Goal: Task Accomplishment & Management: Complete application form

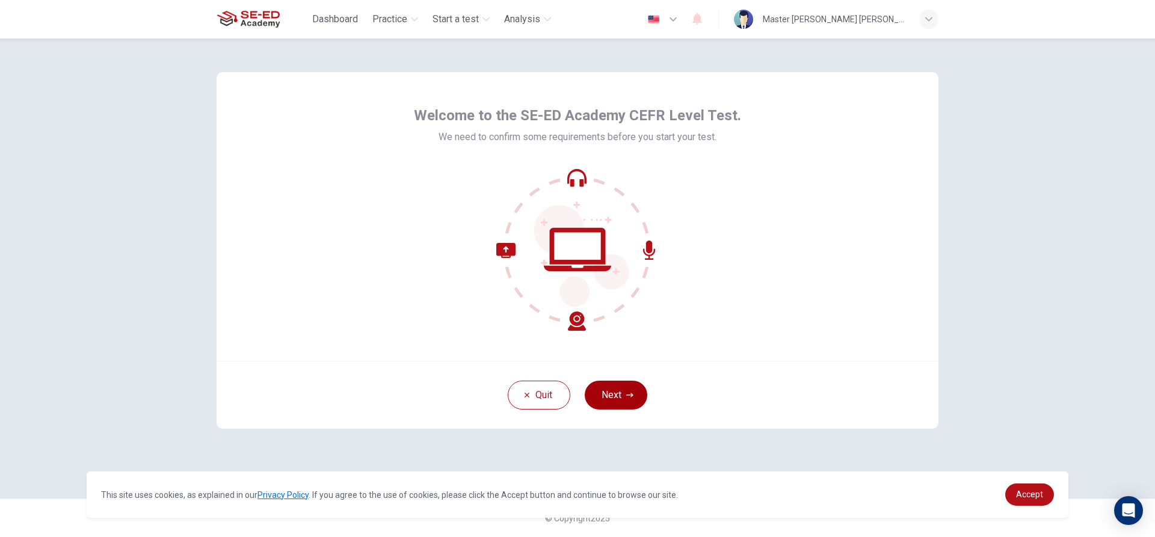
click at [600, 389] on button "Next" at bounding box center [616, 395] width 63 height 29
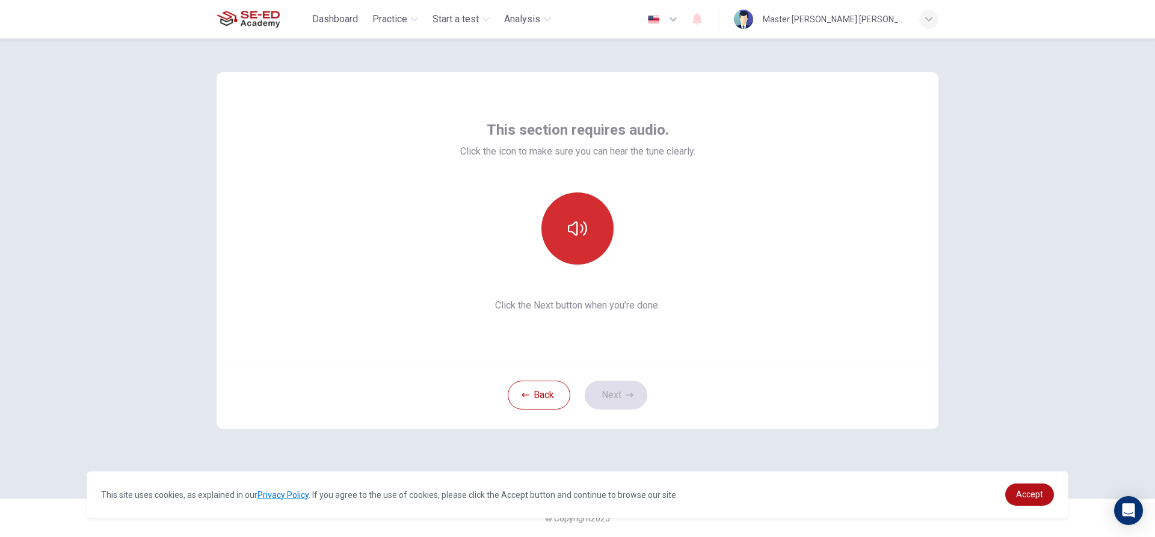
click at [575, 238] on icon "button" at bounding box center [577, 228] width 19 height 19
click at [582, 255] on button "button" at bounding box center [577, 228] width 72 height 72
click at [618, 384] on button "Next" at bounding box center [616, 395] width 63 height 29
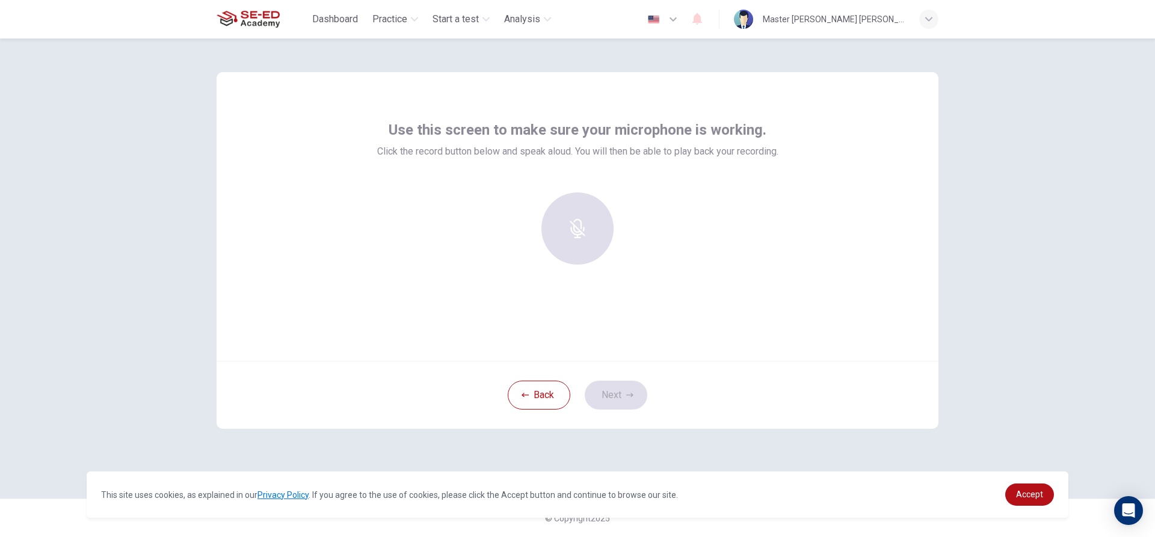
click at [594, 238] on div at bounding box center [577, 228] width 130 height 72
click at [583, 242] on h6 "Record" at bounding box center [577, 239] width 27 height 14
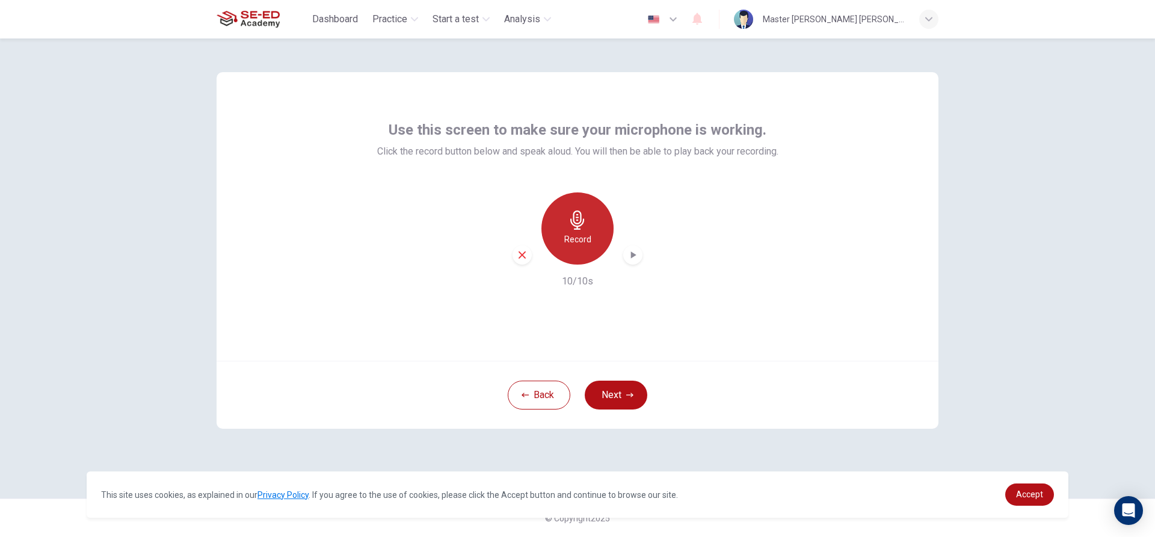
click at [588, 226] on div "Record" at bounding box center [577, 228] width 72 height 72
click at [609, 395] on button "Next" at bounding box center [616, 395] width 63 height 29
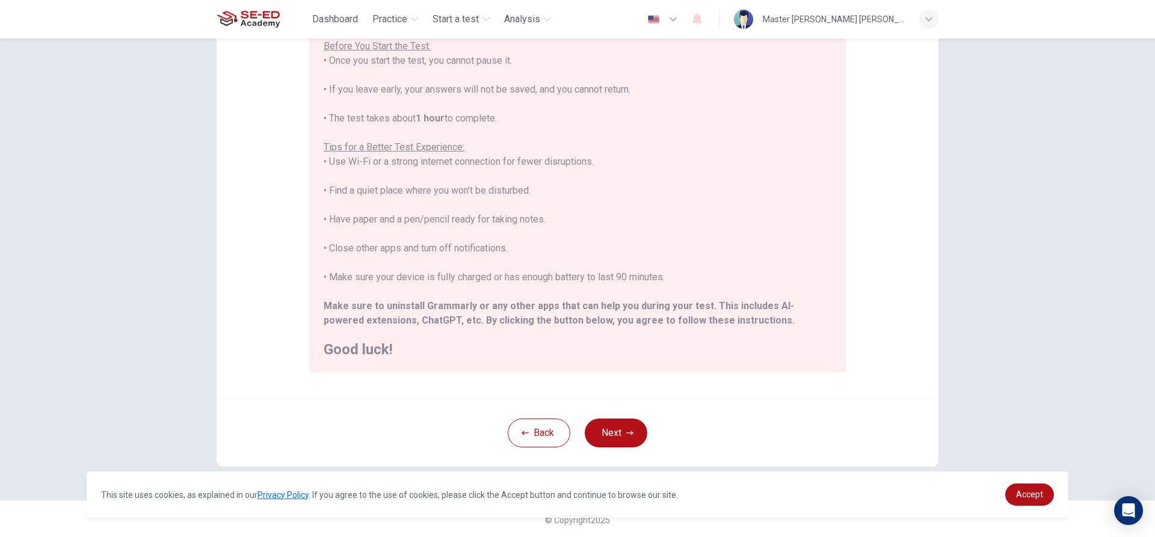
scroll to position [132, 0]
click at [623, 444] on button "Next" at bounding box center [616, 431] width 63 height 29
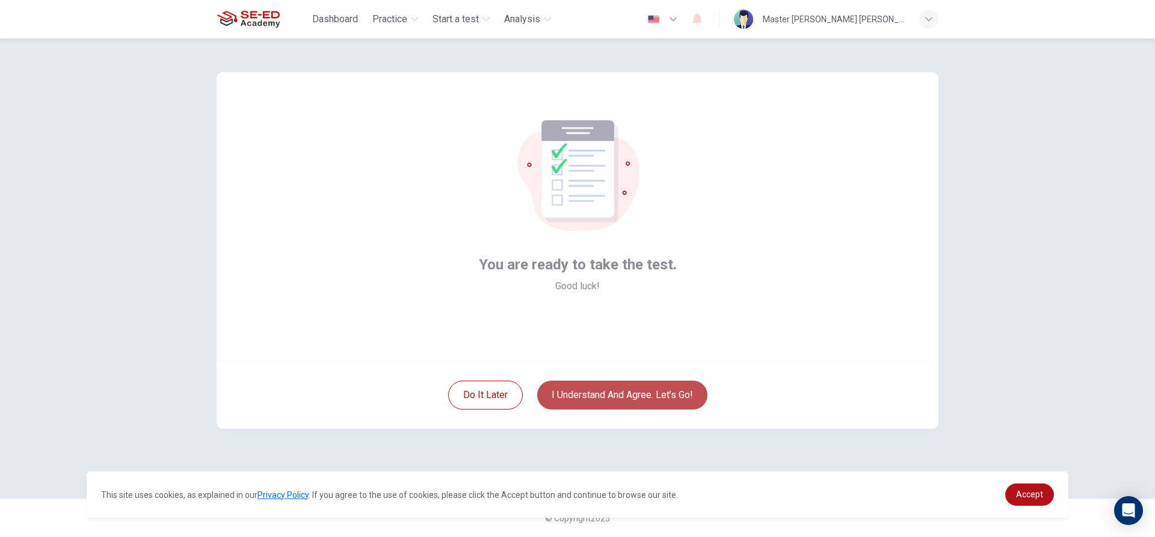
drag, startPoint x: 581, startPoint y: 399, endPoint x: 579, endPoint y: 392, distance: 8.2
click at [578, 394] on button "I understand and agree. Let’s go!" at bounding box center [622, 395] width 170 height 29
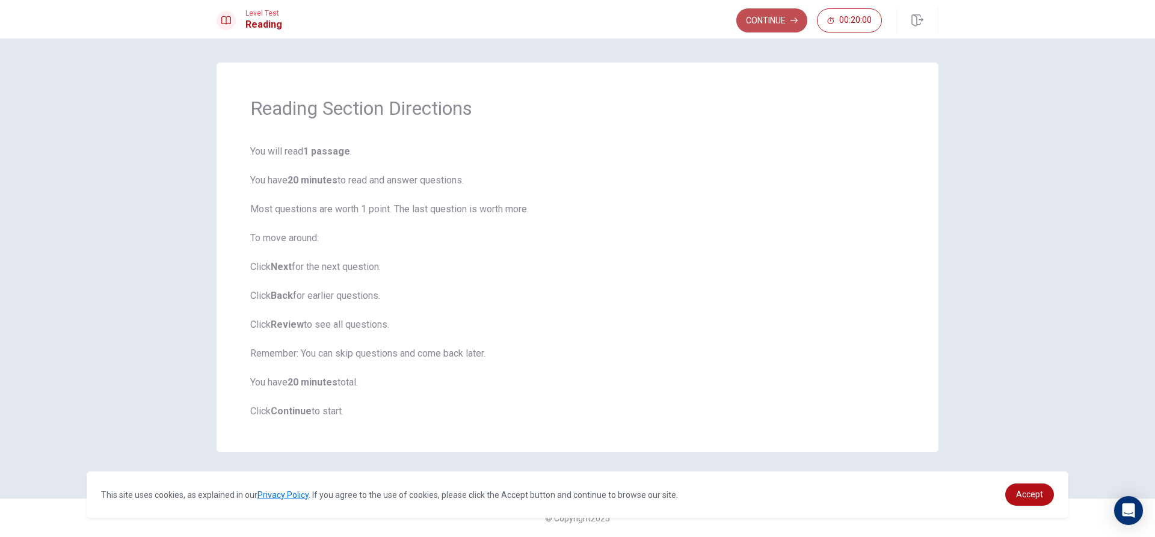
click at [781, 19] on button "Continue" at bounding box center [771, 20] width 71 height 24
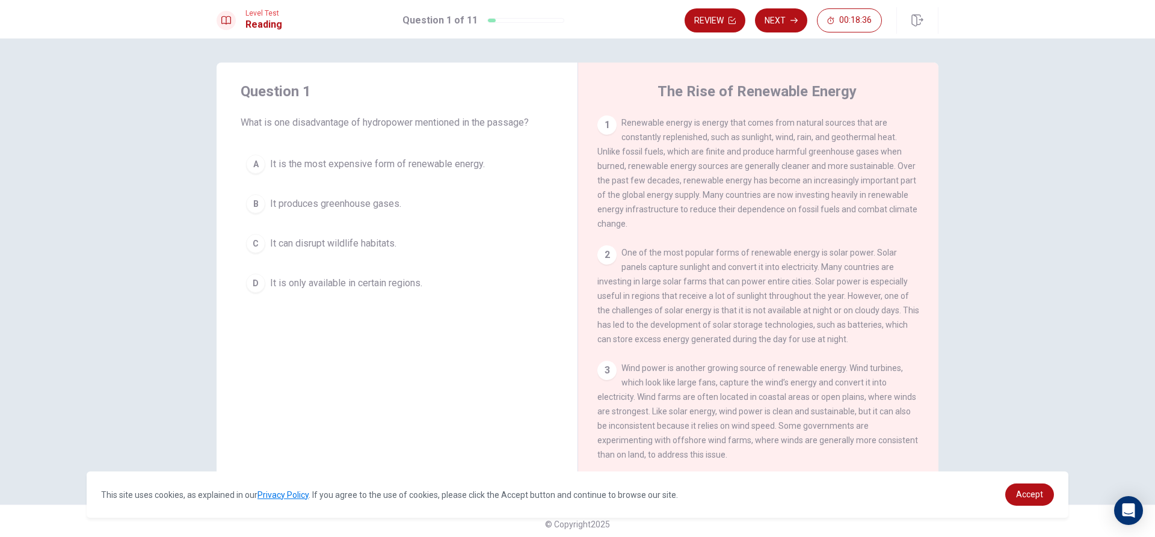
click at [285, 169] on span "It is the most expensive form of renewable energy." at bounding box center [377, 164] width 215 height 14
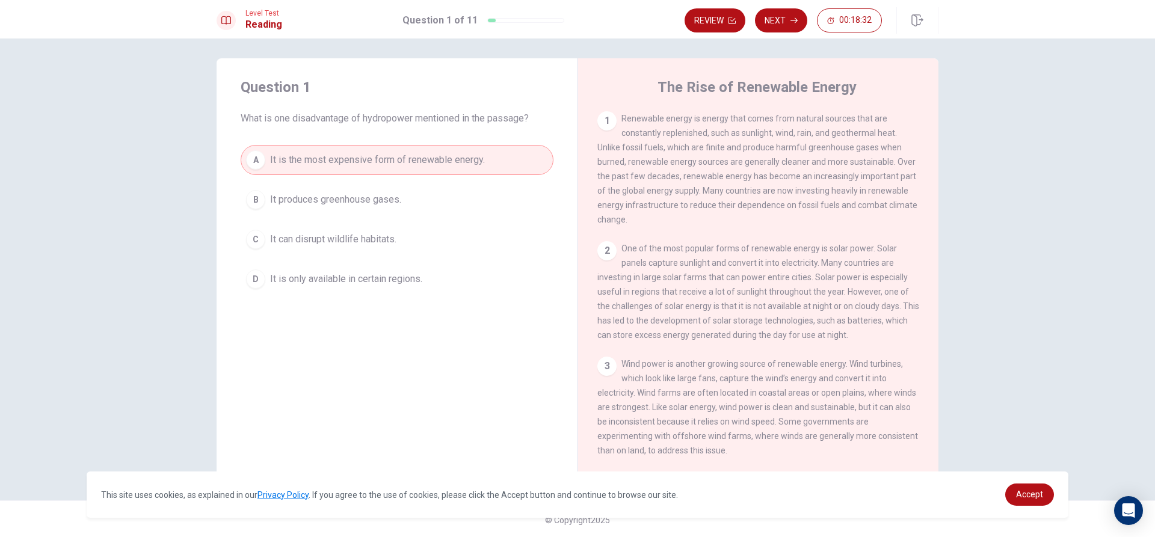
scroll to position [6, 0]
click at [445, 158] on span "It is the most expensive form of renewable energy." at bounding box center [377, 158] width 215 height 14
click at [789, 16] on button "Next" at bounding box center [781, 20] width 52 height 24
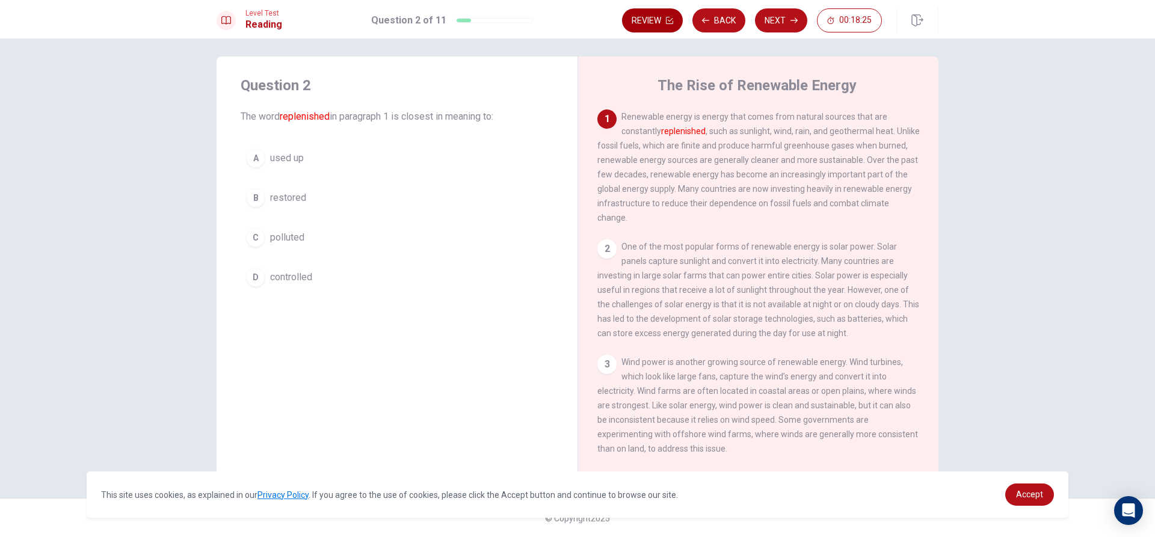
click at [712, 20] on button "Back" at bounding box center [718, 20] width 53 height 24
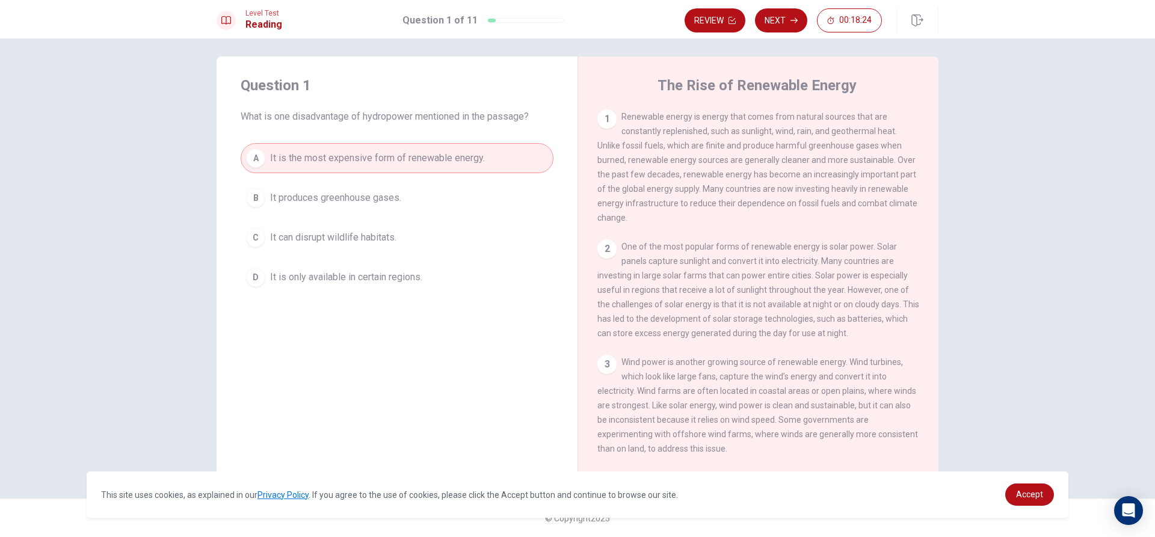
click at [294, 151] on span "It is the most expensive form of renewable energy." at bounding box center [377, 158] width 215 height 14
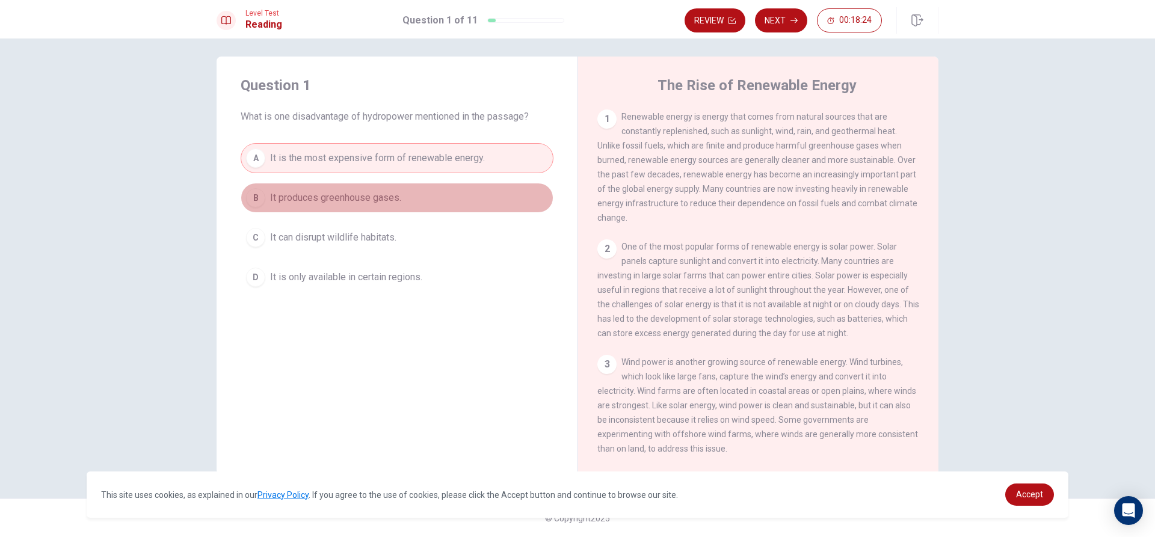
click at [294, 185] on button "B It produces greenhouse gases." at bounding box center [397, 198] width 313 height 30
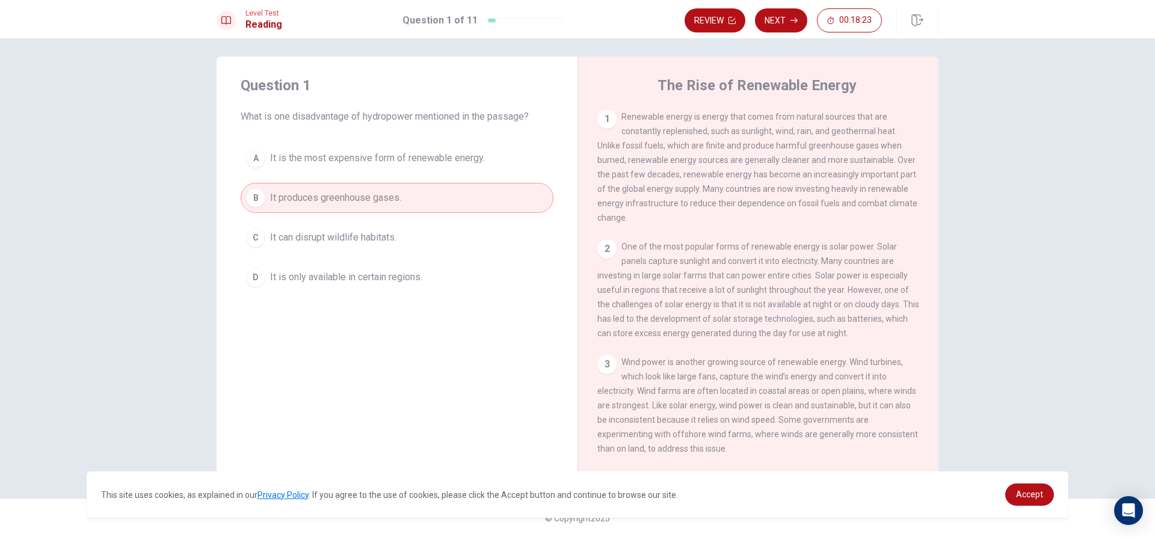
click at [324, 231] on span "It can disrupt wildlife habitats." at bounding box center [333, 237] width 126 height 14
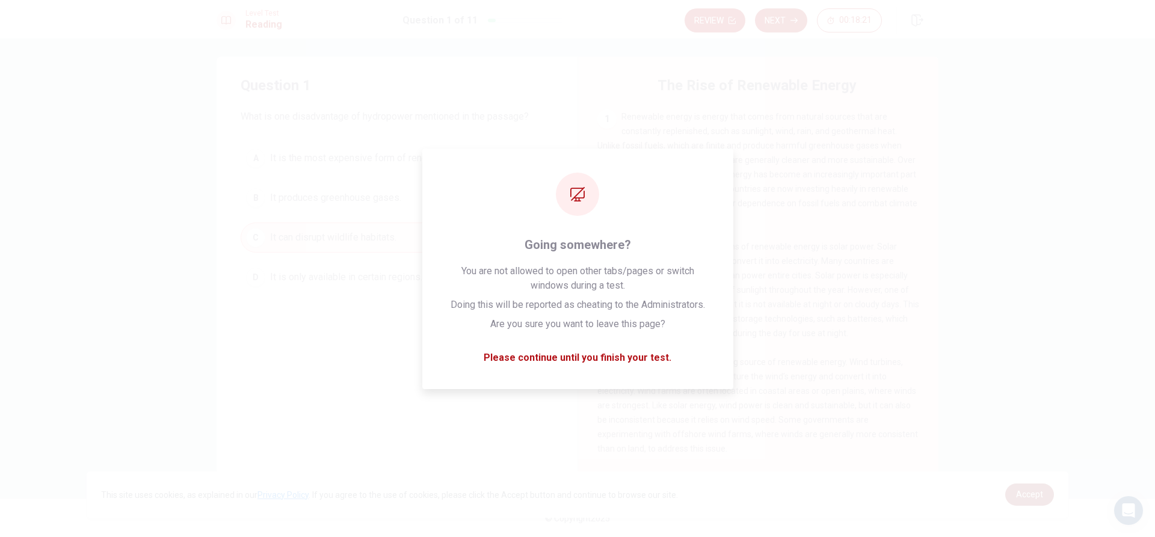
click at [1030, 491] on span "Accept" at bounding box center [1029, 495] width 27 height 10
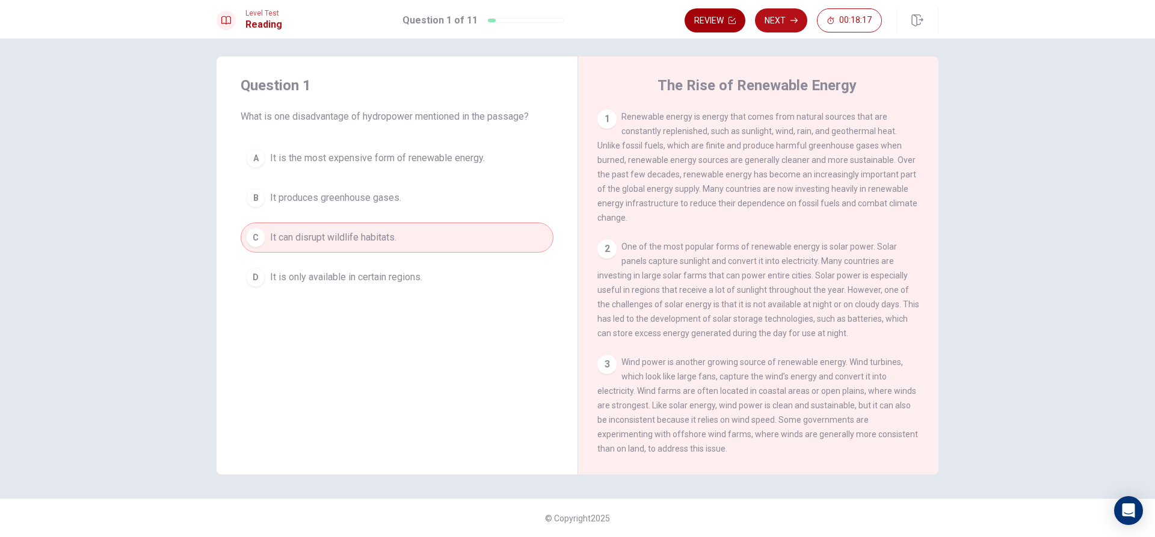
click at [716, 26] on button "Review" at bounding box center [714, 20] width 61 height 24
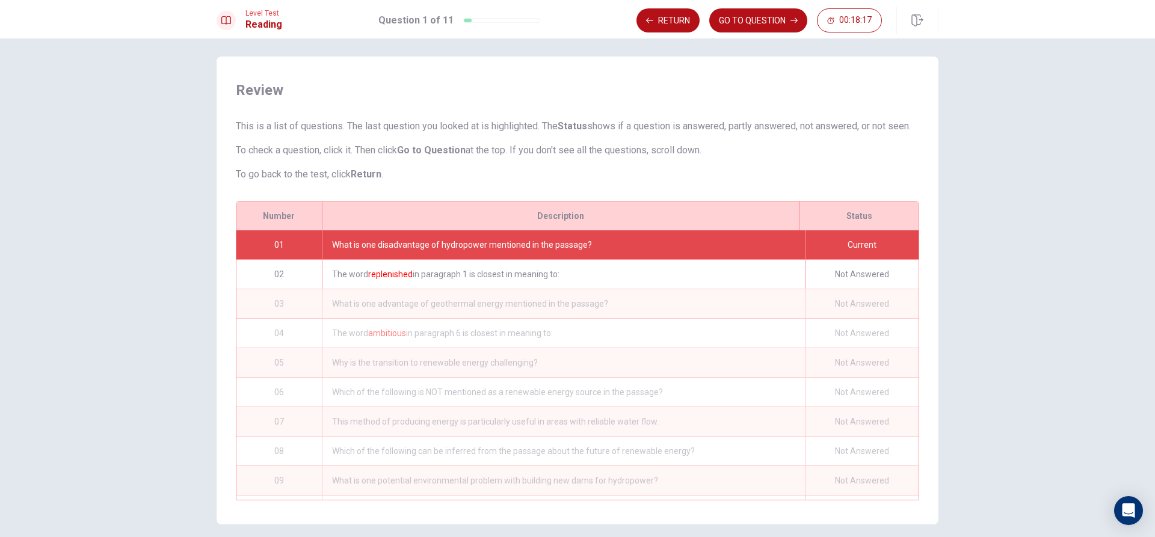
scroll to position [70, 0]
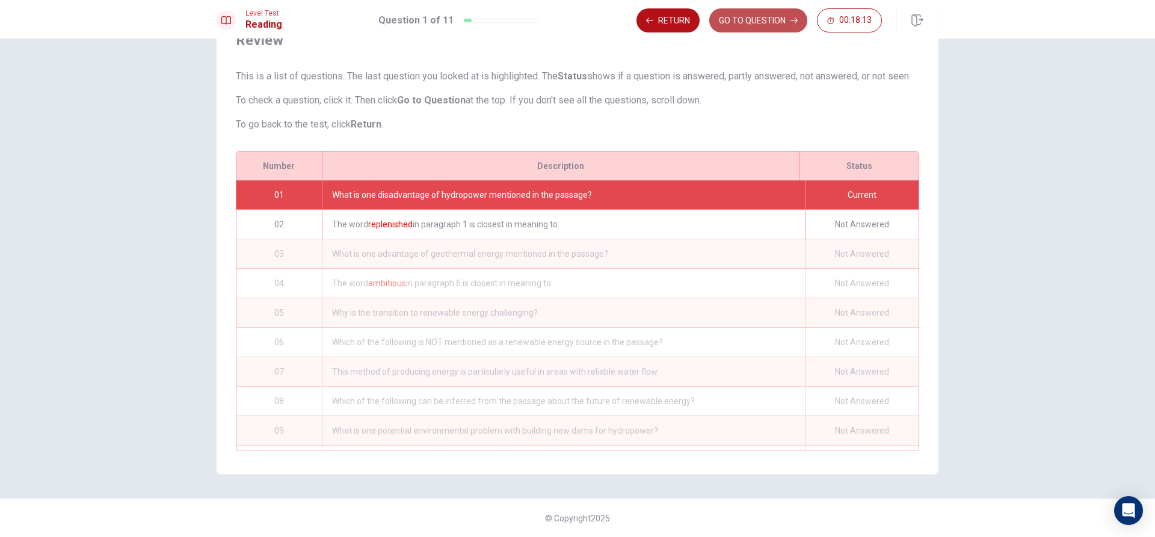
click at [771, 17] on button "GO TO QUESTION" at bounding box center [758, 20] width 98 height 24
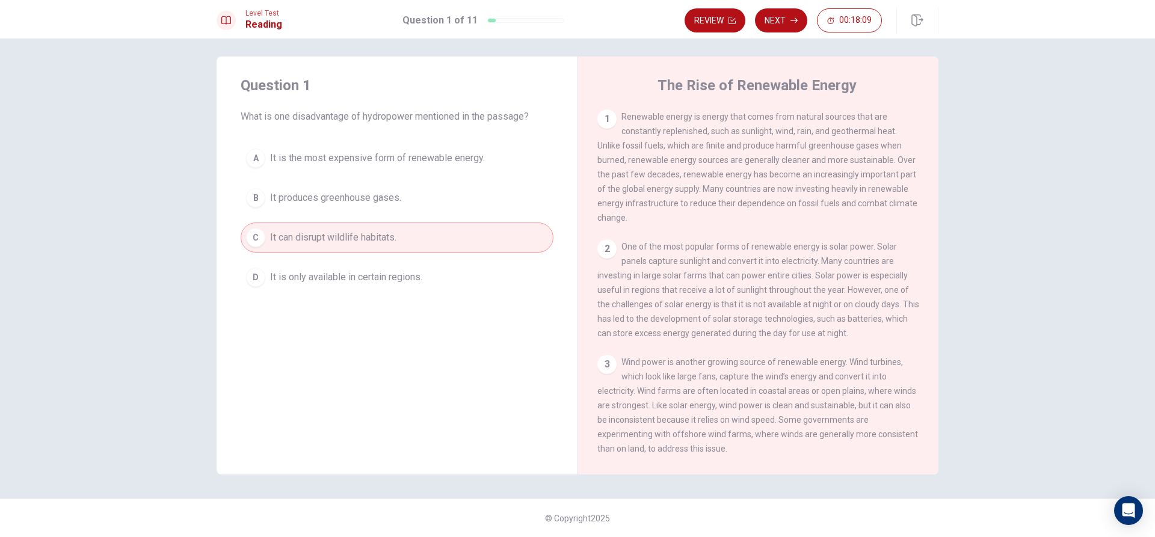
click at [351, 155] on span "It is the most expensive form of renewable energy." at bounding box center [377, 158] width 215 height 14
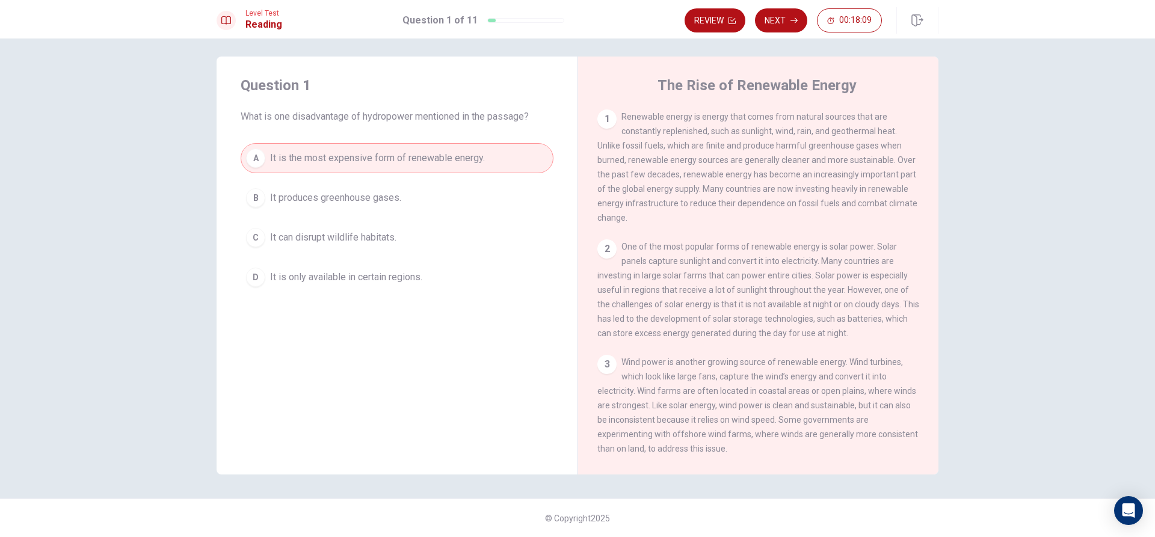
click at [351, 155] on span "It is the most expensive form of renewable energy." at bounding box center [377, 158] width 215 height 14
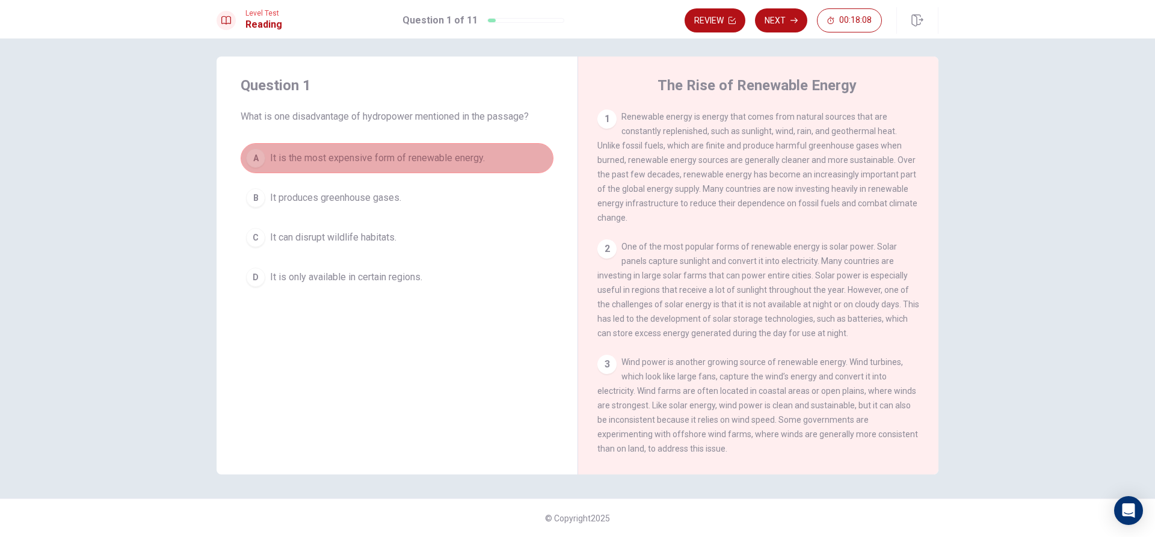
click at [351, 155] on span "It is the most expensive form of renewable energy." at bounding box center [377, 158] width 215 height 14
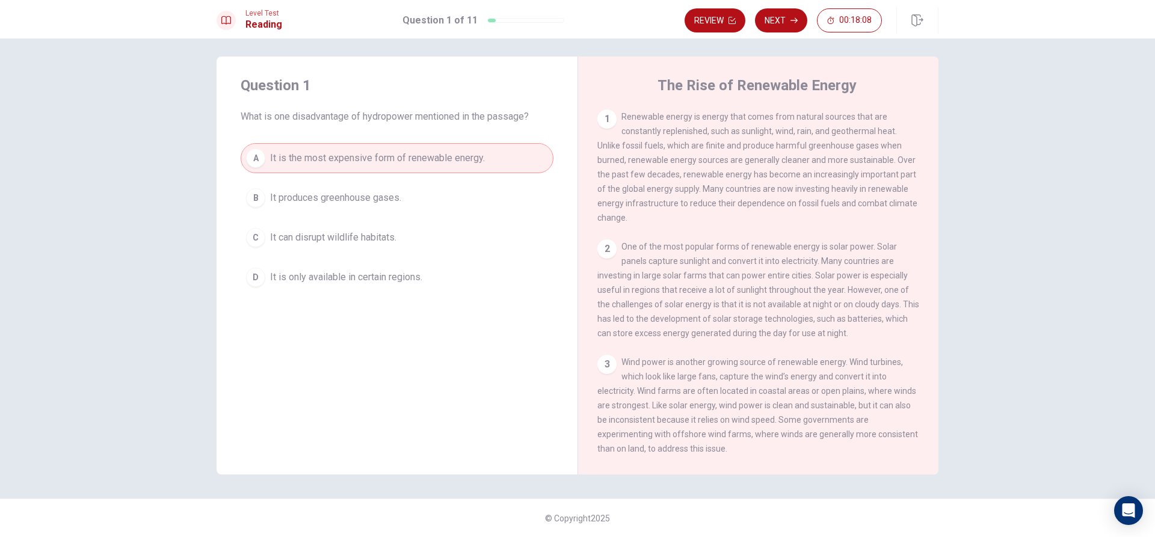
click at [351, 155] on span "It is the most expensive form of renewable energy." at bounding box center [377, 158] width 215 height 14
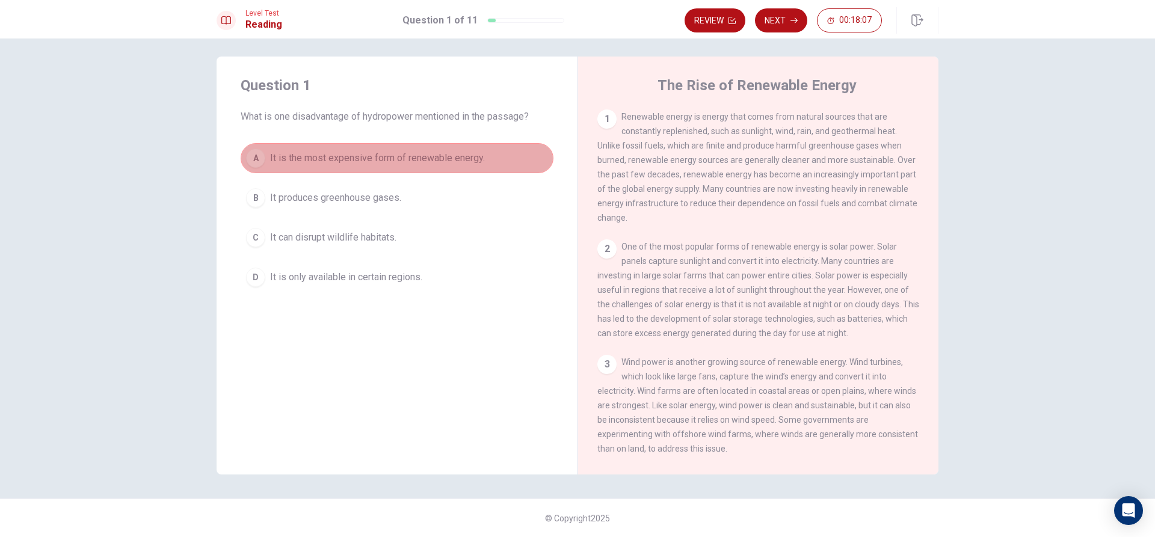
click at [351, 155] on span "It is the most expensive form of renewable energy." at bounding box center [377, 158] width 215 height 14
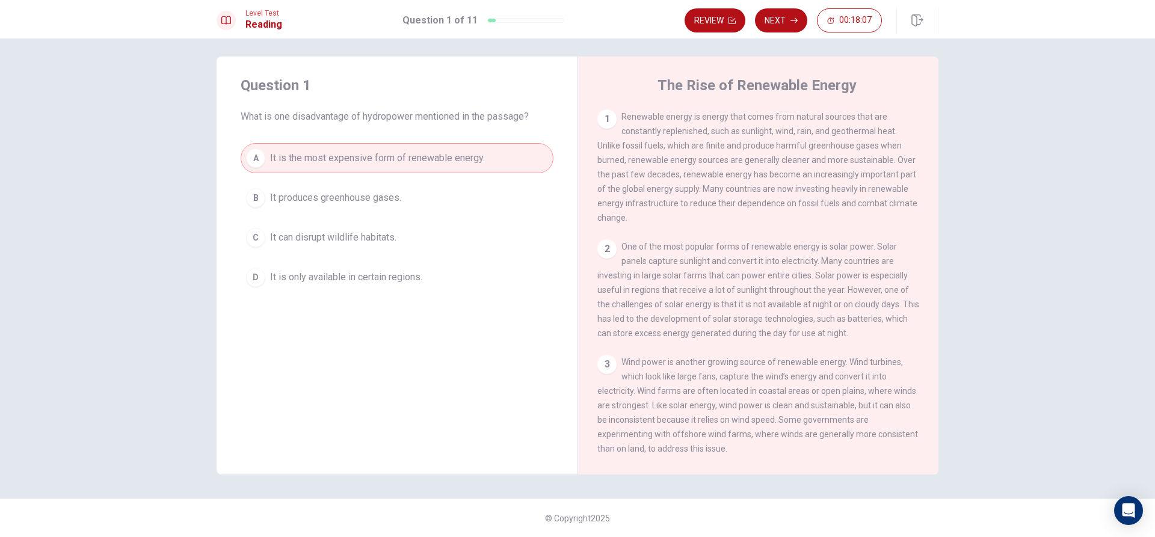
click at [351, 155] on span "It is the most expensive form of renewable energy." at bounding box center [377, 158] width 215 height 14
click at [241, 143] on button "A It is the most expensive form of renewable energy." at bounding box center [397, 158] width 313 height 30
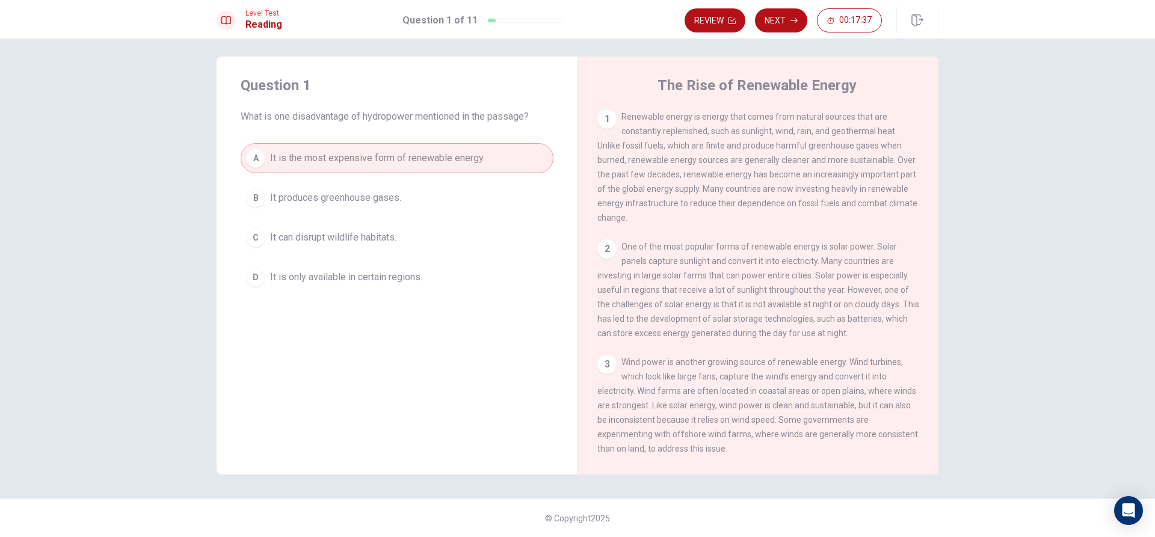
click at [241, 143] on button "A It is the most expensive form of renewable energy." at bounding box center [397, 158] width 313 height 30
click at [308, 200] on span "It produces greenhouse gases." at bounding box center [335, 198] width 131 height 14
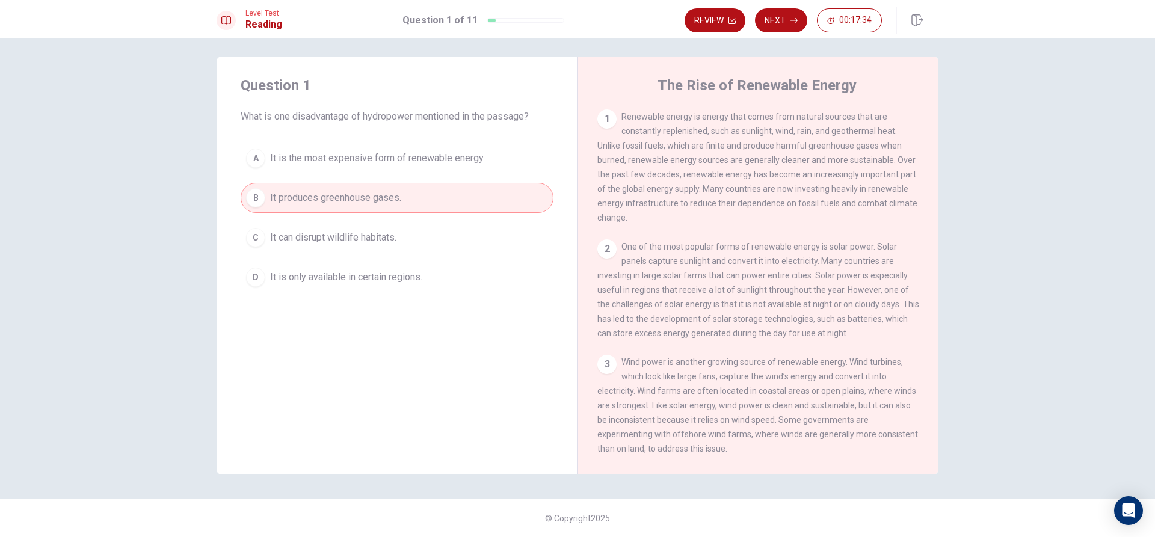
click at [319, 154] on span "It is the most expensive form of renewable energy." at bounding box center [377, 158] width 215 height 14
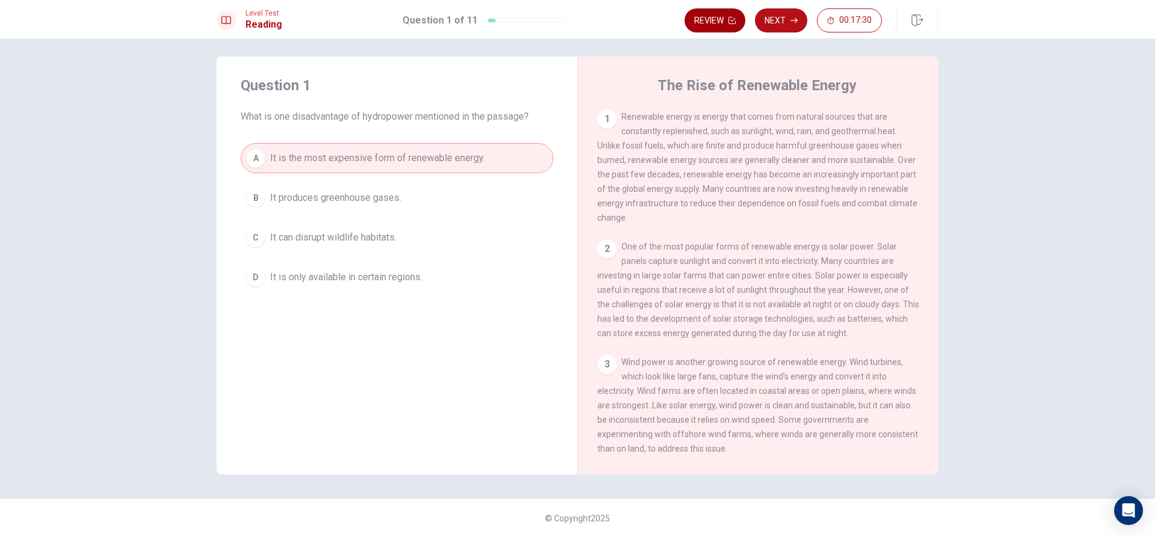
click at [732, 21] on icon "button" at bounding box center [731, 20] width 7 height 7
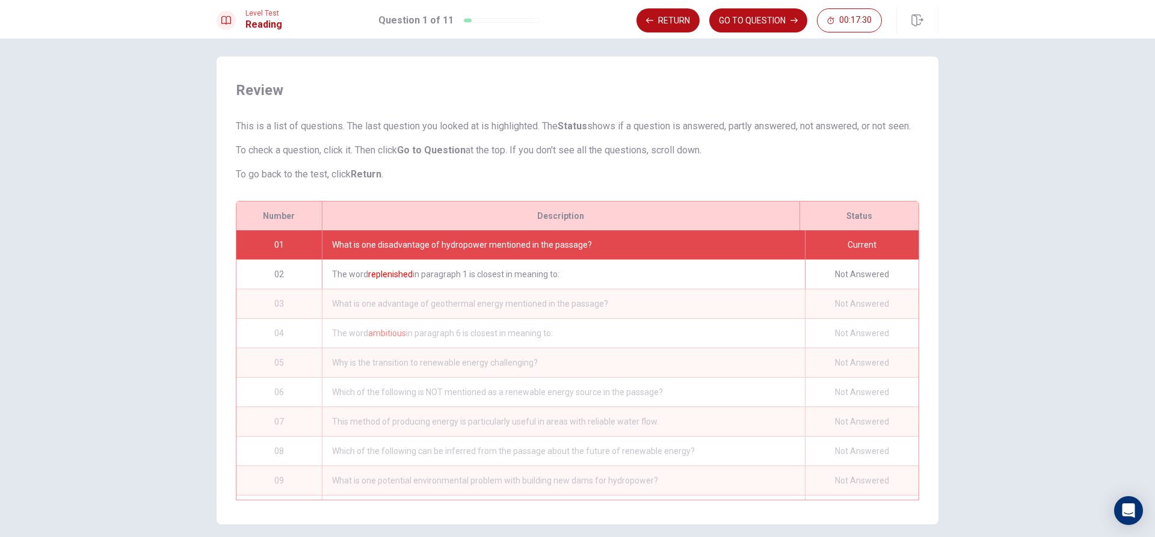
scroll to position [70, 0]
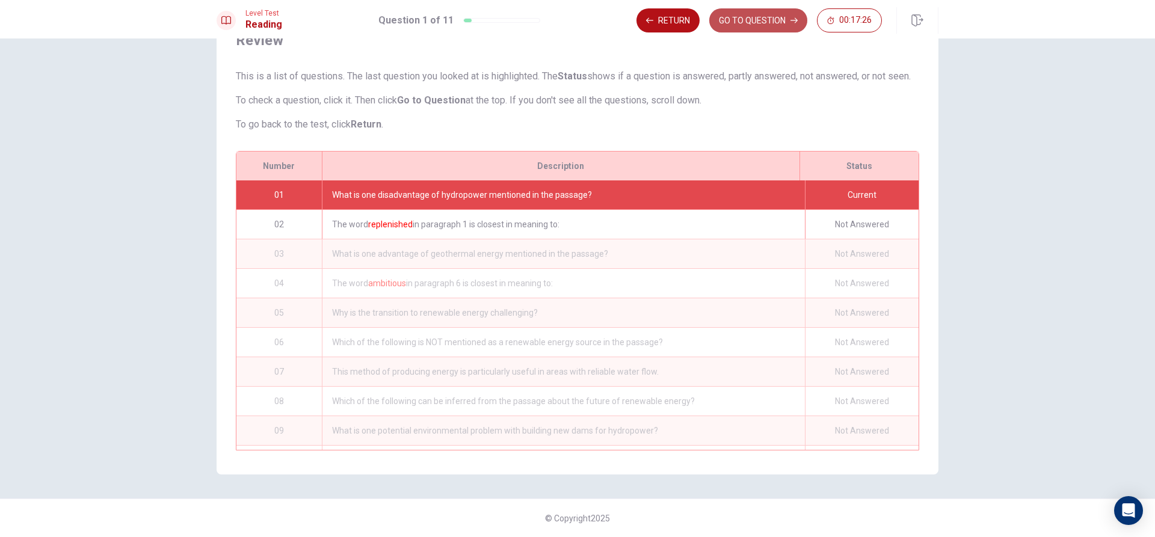
click at [758, 19] on button "GO TO QUESTION" at bounding box center [758, 20] width 98 height 24
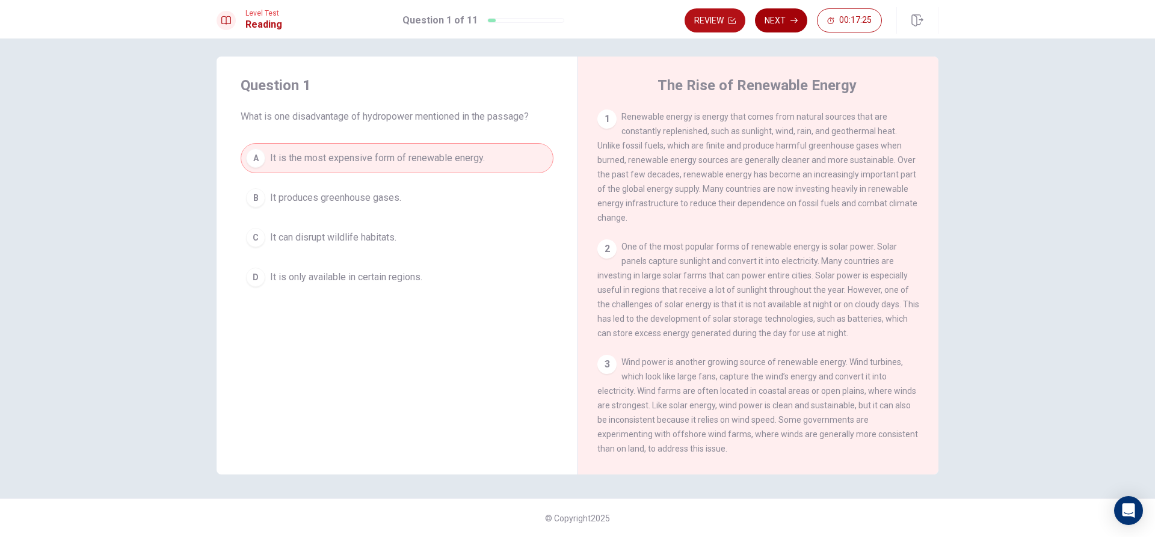
click at [790, 18] on button "Next" at bounding box center [781, 20] width 52 height 24
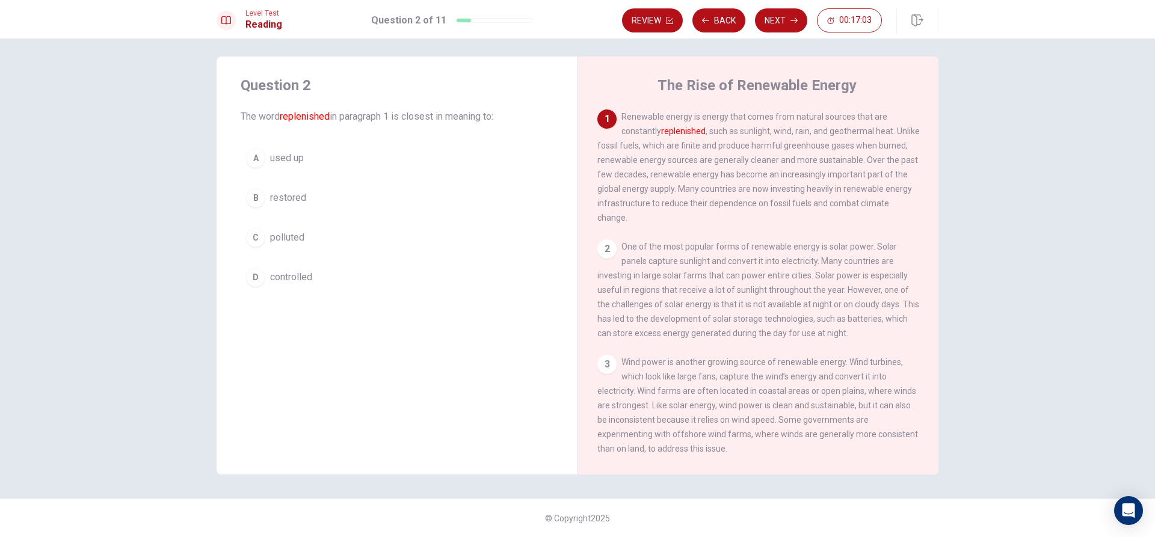
click at [253, 198] on div "B" at bounding box center [255, 197] width 19 height 19
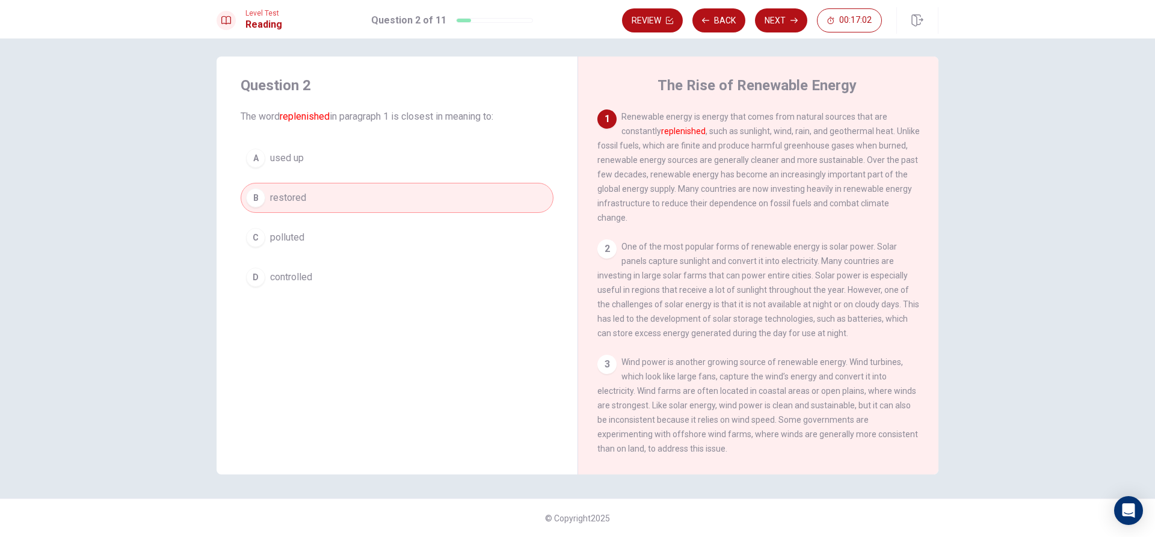
click at [281, 196] on span "restored" at bounding box center [288, 198] width 36 height 14
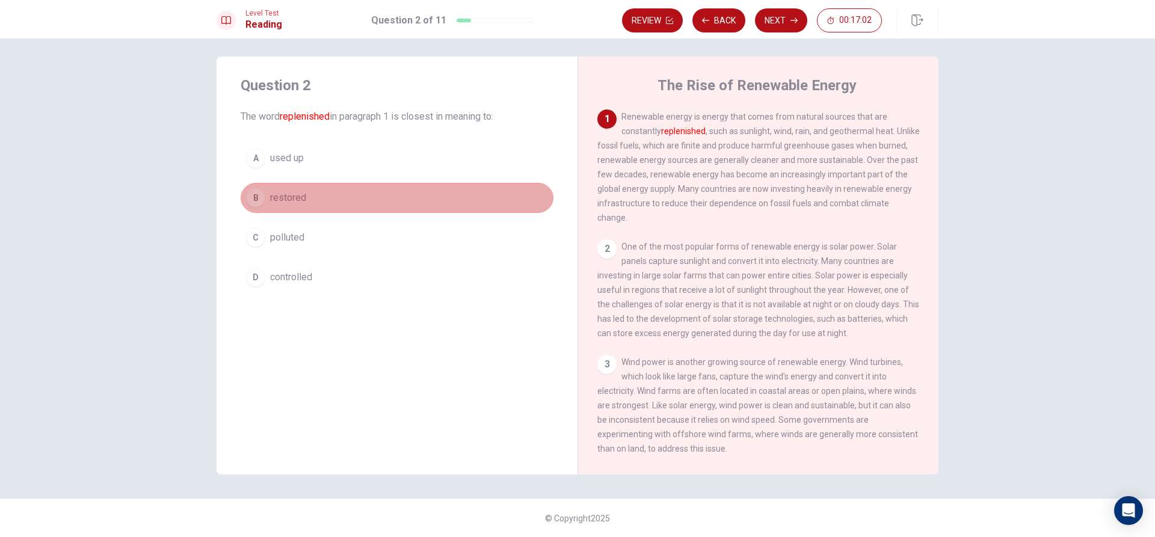
click at [281, 196] on span "restored" at bounding box center [288, 198] width 36 height 14
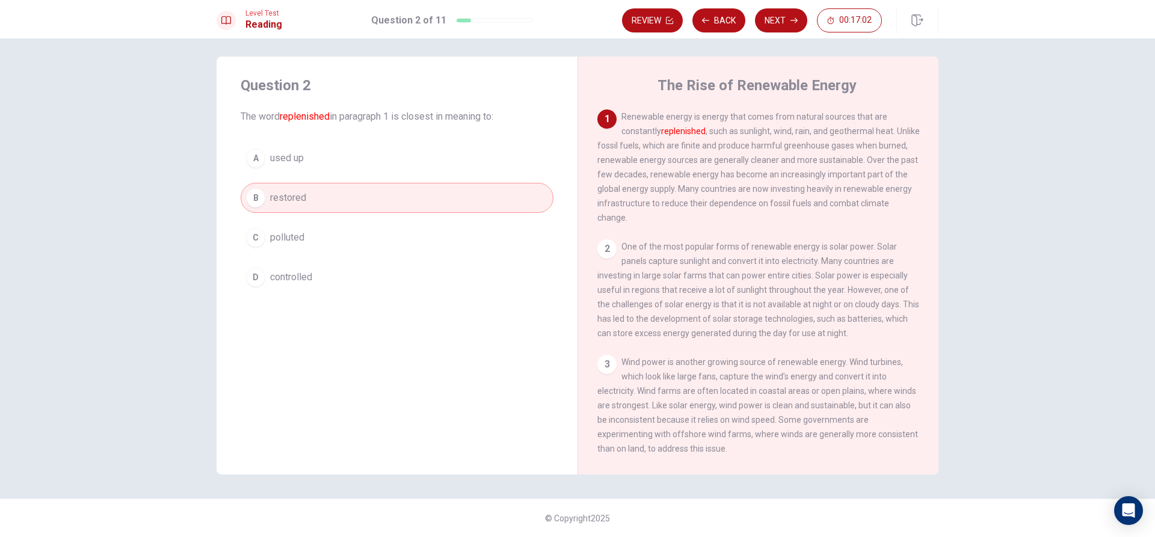
click at [281, 196] on span "restored" at bounding box center [288, 198] width 36 height 14
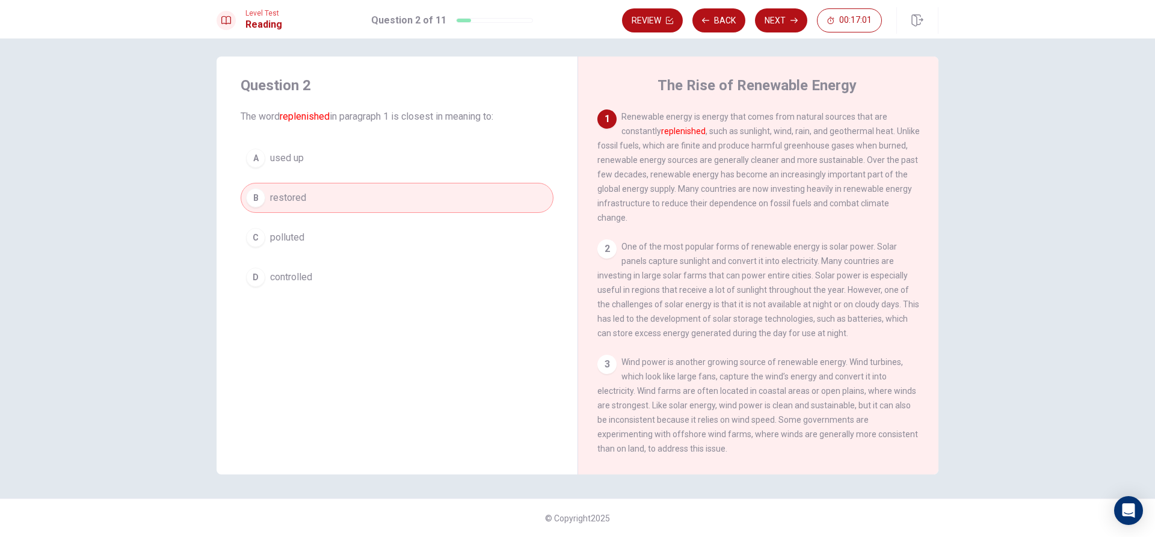
click at [281, 196] on span "restored" at bounding box center [288, 198] width 36 height 14
click at [241, 183] on button "B restored" at bounding box center [397, 198] width 313 height 30
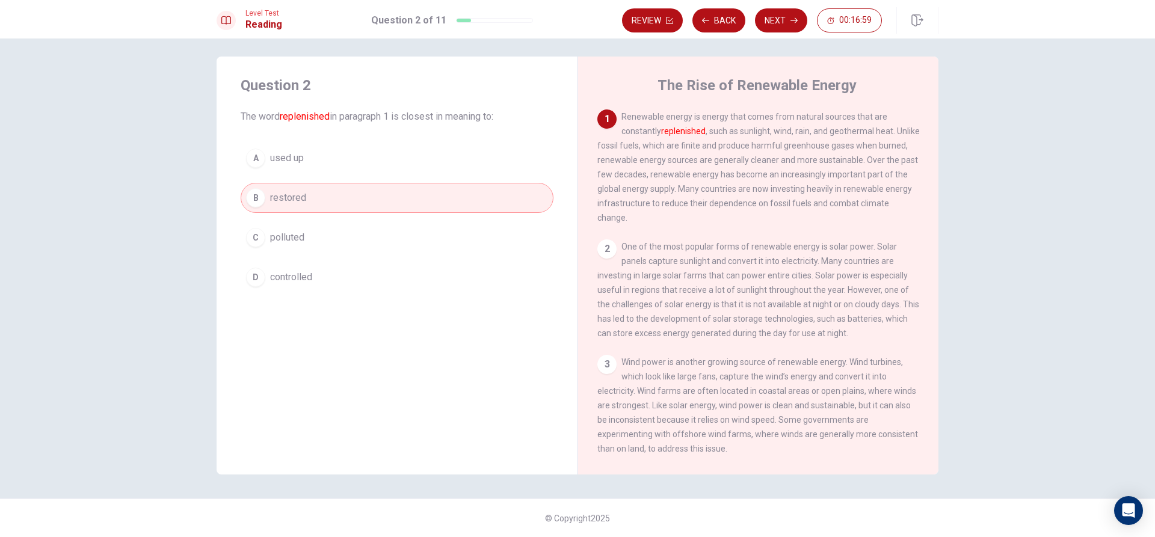
click at [241, 183] on button "B restored" at bounding box center [397, 198] width 313 height 30
click at [776, 22] on button "Next" at bounding box center [781, 20] width 52 height 24
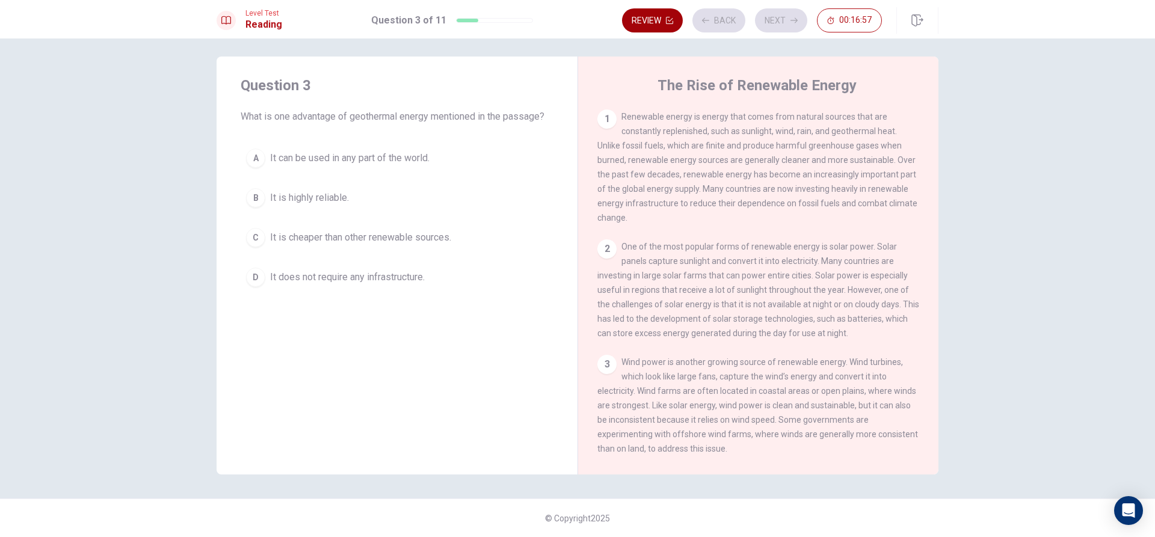
click at [657, 22] on button "Review" at bounding box center [652, 20] width 61 height 24
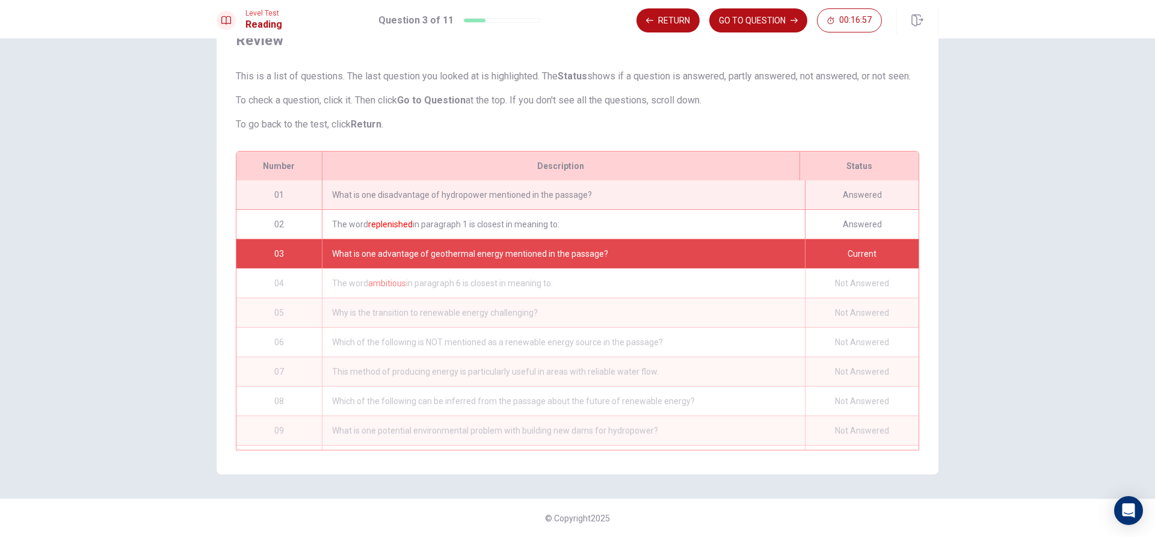
scroll to position [58, 0]
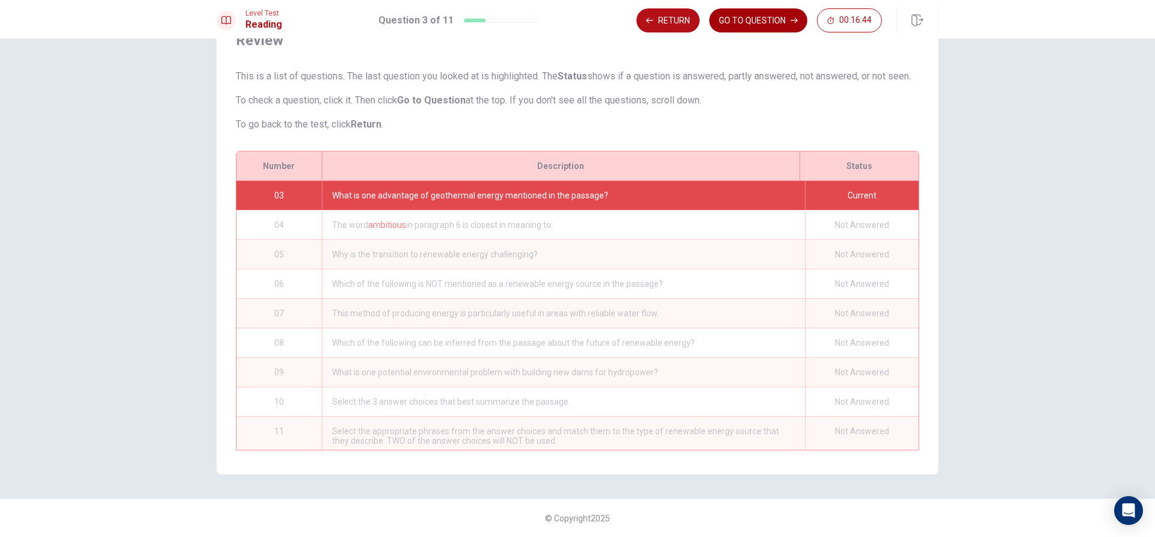
click at [762, 23] on button "GO TO QUESTION" at bounding box center [758, 20] width 98 height 24
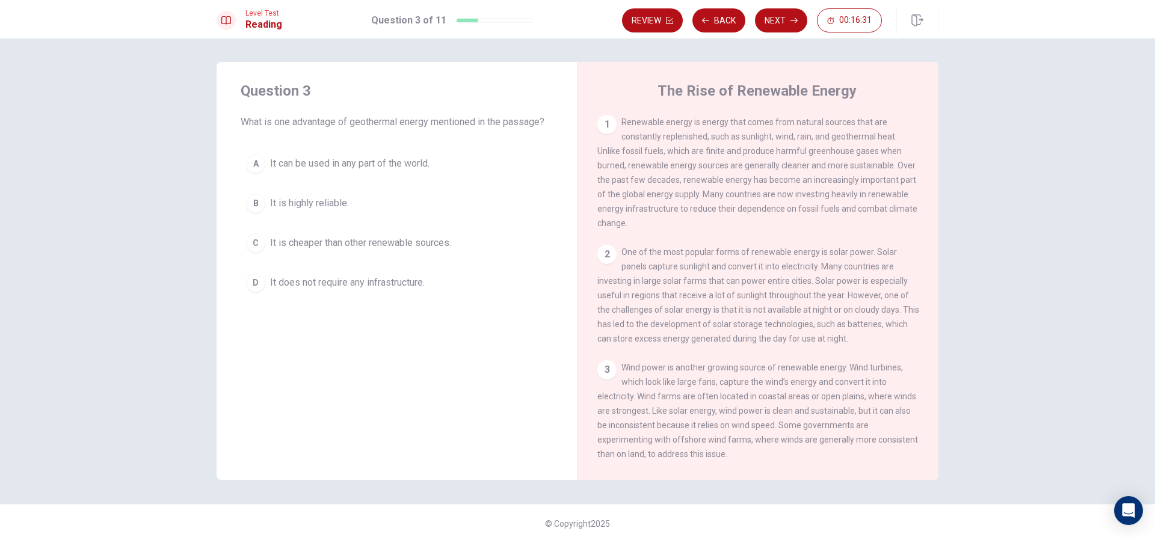
scroll to position [0, 0]
click at [252, 211] on div "B" at bounding box center [255, 203] width 19 height 19
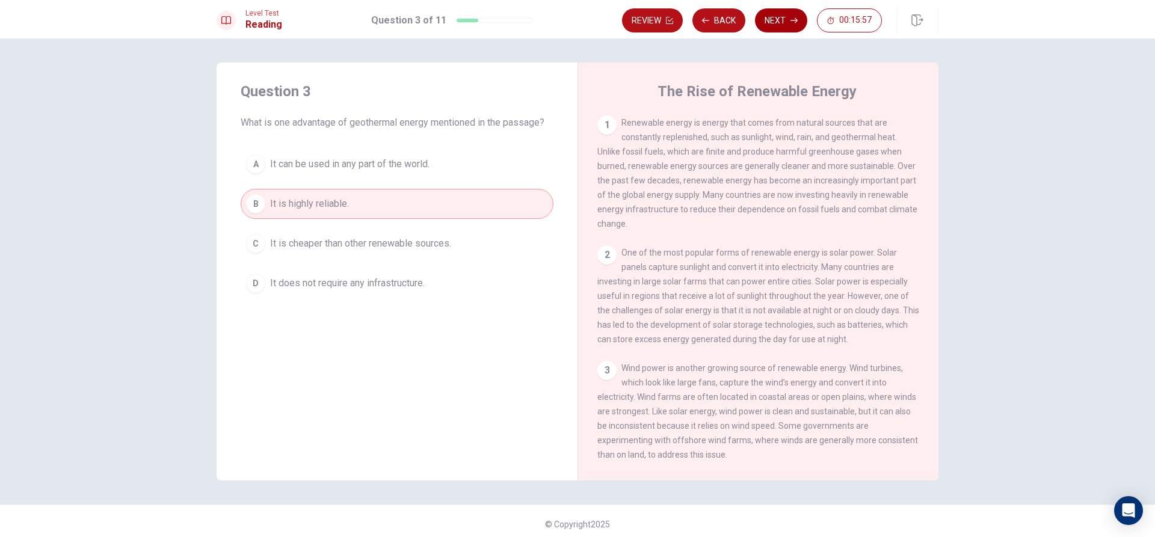
click at [787, 14] on button "Next" at bounding box center [781, 20] width 52 height 24
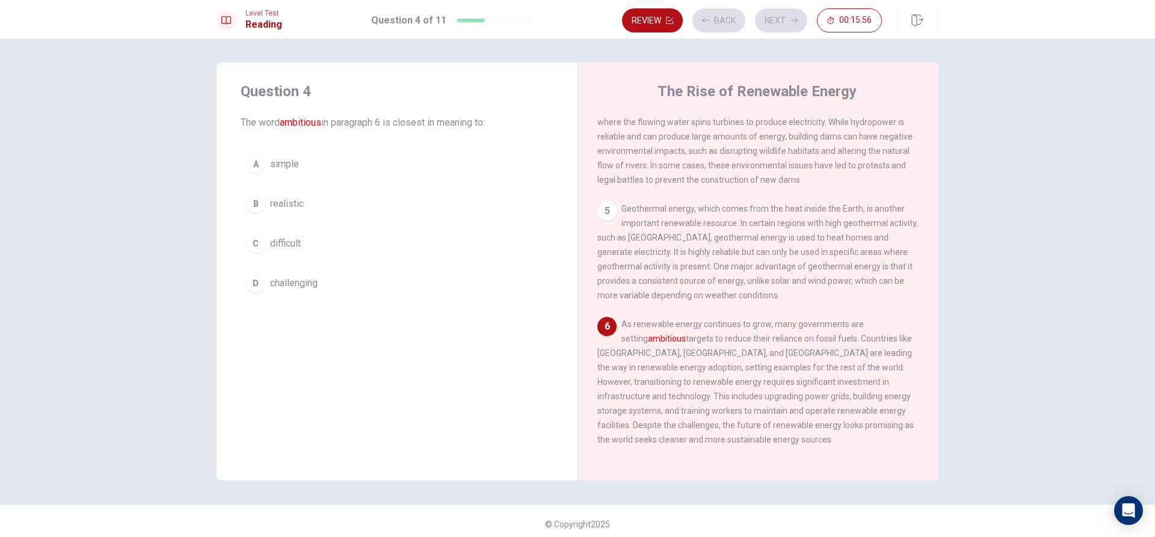
scroll to position [417, 0]
click at [251, 275] on div "D" at bounding box center [255, 283] width 19 height 19
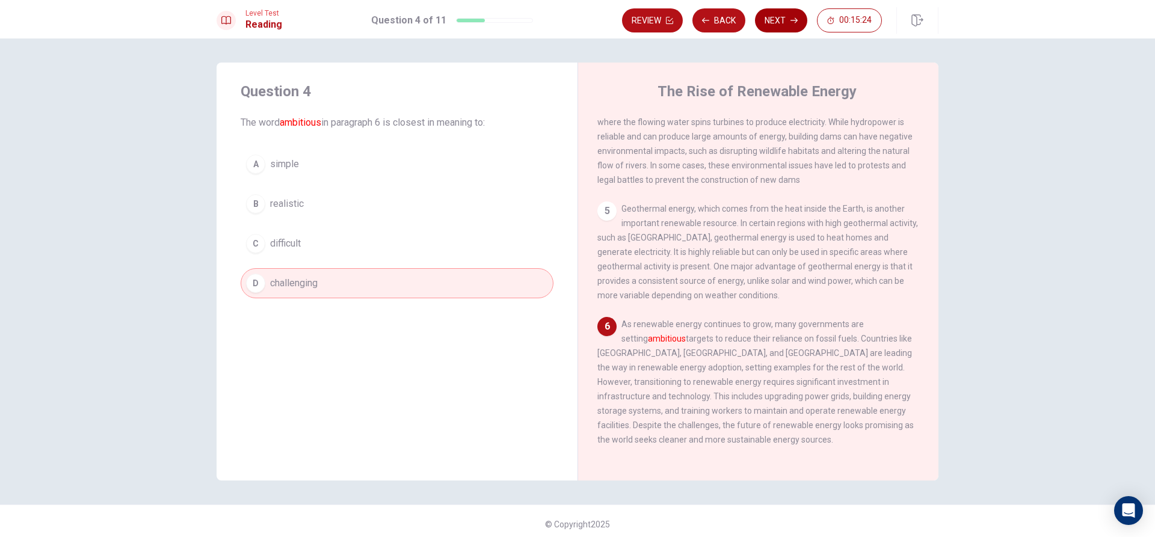
click at [791, 22] on icon "button" at bounding box center [793, 20] width 7 height 7
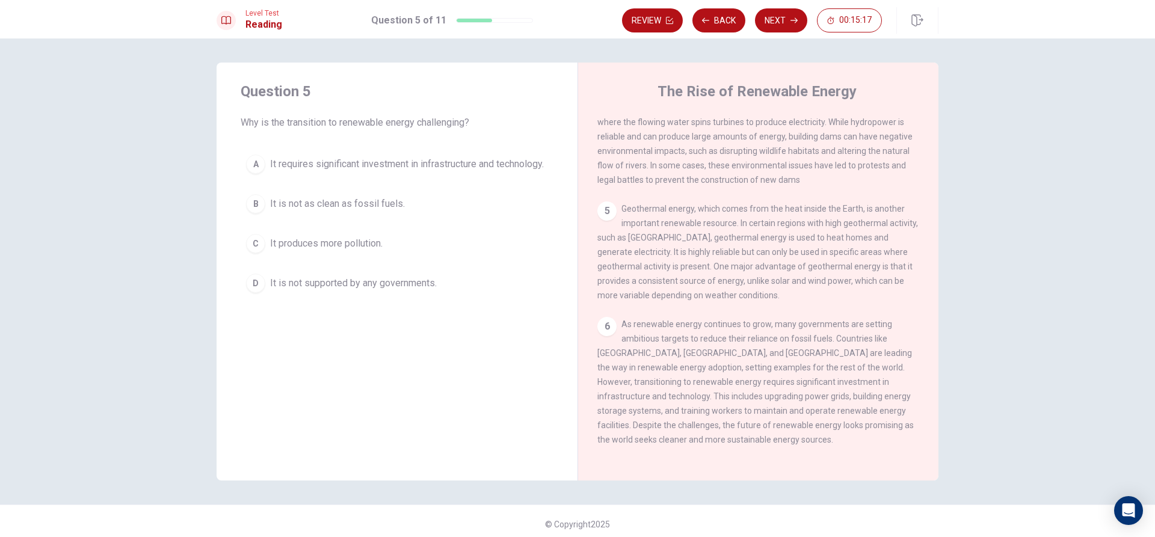
drag, startPoint x: 276, startPoint y: 174, endPoint x: 283, endPoint y: 183, distance: 11.2
click at [277, 171] on span "It requires significant investment in infrastructure and technology." at bounding box center [407, 164] width 274 height 14
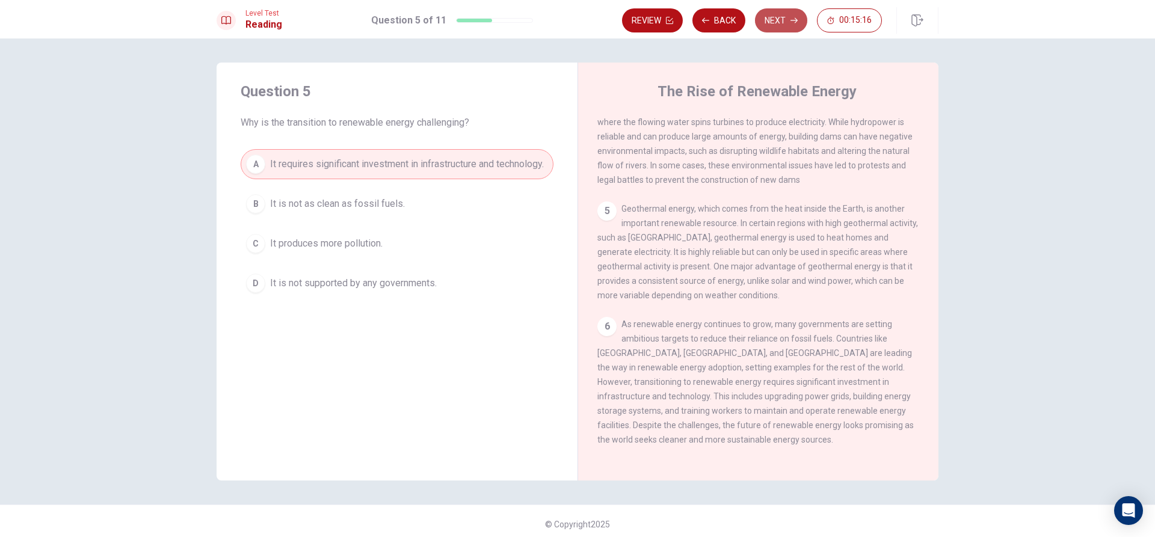
click at [772, 23] on button "Next" at bounding box center [781, 20] width 52 height 24
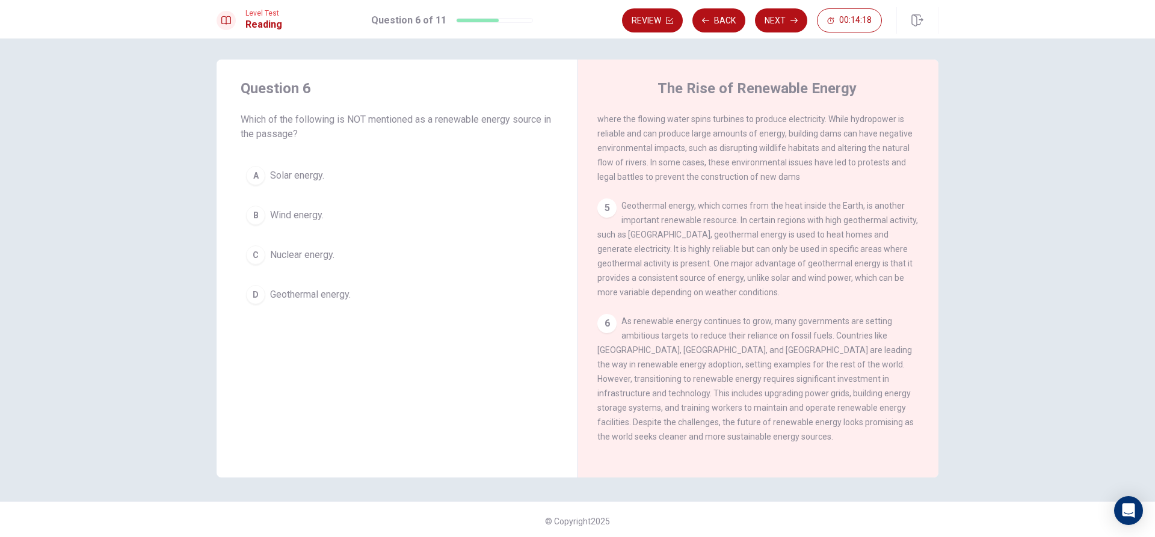
scroll to position [6, 0]
click at [923, 318] on div "1 Renewable energy is energy that comes from natural sources that are constantl…" at bounding box center [766, 282] width 338 height 346
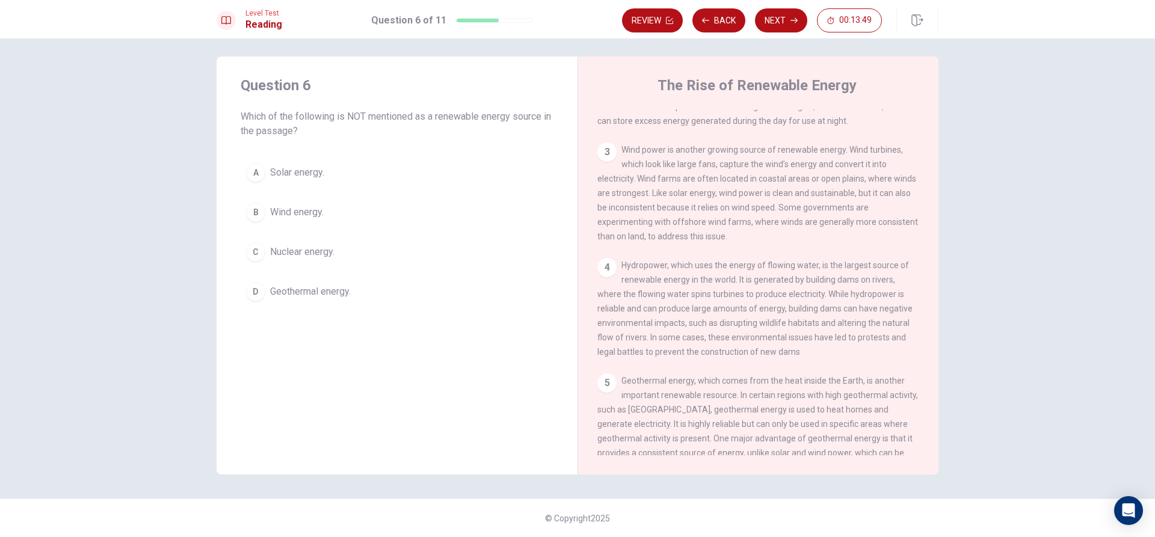
scroll to position [0, 0]
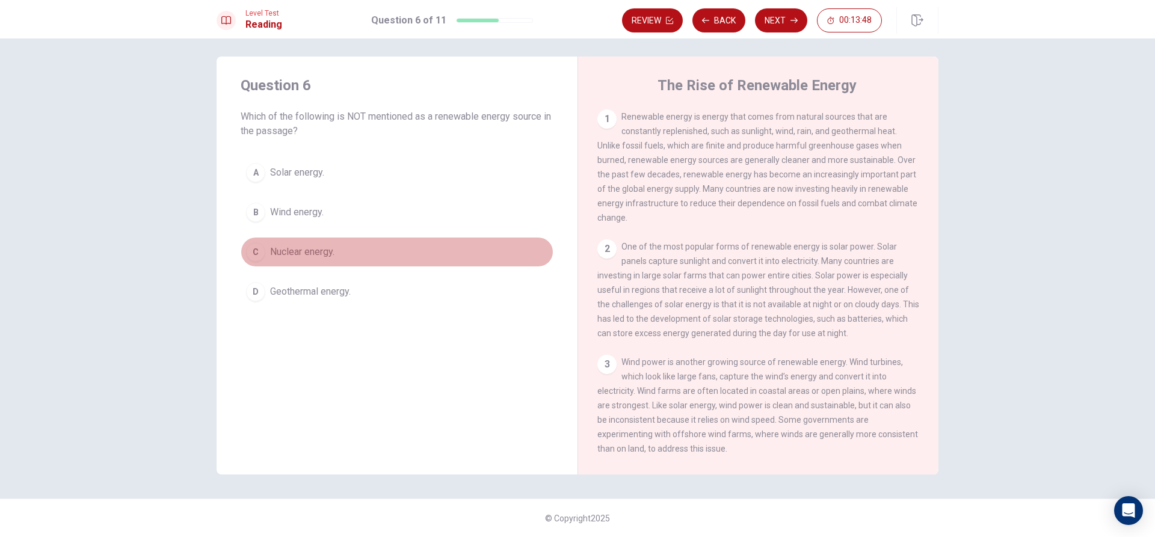
click at [254, 251] on div "C" at bounding box center [255, 251] width 19 height 19
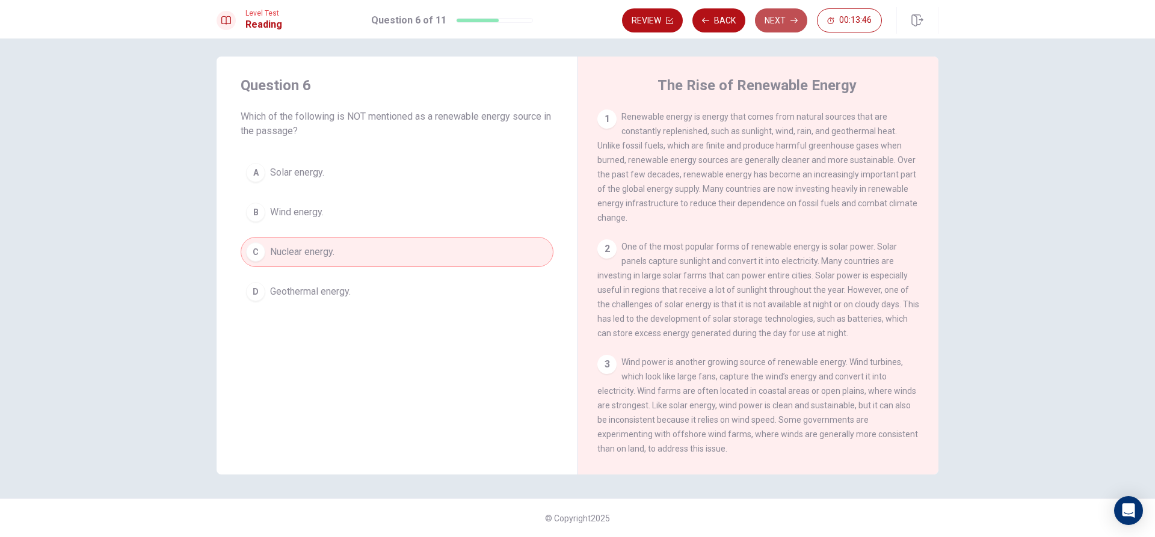
click at [783, 16] on button "Next" at bounding box center [781, 20] width 52 height 24
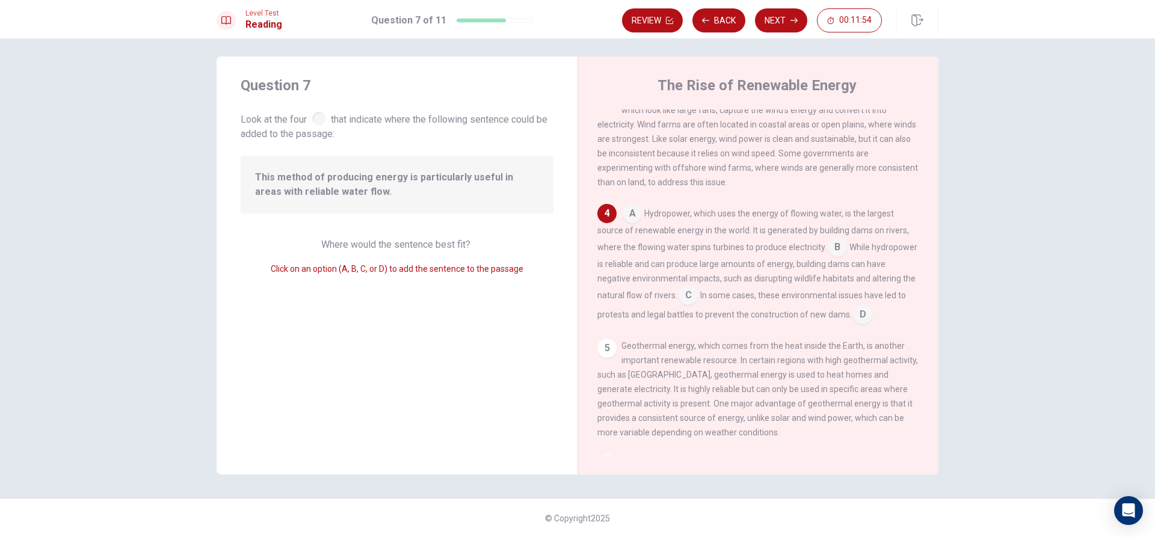
scroll to position [267, 0]
click at [833, 257] on input at bounding box center [837, 247] width 19 height 19
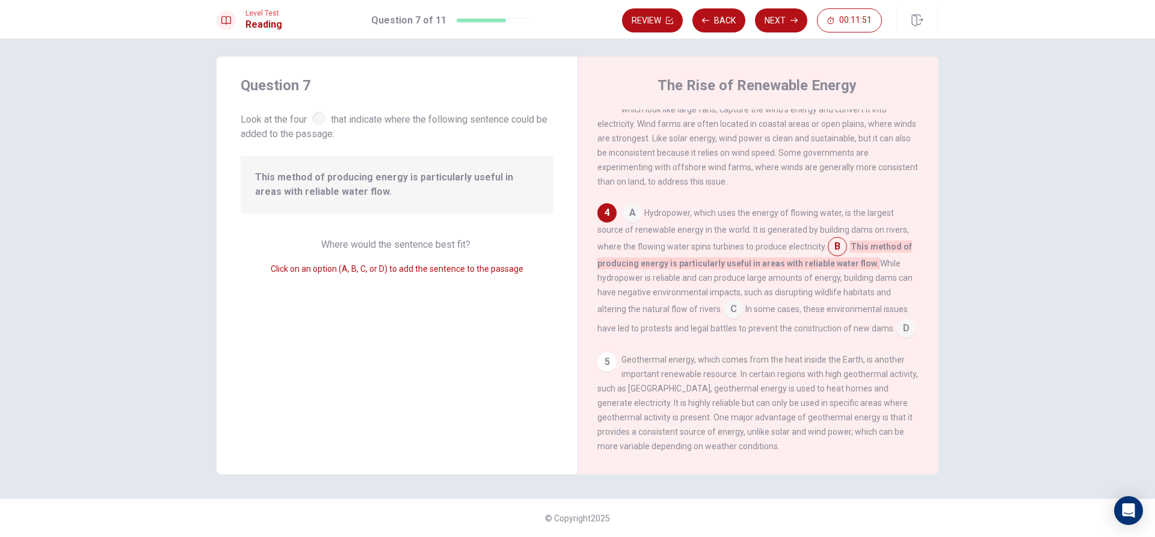
click at [624, 224] on input at bounding box center [632, 214] width 19 height 19
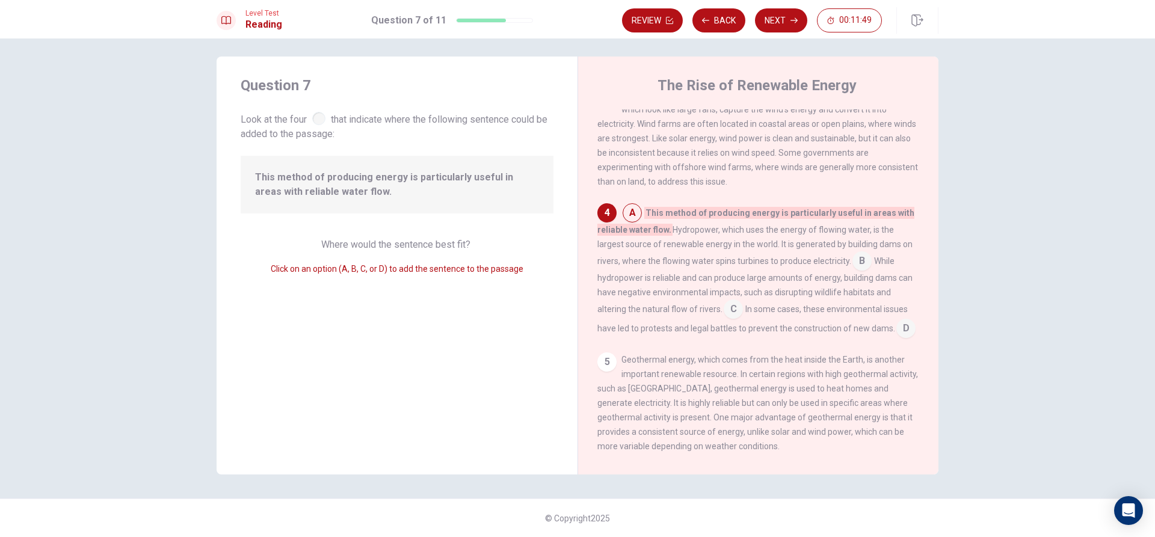
click at [861, 272] on input at bounding box center [861, 262] width 19 height 19
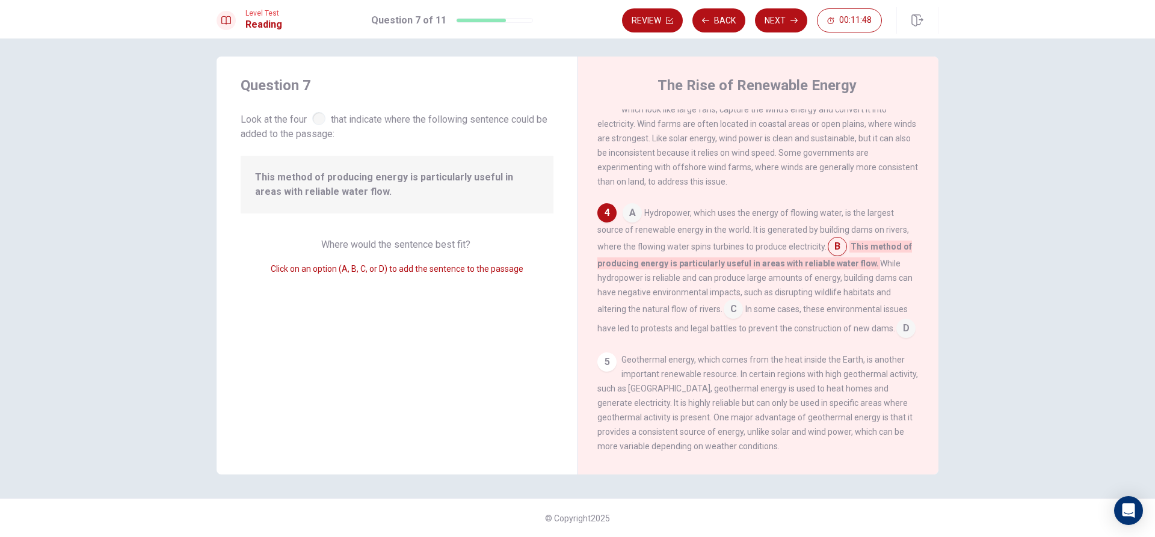
drag, startPoint x: 733, startPoint y: 313, endPoint x: 738, endPoint y: 325, distance: 12.6
click at [733, 315] on span "C" at bounding box center [733, 308] width 19 height 14
click at [729, 320] on input at bounding box center [733, 310] width 19 height 19
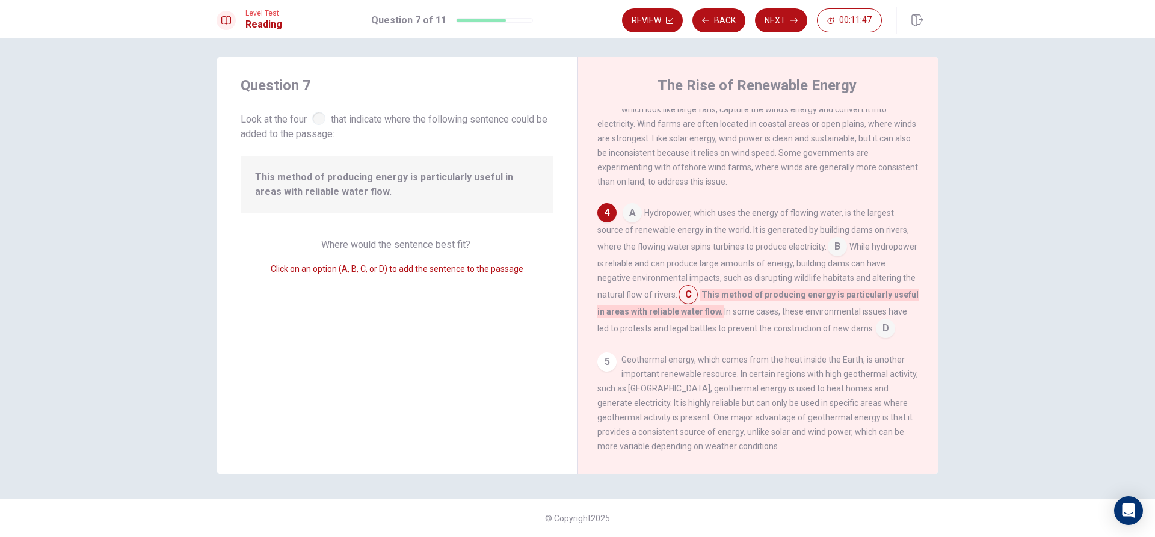
click at [689, 333] on span "In some cases, these environmental issues have led to protests and legal battle…" at bounding box center [752, 320] width 310 height 26
click at [876, 339] on input at bounding box center [885, 329] width 19 height 19
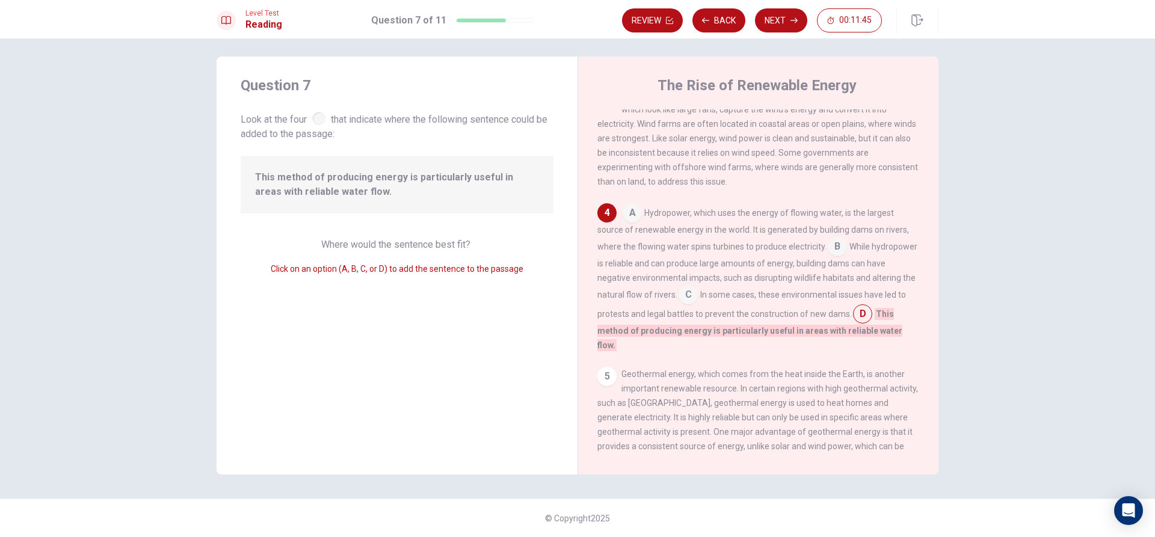
click at [830, 255] on input at bounding box center [837, 247] width 19 height 19
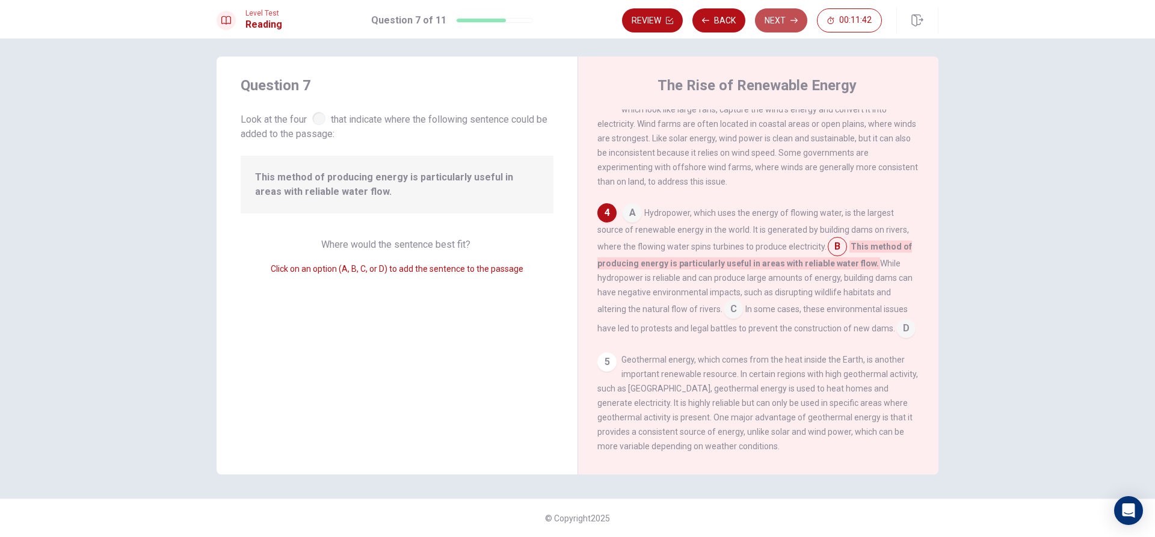
click at [785, 14] on button "Next" at bounding box center [781, 20] width 52 height 24
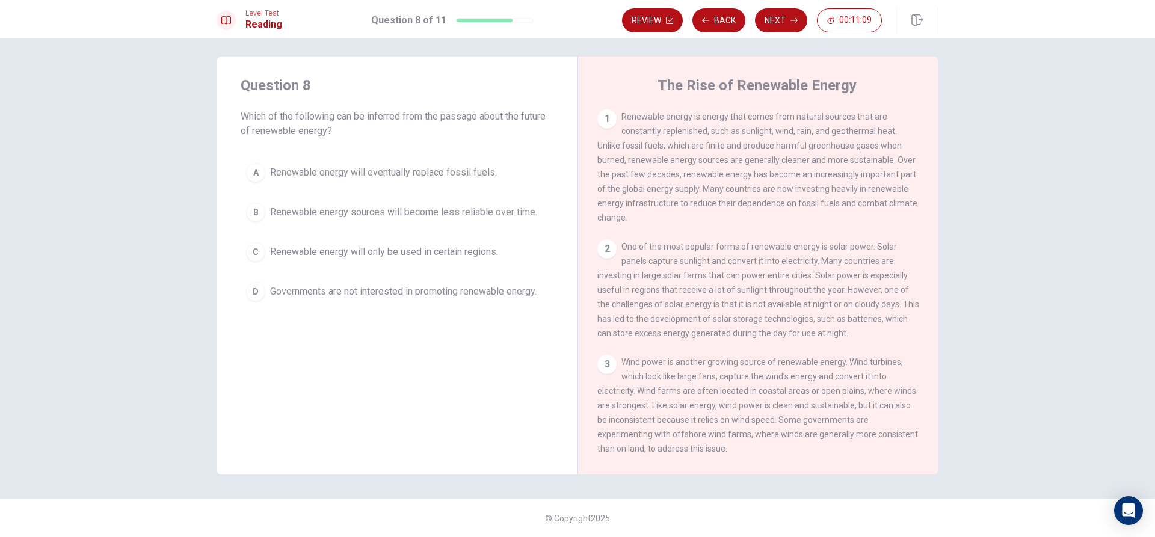
click at [251, 211] on div "B" at bounding box center [255, 212] width 19 height 19
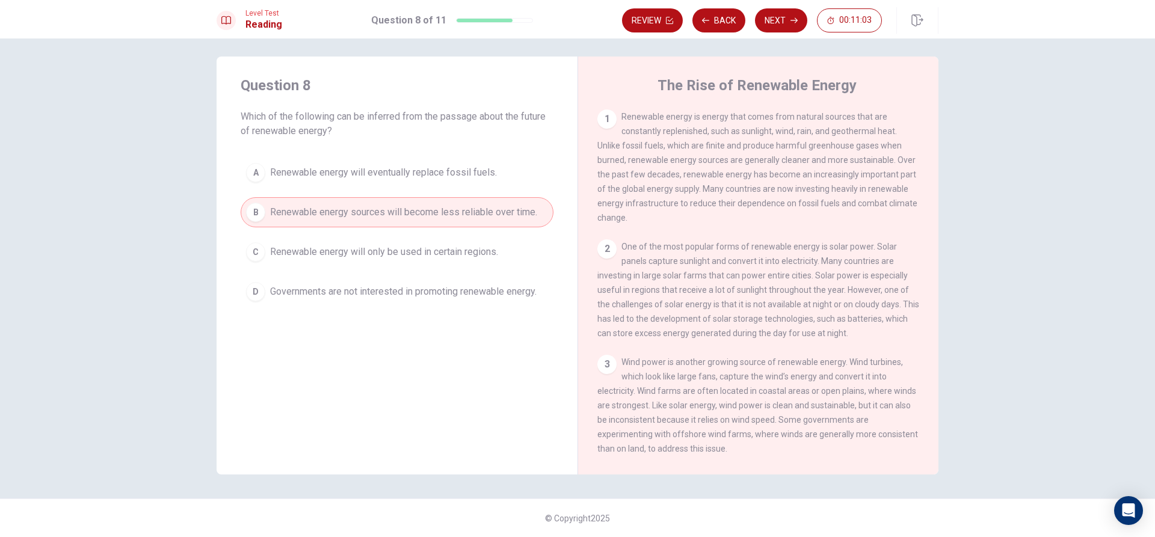
click at [301, 174] on span "Renewable energy will eventually replace fossil fuels." at bounding box center [383, 172] width 227 height 14
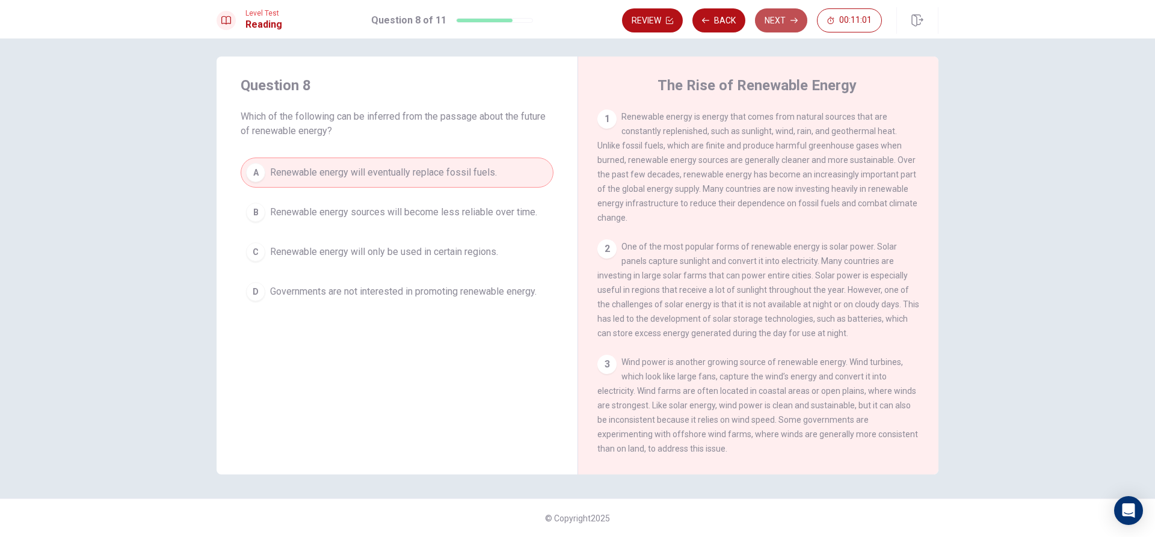
click at [798, 17] on button "Next" at bounding box center [781, 20] width 52 height 24
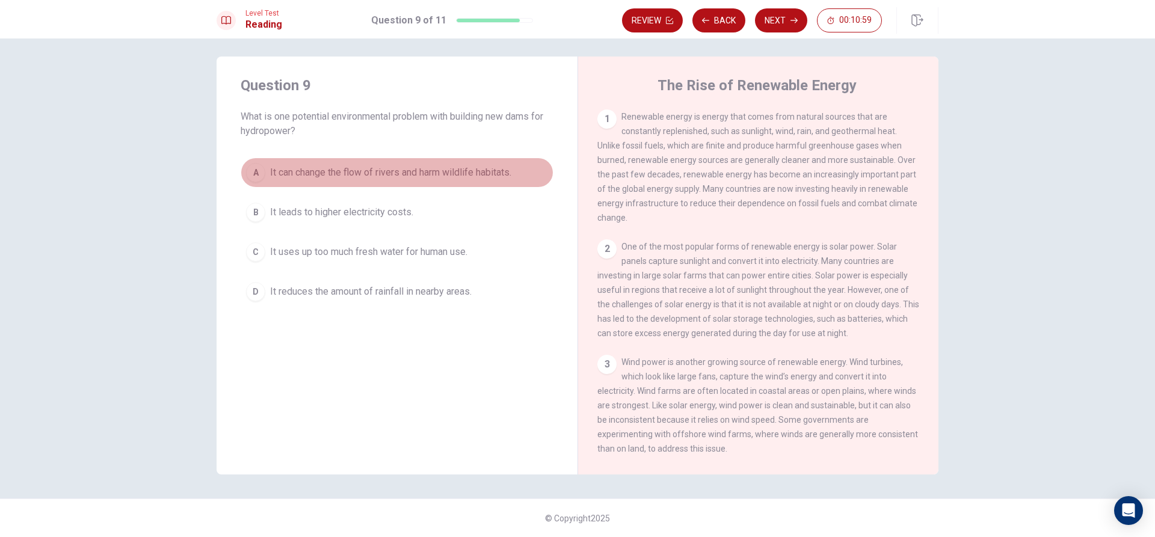
click at [268, 182] on button "A It can change the flow of rivers and harm wildlife habitats." at bounding box center [397, 173] width 313 height 30
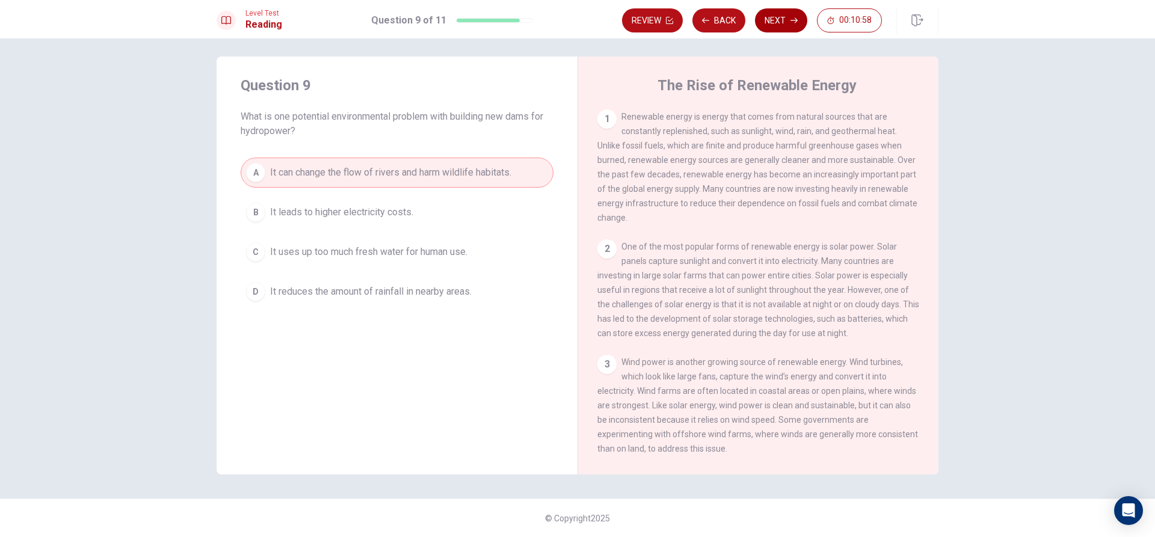
click at [795, 19] on icon "button" at bounding box center [793, 20] width 7 height 5
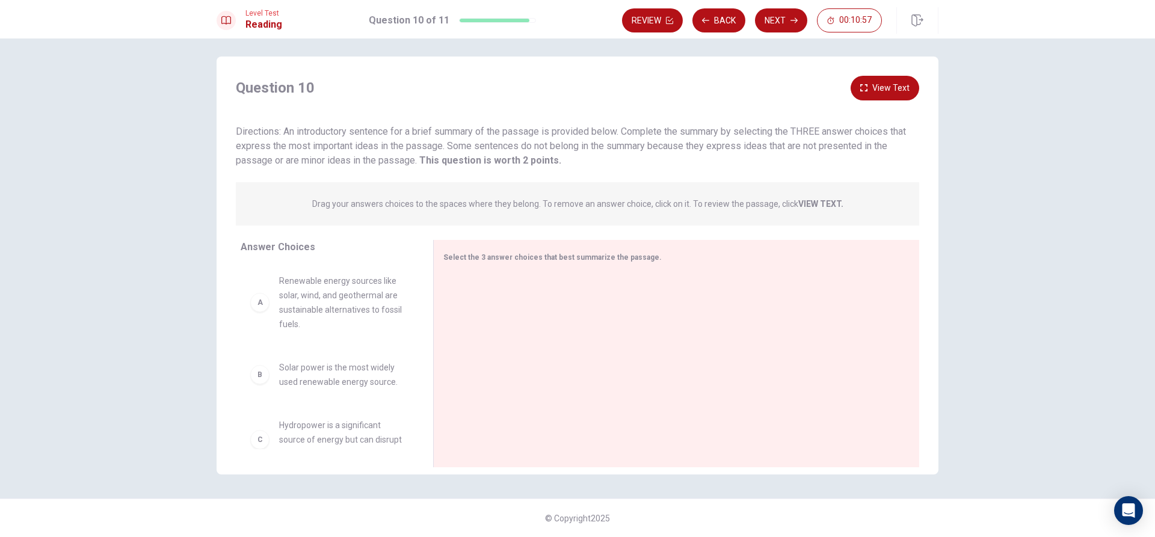
scroll to position [60, 0]
click at [281, 320] on span "Solar power is the most widely used renewable energy source." at bounding box center [341, 314] width 125 height 29
click at [307, 385] on span "Hydropower is a significant source of energy but can disrupt natural habitats." at bounding box center [341, 379] width 125 height 43
click at [245, 387] on div "C Hydropower is a significant source of energy but can disrupt natural habitats." at bounding box center [327, 379] width 173 height 63
click at [252, 387] on div "C" at bounding box center [259, 379] width 19 height 19
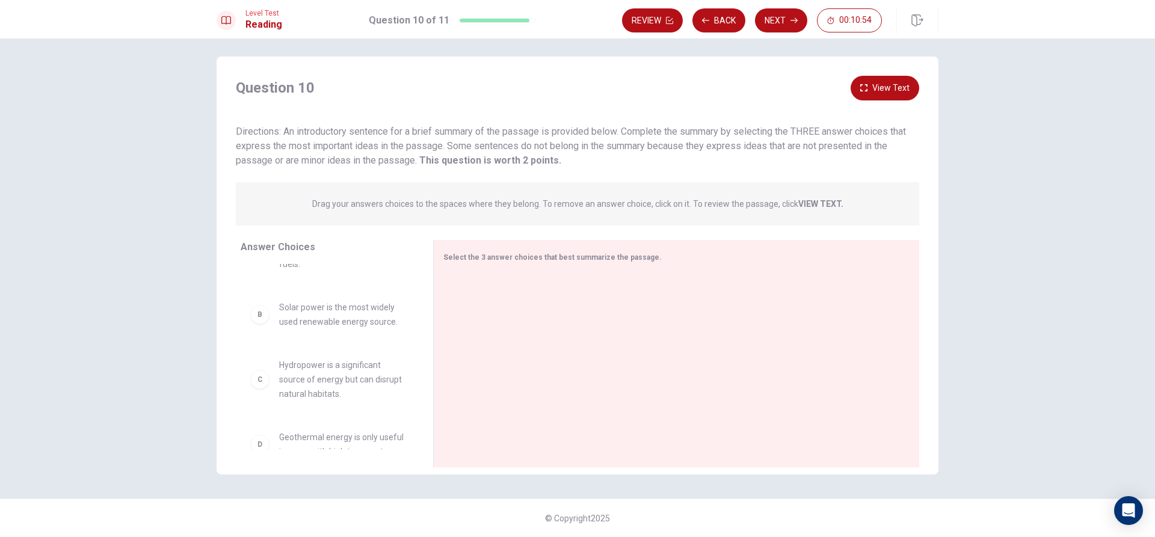
click at [268, 383] on div "C Hydropower is a significant source of energy but can disrupt natural habitats." at bounding box center [327, 379] width 154 height 43
click at [265, 381] on div "C" at bounding box center [259, 379] width 19 height 19
click at [263, 384] on div "C" at bounding box center [259, 379] width 19 height 19
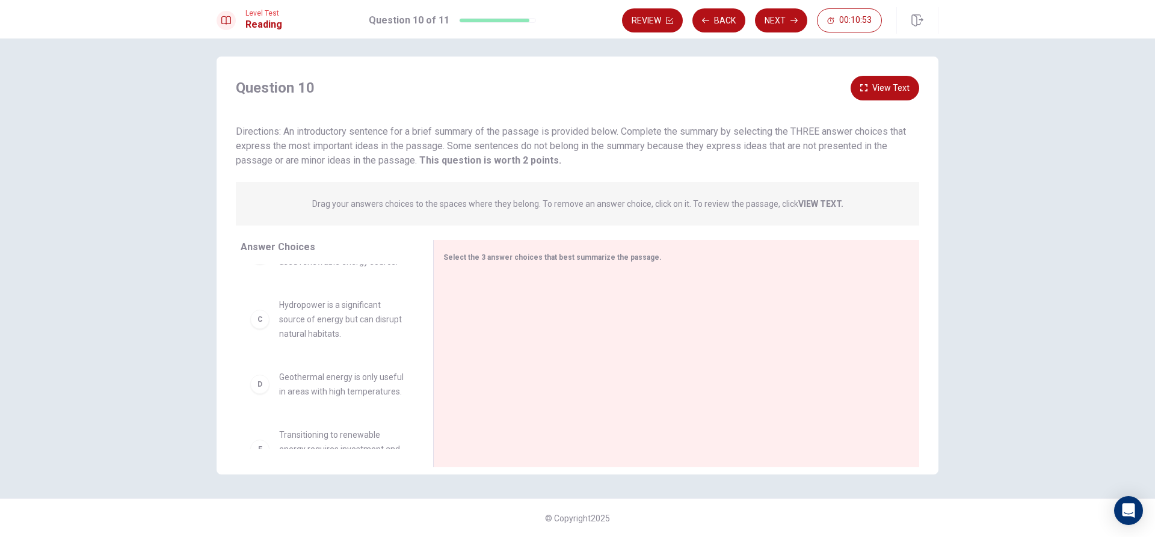
click at [256, 357] on div "A Renewable energy sources like solar, wind, and geothermal are sustainable alt…" at bounding box center [332, 356] width 183 height 185
click at [254, 333] on div "C Hydropower is a significant source of energy but can disrupt natural habitats." at bounding box center [327, 319] width 154 height 43
drag, startPoint x: 254, startPoint y: 333, endPoint x: 262, endPoint y: 329, distance: 8.1
click at [254, 330] on div "C Hydropower is a significant source of energy but can disrupt natural habitats." at bounding box center [327, 319] width 154 height 43
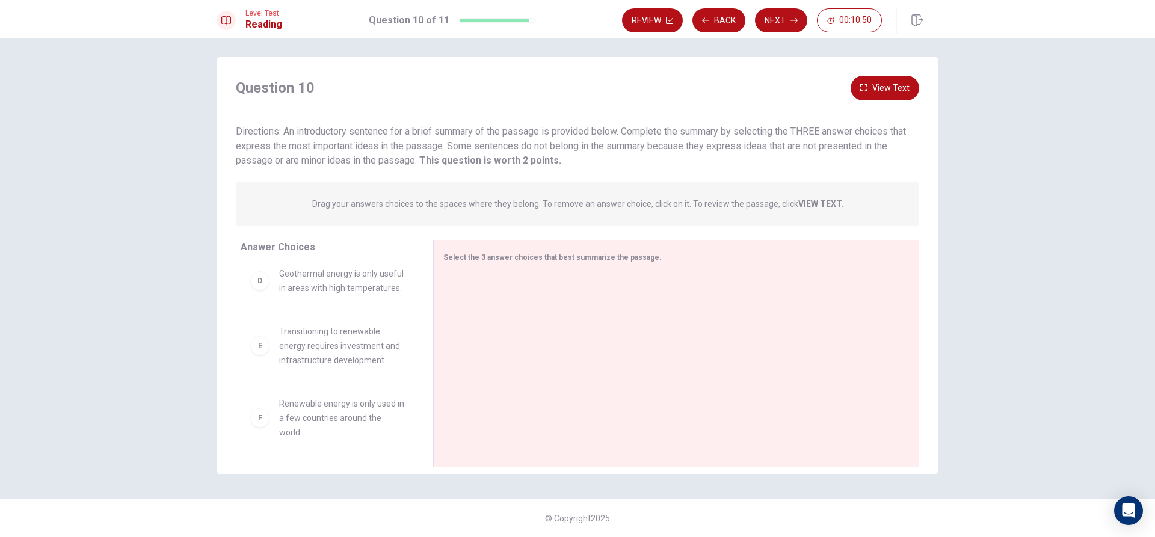
click at [261, 340] on div "E" at bounding box center [259, 345] width 19 height 19
click at [260, 341] on div "E" at bounding box center [259, 345] width 19 height 19
click at [260, 342] on div "E" at bounding box center [259, 345] width 19 height 19
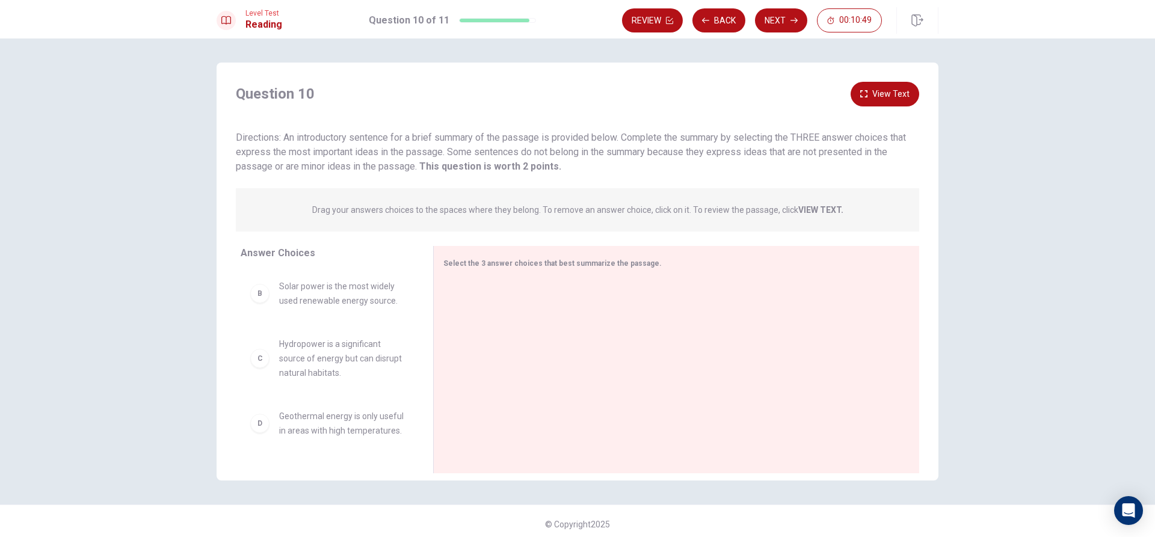
scroll to position [0, 0]
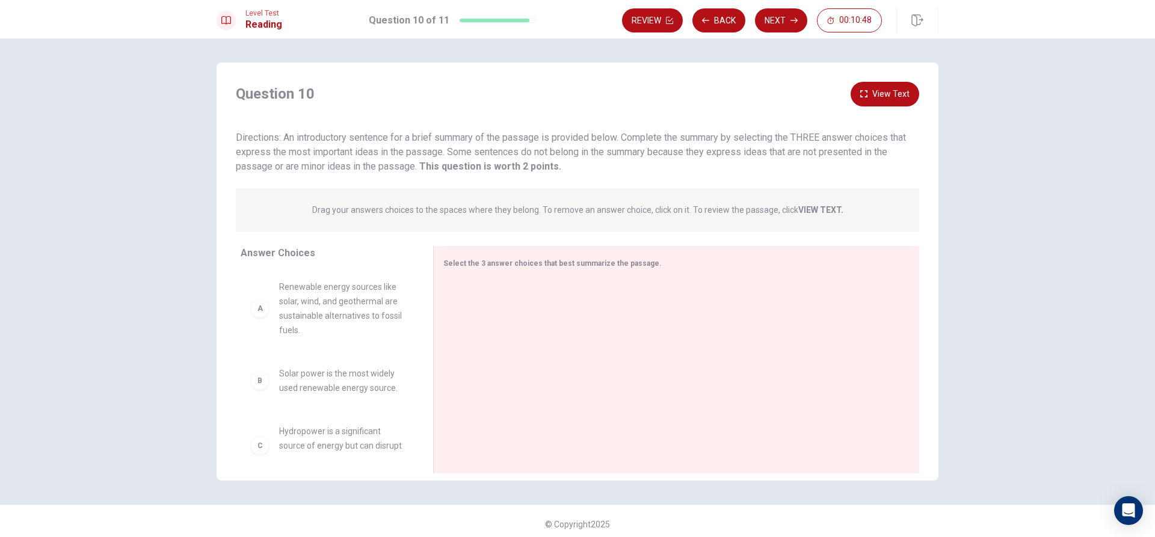
click at [256, 314] on div "A" at bounding box center [259, 308] width 19 height 19
click at [313, 312] on span "Renewable energy sources like solar, wind, and geothermal are sustainable alter…" at bounding box center [341, 309] width 125 height 58
click at [872, 89] on button "View Text" at bounding box center [885, 94] width 69 height 25
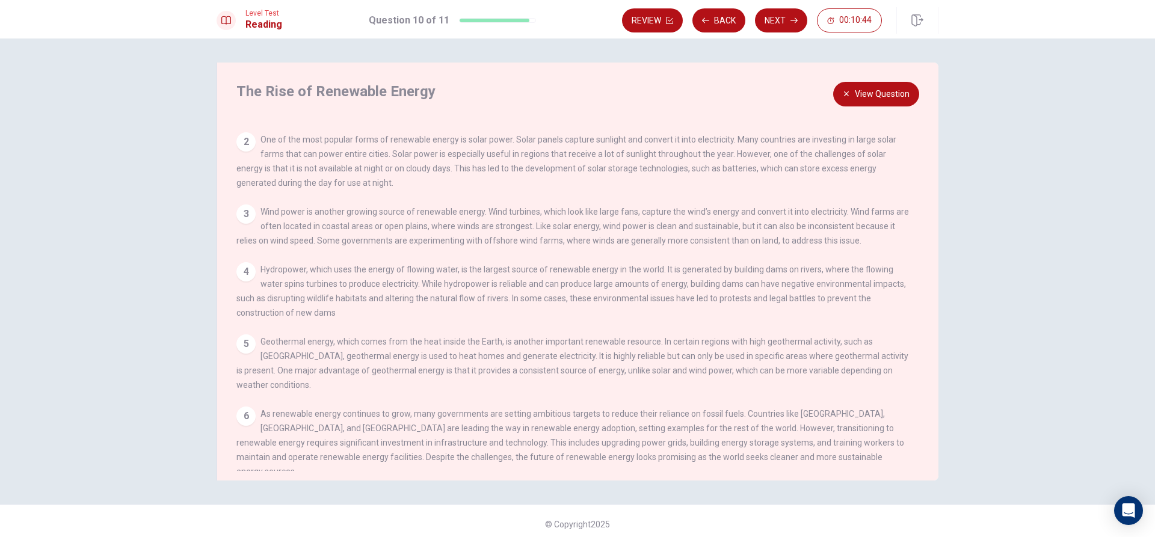
scroll to position [72, 0]
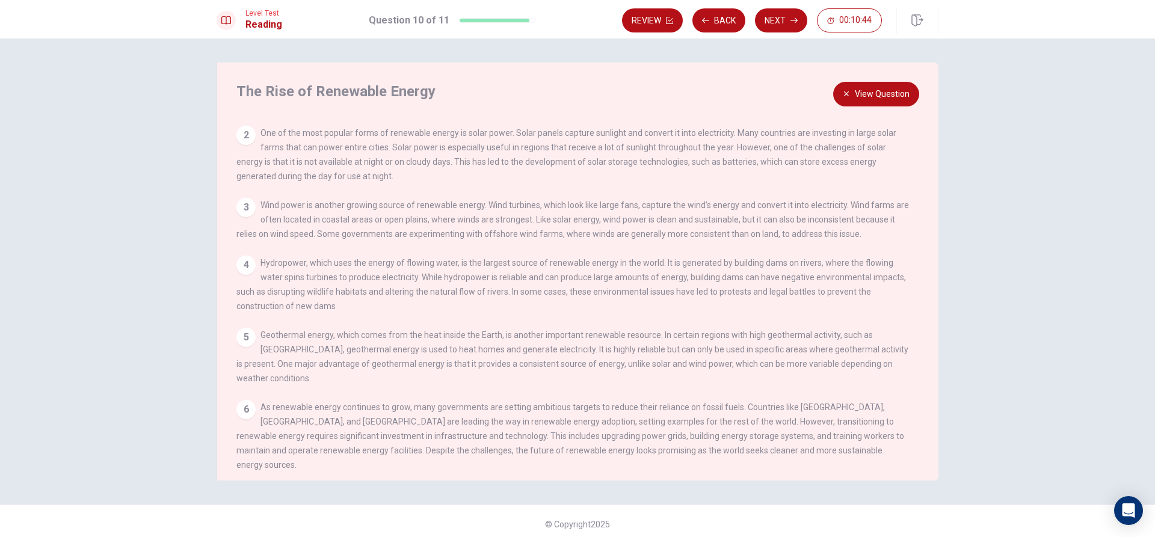
drag, startPoint x: 863, startPoint y: 90, endPoint x: 846, endPoint y: 93, distance: 16.6
click at [863, 89] on button "View Question" at bounding box center [876, 94] width 86 height 25
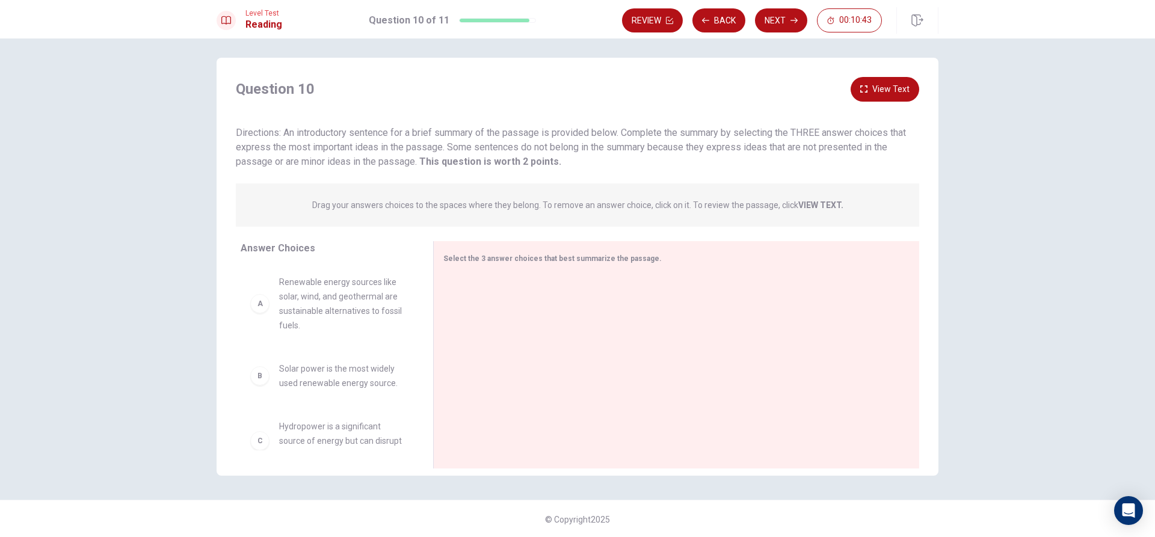
scroll to position [6, 0]
click at [257, 382] on div "B" at bounding box center [259, 374] width 19 height 19
click at [256, 381] on div "B" at bounding box center [259, 374] width 19 height 19
click at [528, 264] on div "Select the 3 answer choices that best summarize the passage." at bounding box center [669, 257] width 452 height 15
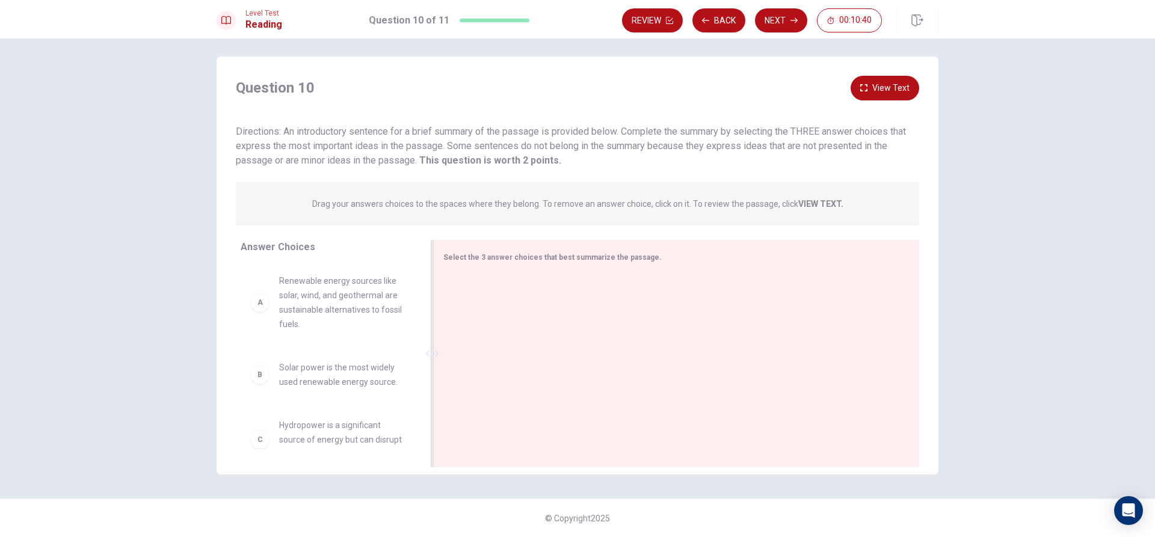
click at [482, 292] on div at bounding box center [671, 354] width 457 height 161
click at [489, 264] on div "Select the 3 answer choices that best summarize the passage." at bounding box center [669, 257] width 452 height 15
click at [519, 259] on span "Select the 3 answer choices that best summarize the passage." at bounding box center [552, 257] width 218 height 8
click at [529, 253] on span "Select the 3 answer choices that best summarize the passage." at bounding box center [552, 257] width 218 height 8
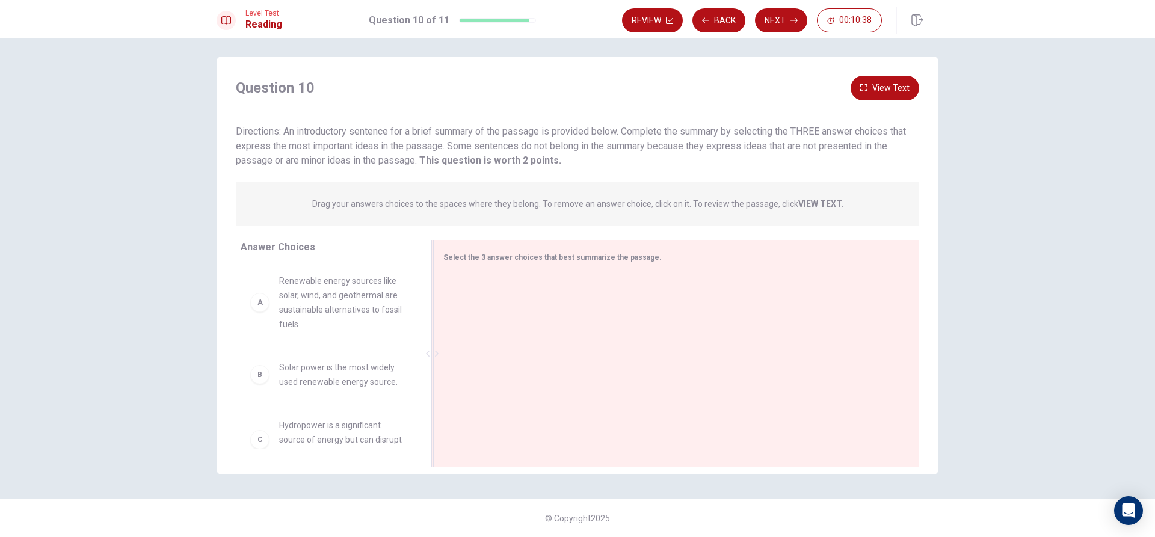
click at [529, 259] on span "Select the 3 answer choices that best summarize the passage." at bounding box center [552, 257] width 218 height 8
click at [531, 260] on span "Select the 3 answer choices that best summarize the passage." at bounding box center [552, 257] width 218 height 8
click at [525, 260] on span "Select the 3 answer choices that best summarize the passage." at bounding box center [552, 257] width 218 height 8
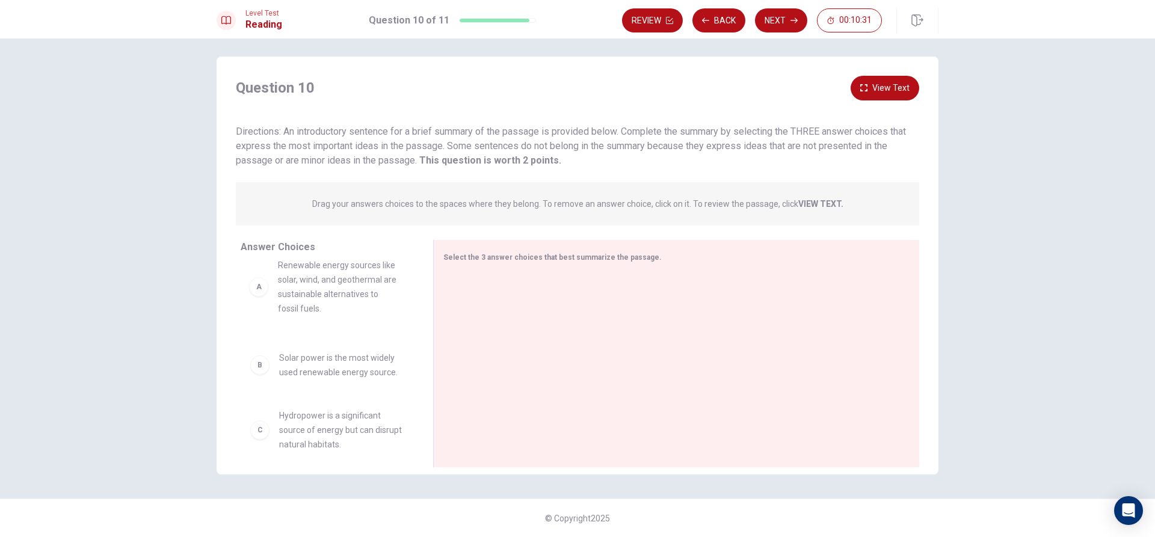
drag, startPoint x: 350, startPoint y: 312, endPoint x: 354, endPoint y: 302, distance: 10.5
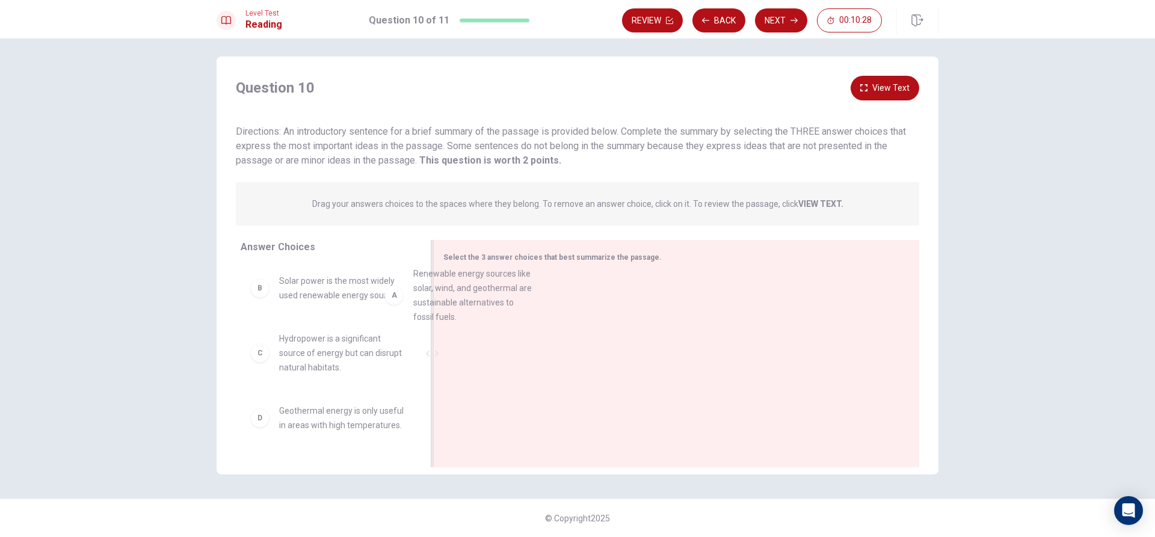
drag, startPoint x: 360, startPoint y: 286, endPoint x: 546, endPoint y: 280, distance: 186.0
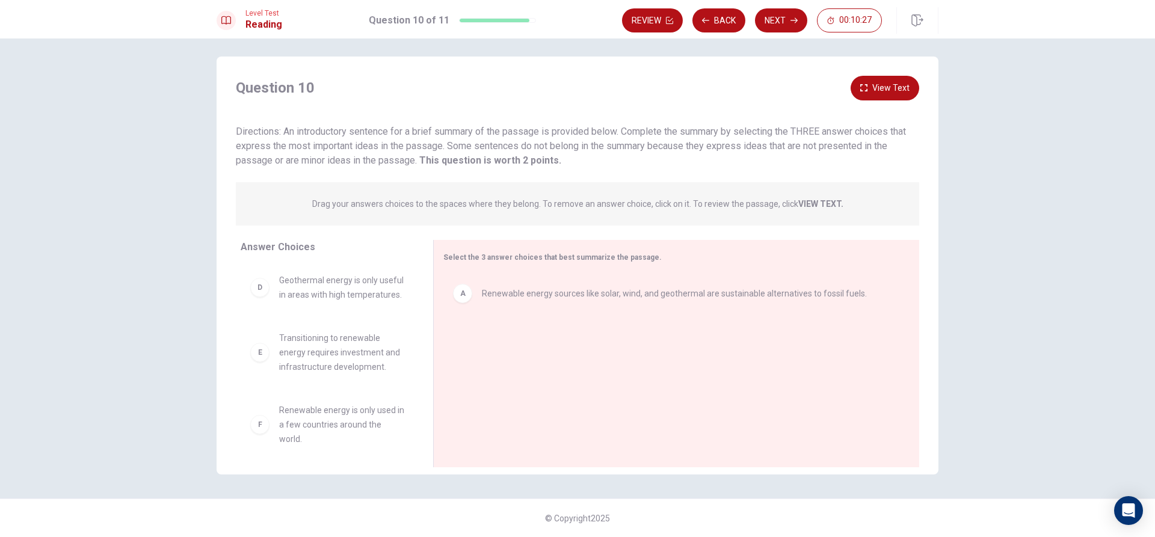
scroll to position [152, 0]
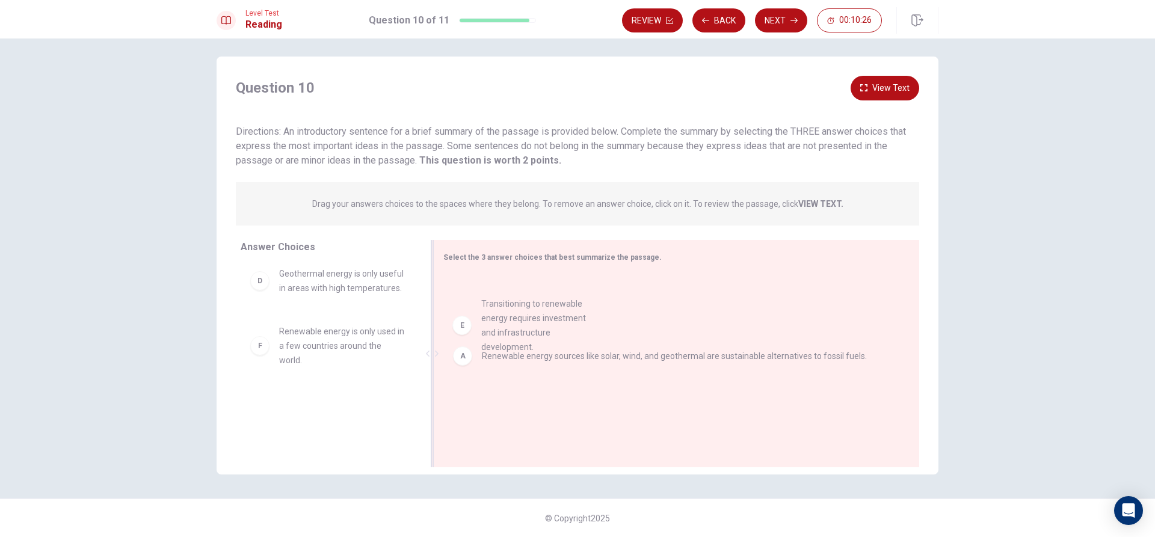
drag, startPoint x: 316, startPoint y: 348, endPoint x: 528, endPoint y: 320, distance: 214.1
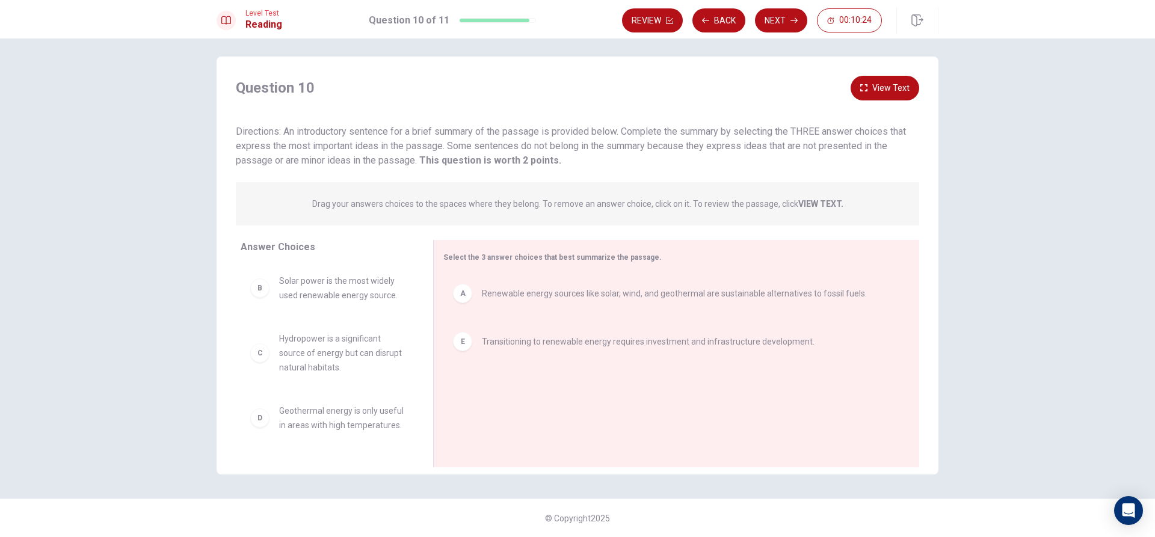
scroll to position [0, 0]
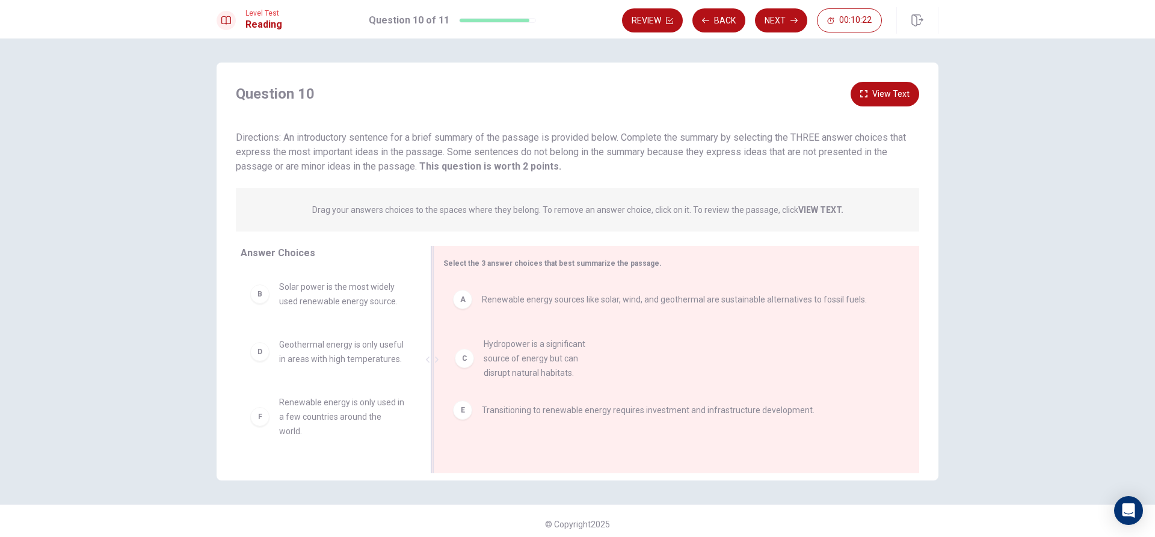
drag, startPoint x: 333, startPoint y: 349, endPoint x: 544, endPoint y: 349, distance: 211.1
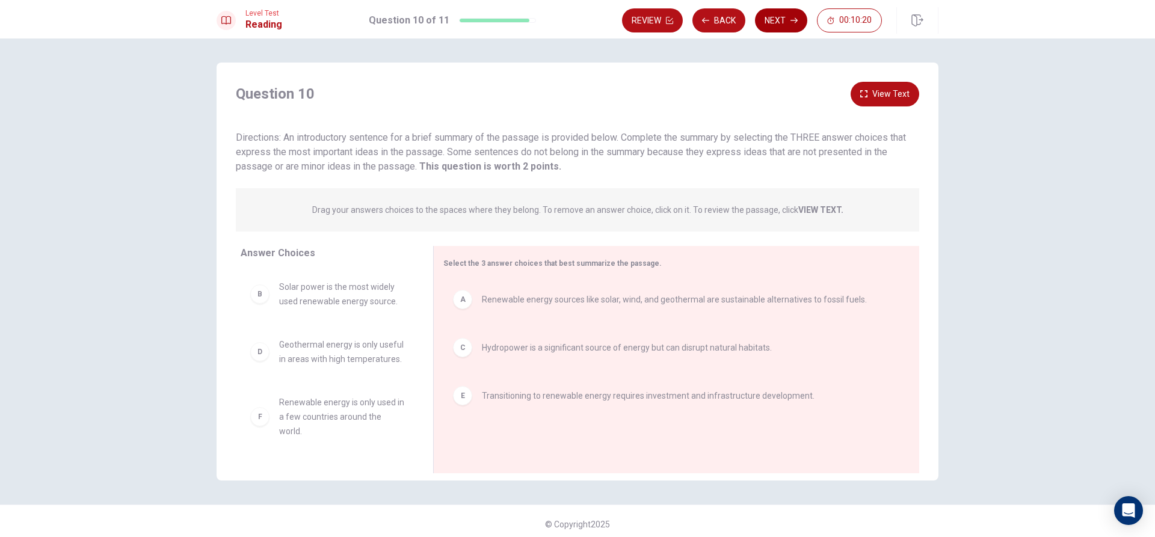
click at [779, 19] on button "Next" at bounding box center [781, 20] width 52 height 24
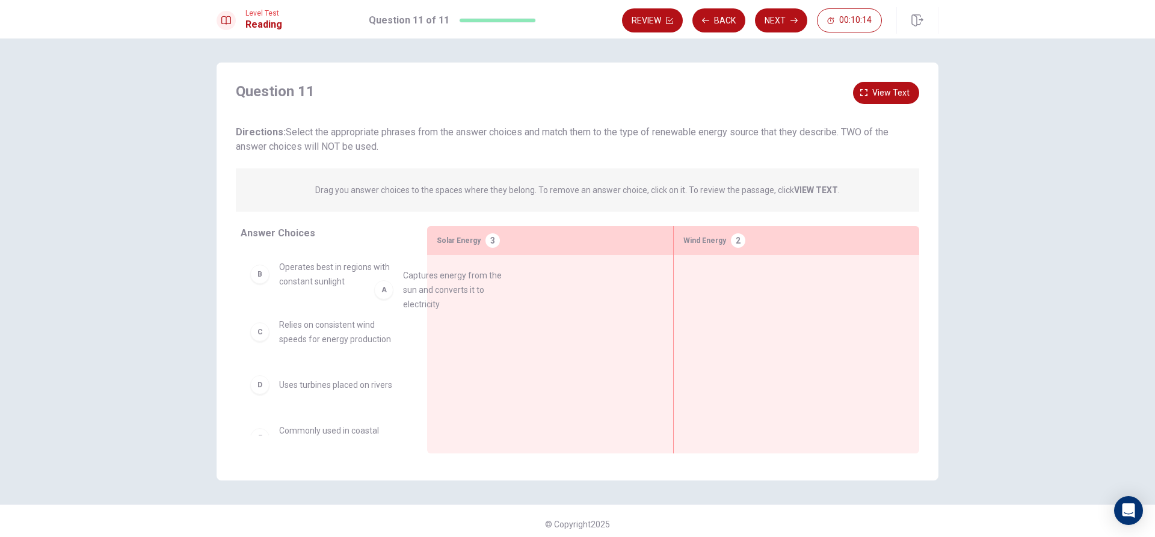
drag, startPoint x: 370, startPoint y: 281, endPoint x: 500, endPoint y: 292, distance: 130.4
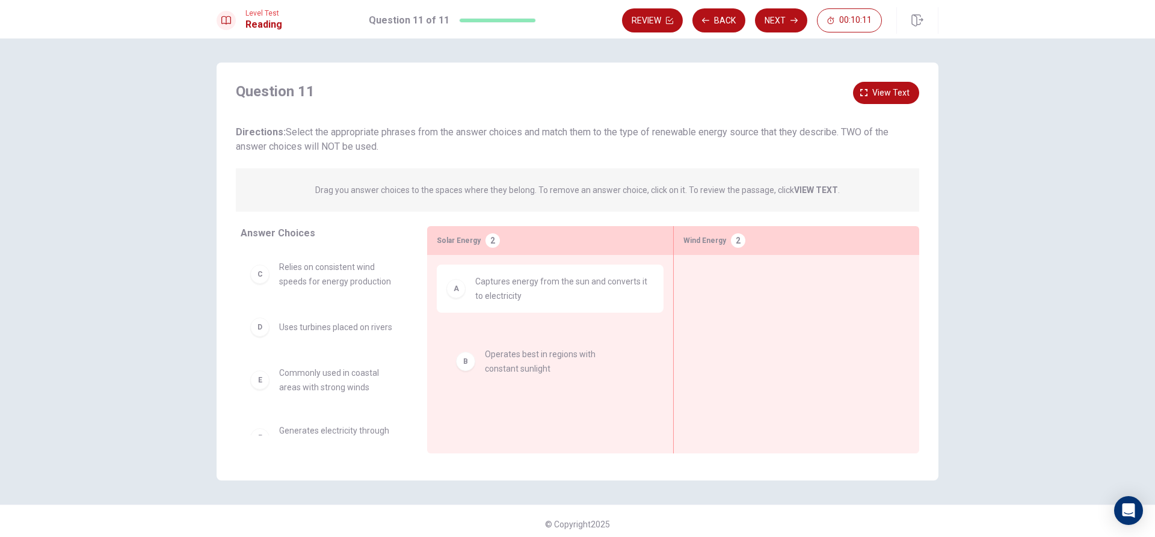
drag, startPoint x: 331, startPoint y: 282, endPoint x: 541, endPoint y: 375, distance: 229.7
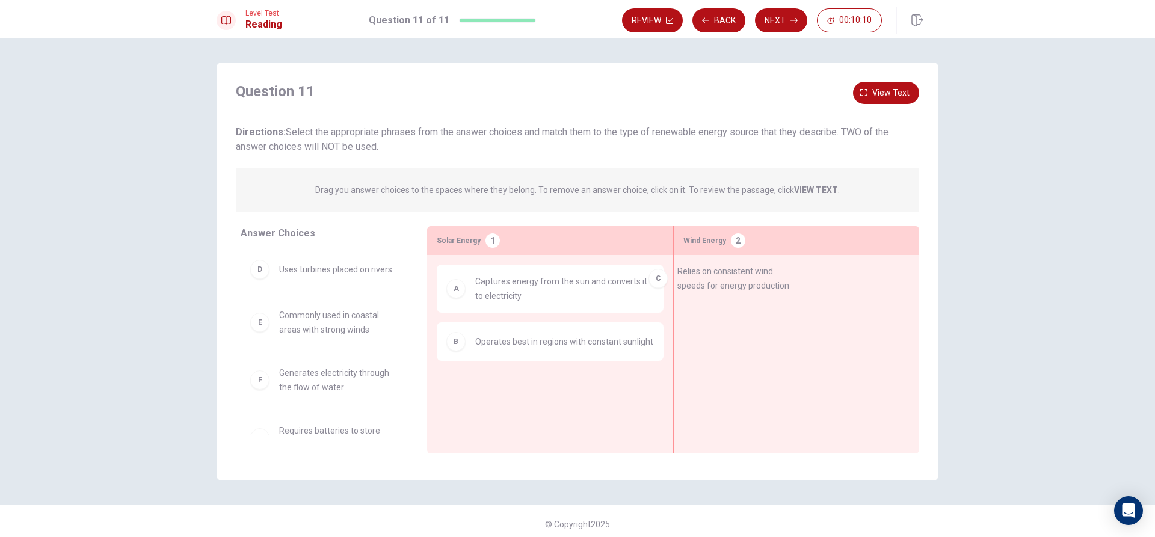
drag, startPoint x: 489, startPoint y: 281, endPoint x: 770, endPoint y: 290, distance: 281.0
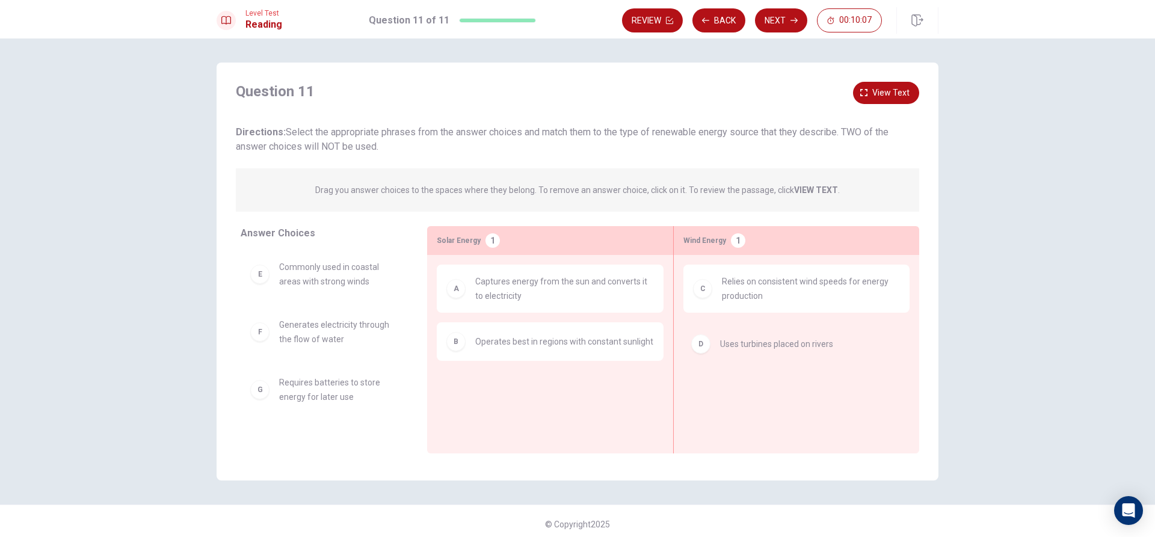
drag, startPoint x: 343, startPoint y: 274, endPoint x: 804, endPoint y: 351, distance: 467.1
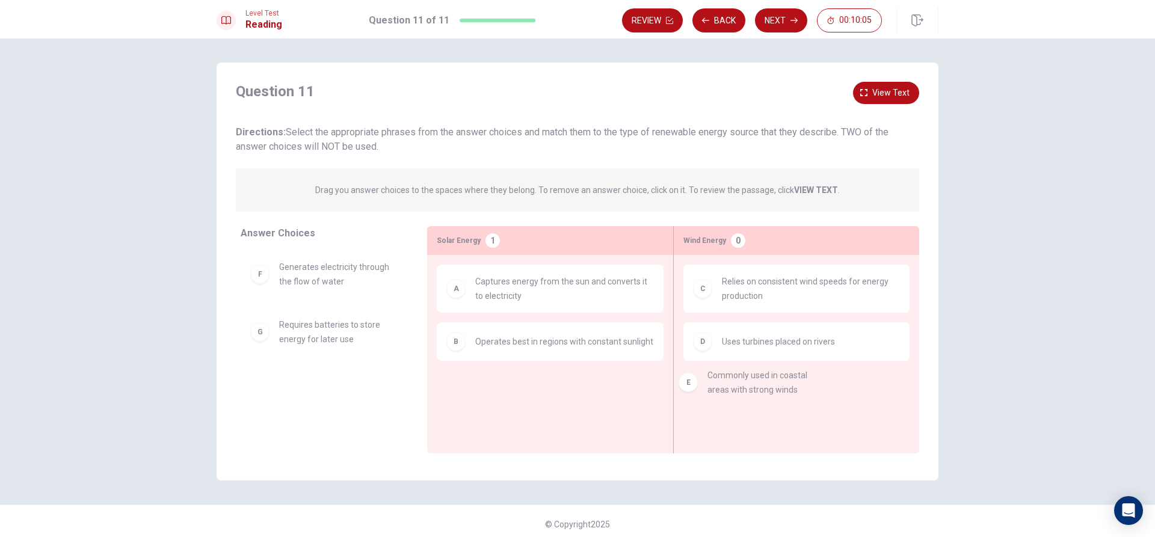
drag, startPoint x: 342, startPoint y: 281, endPoint x: 777, endPoint y: 395, distance: 450.1
drag, startPoint x: 294, startPoint y: 279, endPoint x: 787, endPoint y: 406, distance: 509.3
drag, startPoint x: 488, startPoint y: 281, endPoint x: 810, endPoint y: 408, distance: 345.4
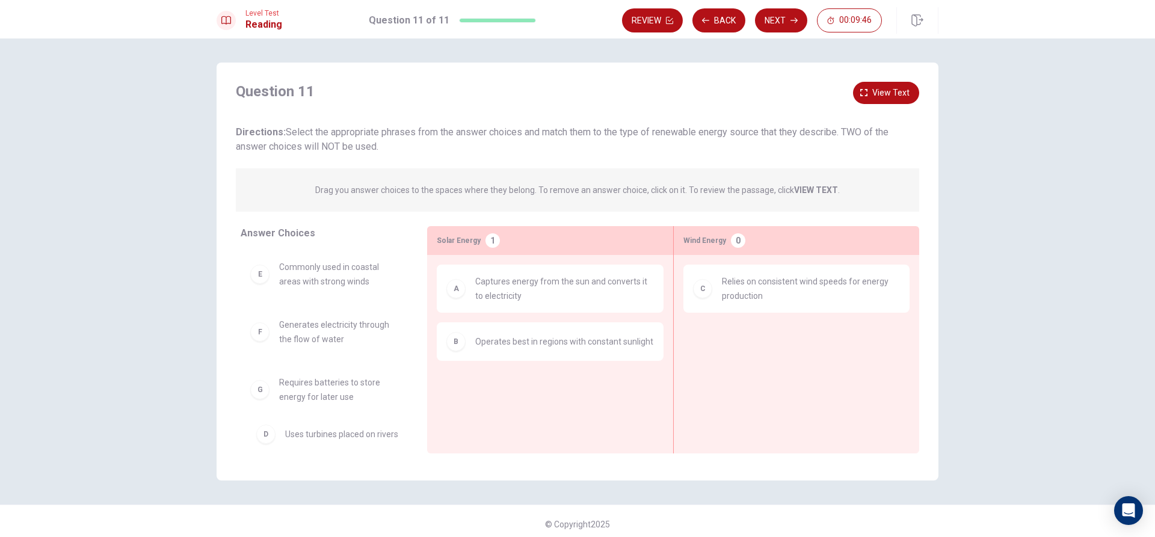
drag, startPoint x: 723, startPoint y: 342, endPoint x: 287, endPoint y: 439, distance: 446.8
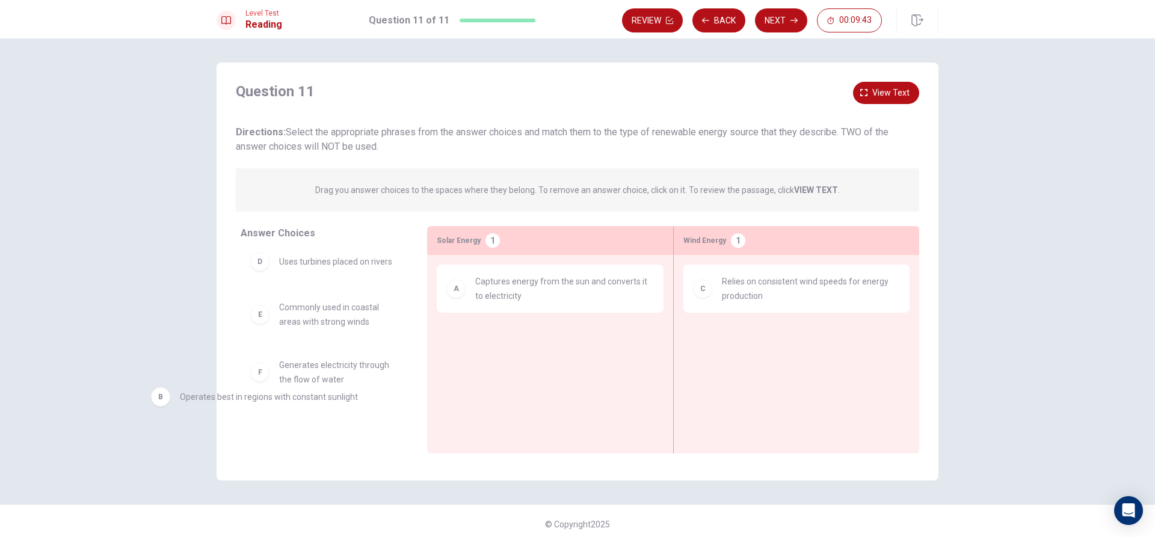
drag, startPoint x: 517, startPoint y: 369, endPoint x: 269, endPoint y: 409, distance: 251.6
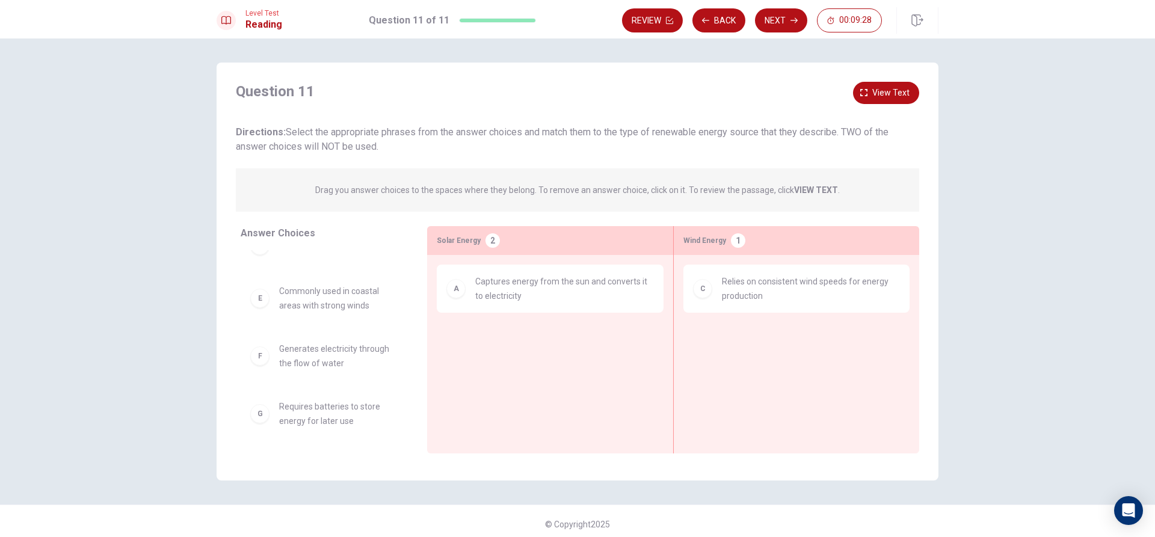
scroll to position [84, 0]
drag, startPoint x: 339, startPoint y: 301, endPoint x: 801, endPoint y: 355, distance: 465.2
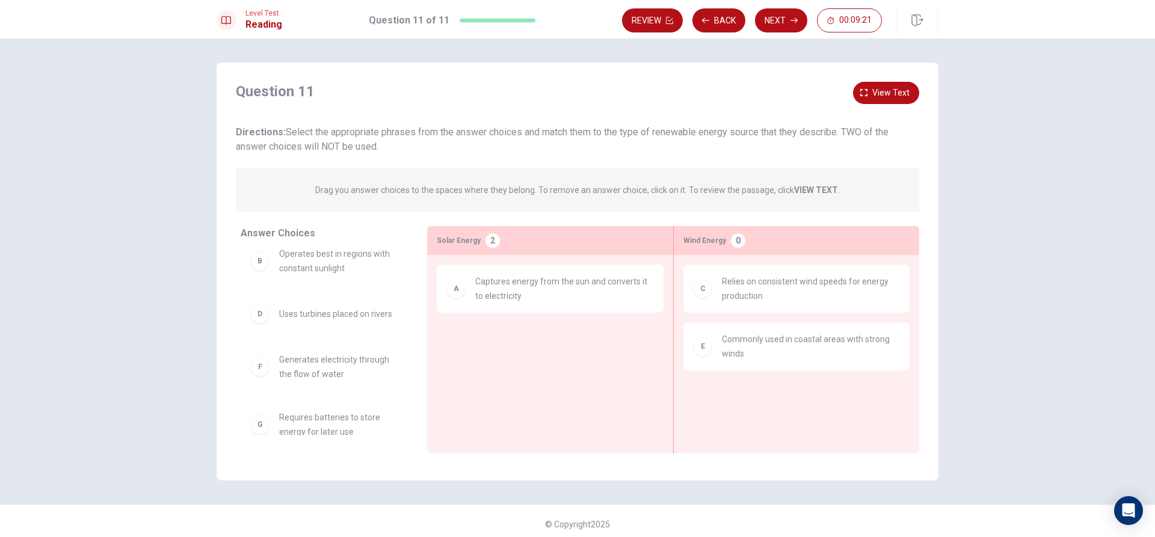
scroll to position [0, 0]
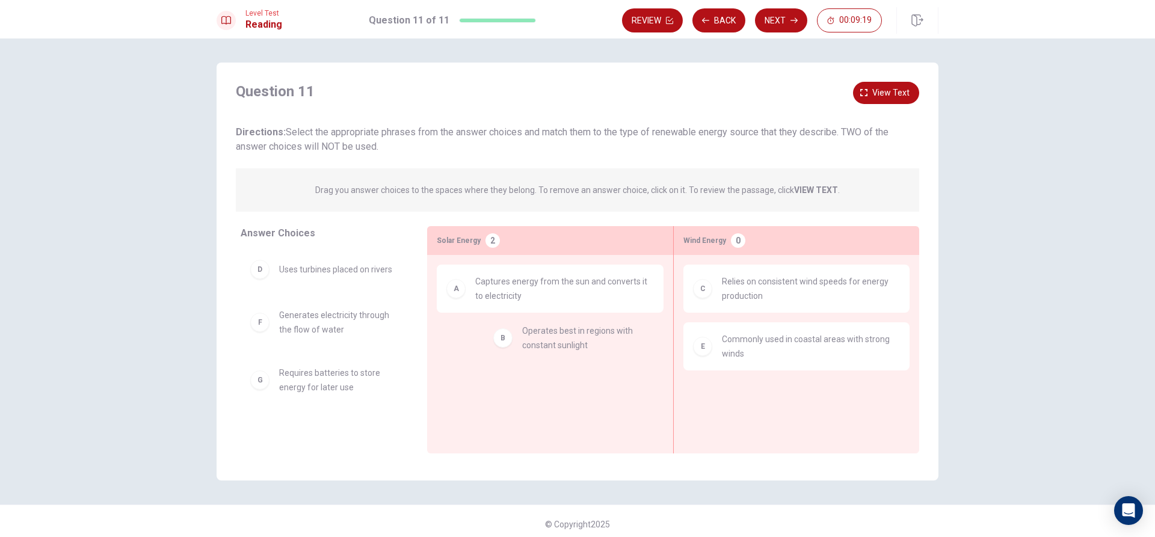
drag, startPoint x: 340, startPoint y: 278, endPoint x: 565, endPoint y: 340, distance: 233.5
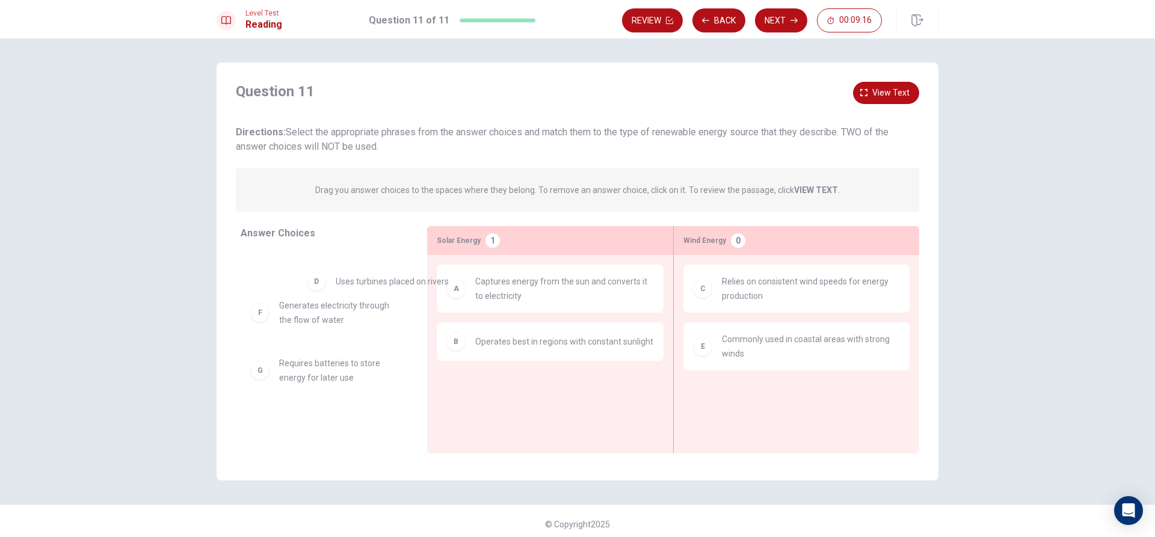
drag, startPoint x: 332, startPoint y: 272, endPoint x: 383, endPoint y: 284, distance: 52.4
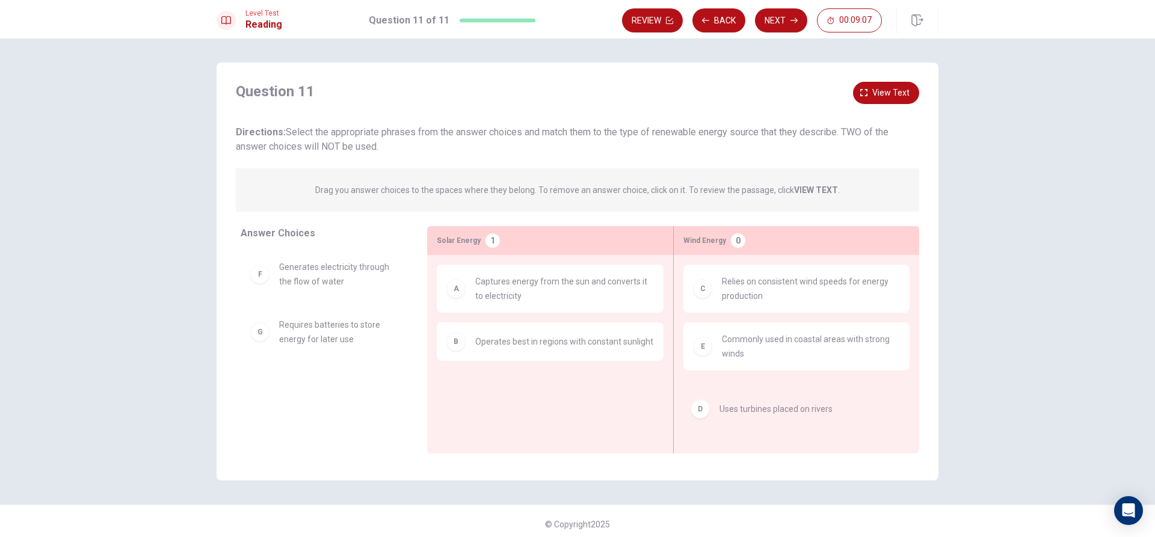
drag, startPoint x: 325, startPoint y: 276, endPoint x: 769, endPoint y: 412, distance: 464.2
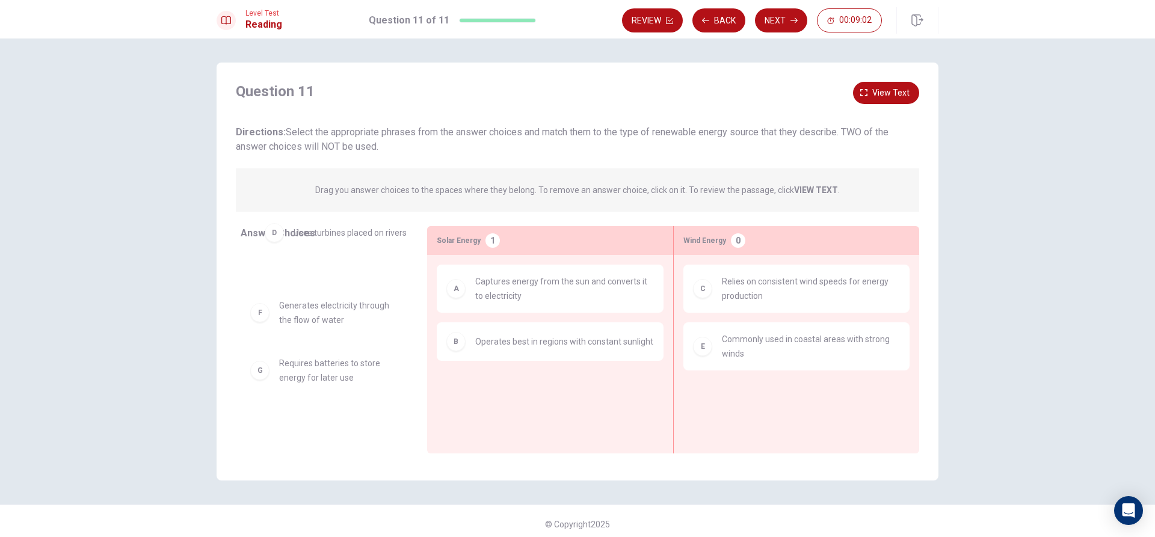
drag, startPoint x: 311, startPoint y: 283, endPoint x: 330, endPoint y: 247, distance: 40.9
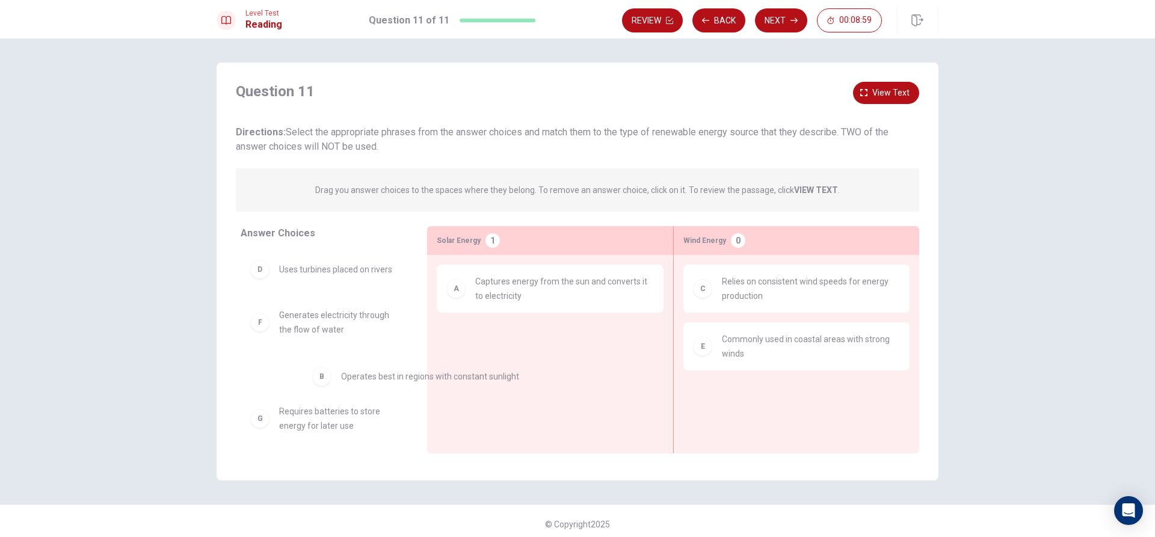
drag, startPoint x: 535, startPoint y: 340, endPoint x: 375, endPoint y: 418, distance: 177.8
drag, startPoint x: 334, startPoint y: 381, endPoint x: 547, endPoint y: 372, distance: 212.5
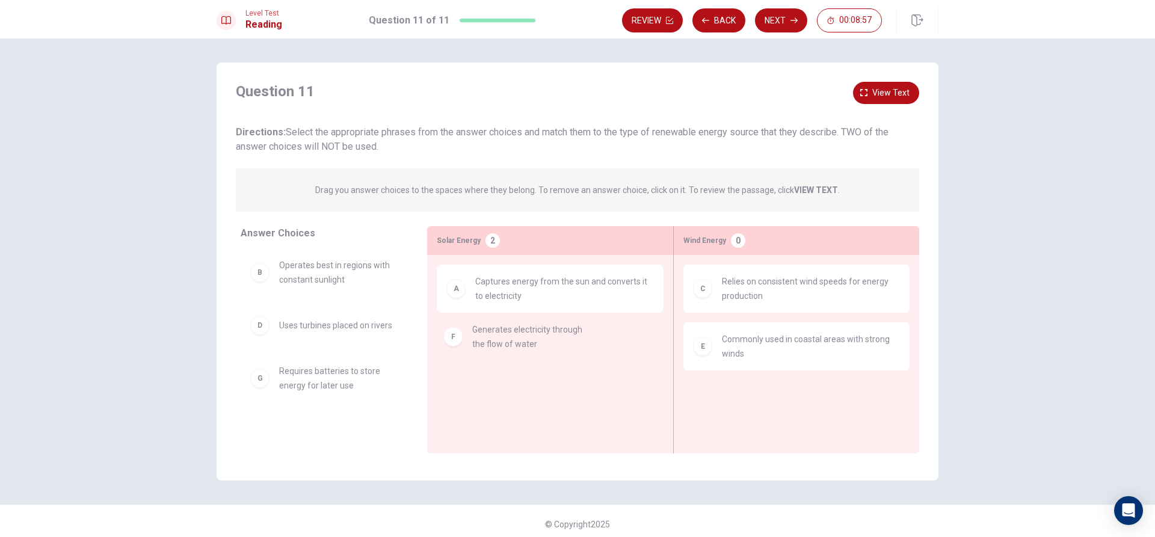
scroll to position [0, 0]
drag, startPoint x: 408, startPoint y: 342, endPoint x: 342, endPoint y: 389, distance: 81.3
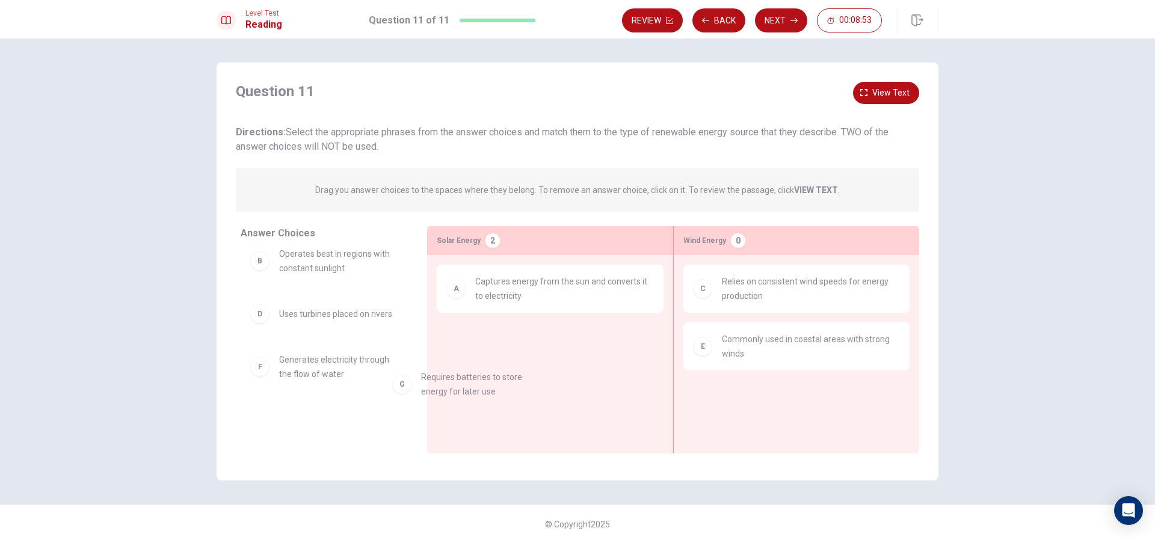
scroll to position [14, 0]
drag, startPoint x: 336, startPoint y: 431, endPoint x: 555, endPoint y: 360, distance: 230.7
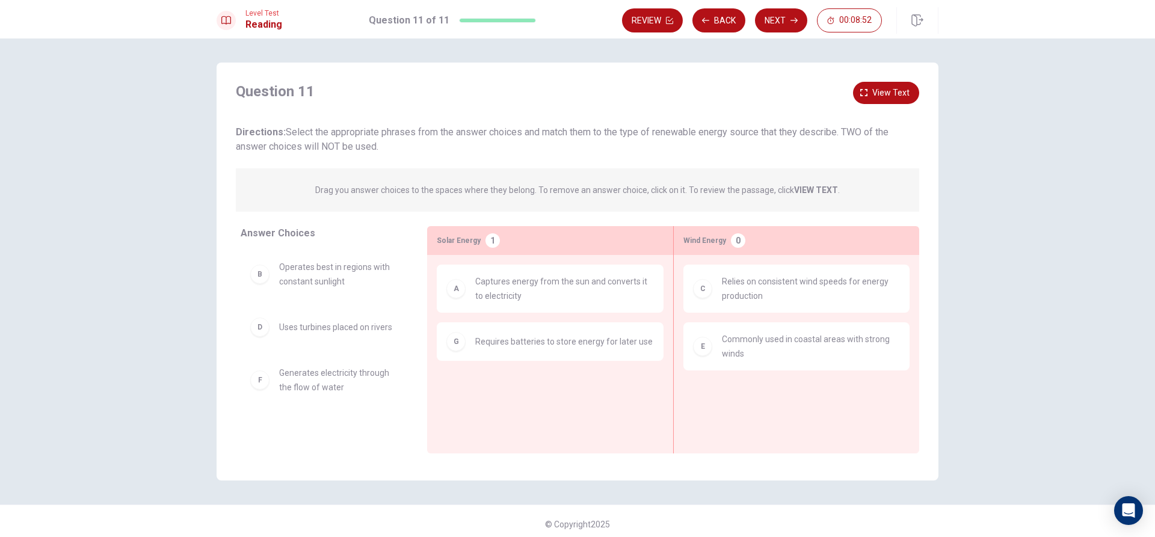
scroll to position [0, 0]
drag, startPoint x: 431, startPoint y: 297, endPoint x: 568, endPoint y: 414, distance: 180.4
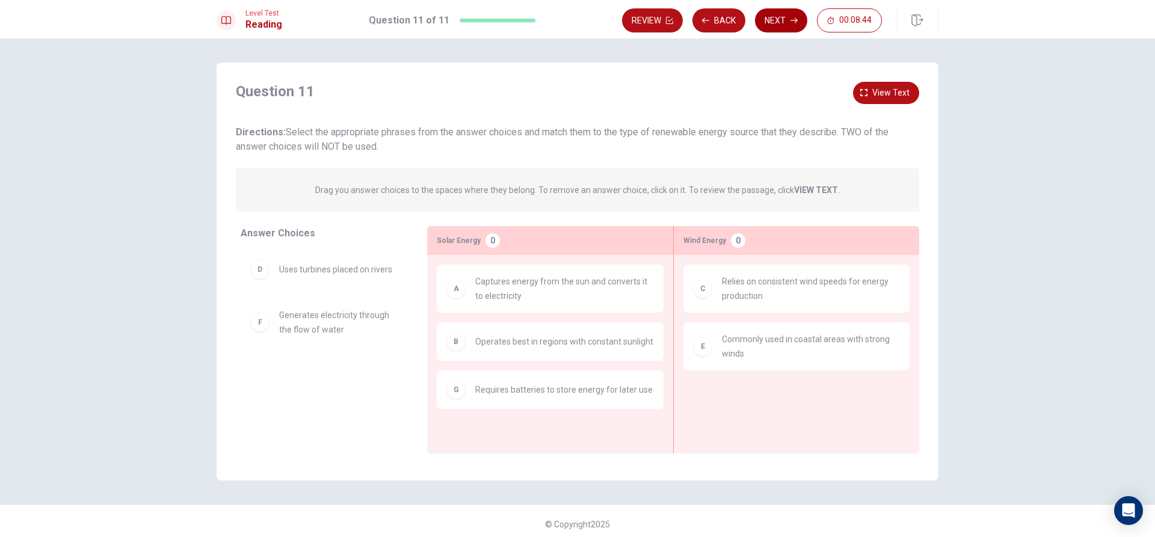
click at [783, 19] on button "Next" at bounding box center [781, 20] width 52 height 24
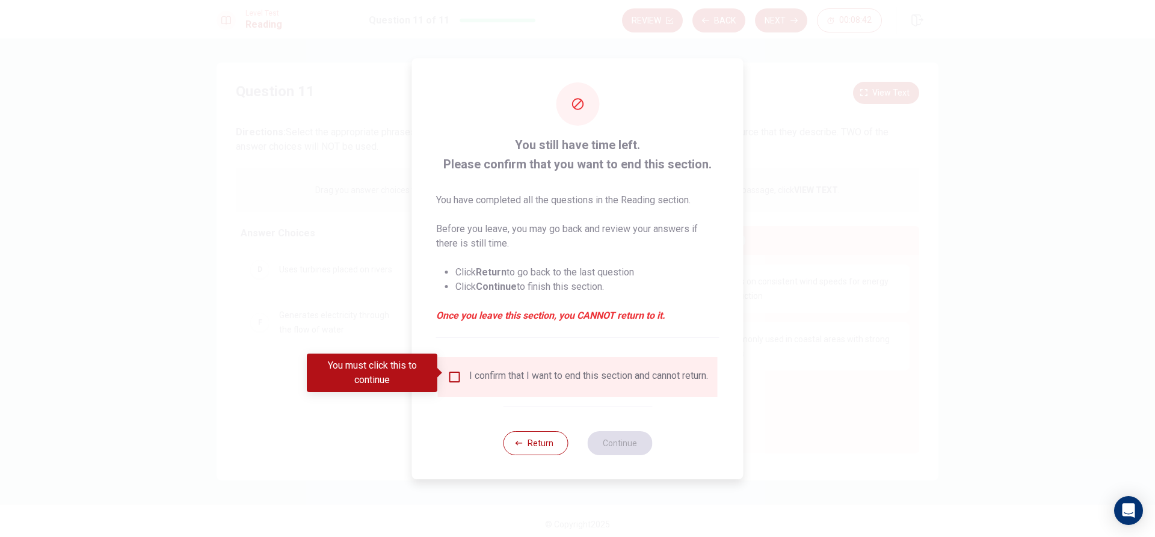
click at [448, 370] on input "You must click this to continue" at bounding box center [455, 377] width 14 height 14
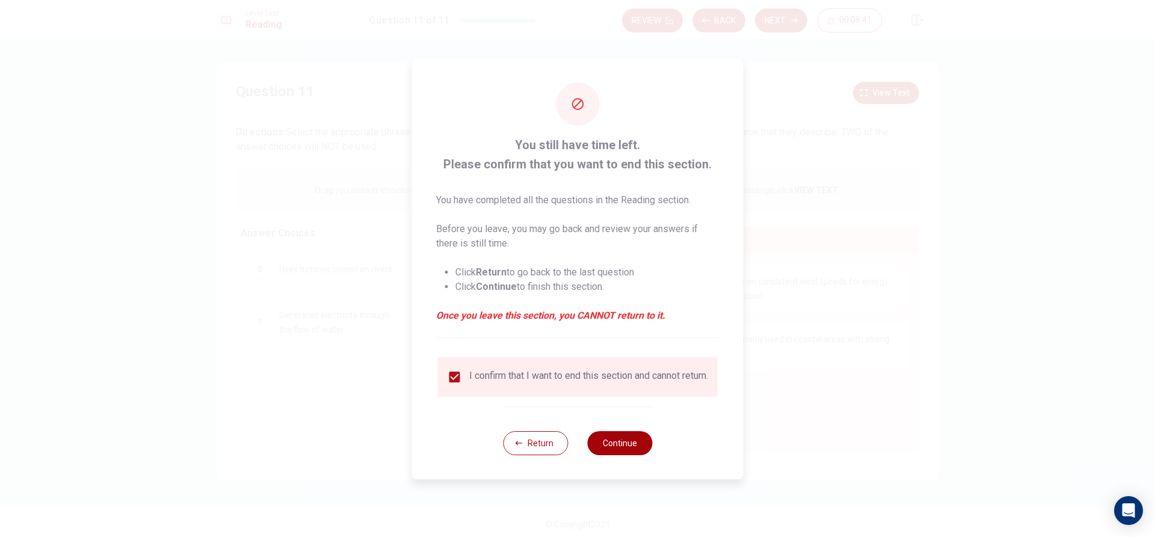
click at [603, 448] on button "Continue" at bounding box center [619, 443] width 65 height 24
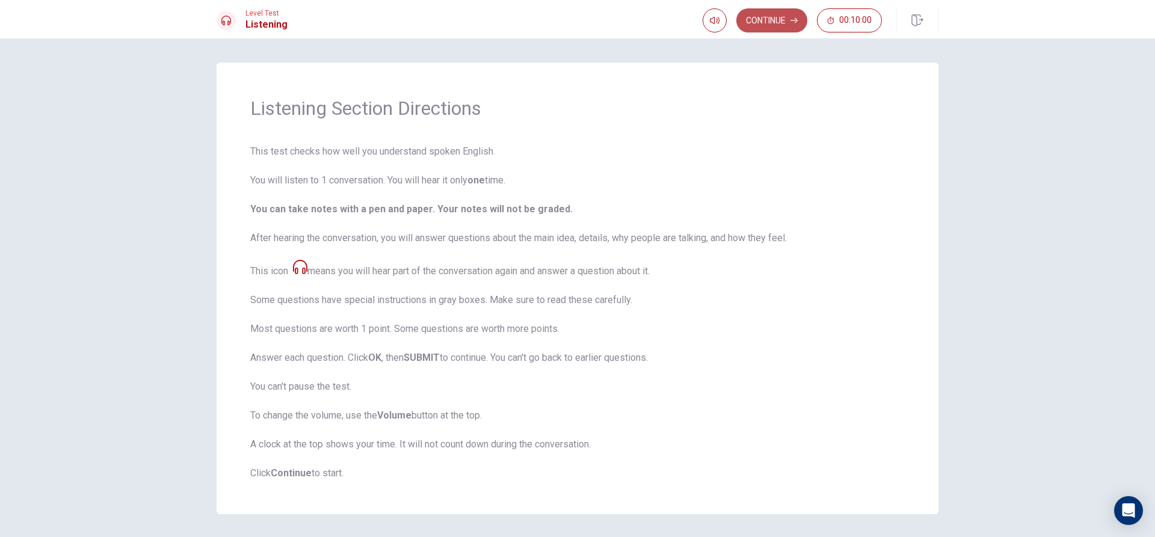
click at [787, 23] on button "Continue" at bounding box center [771, 20] width 71 height 24
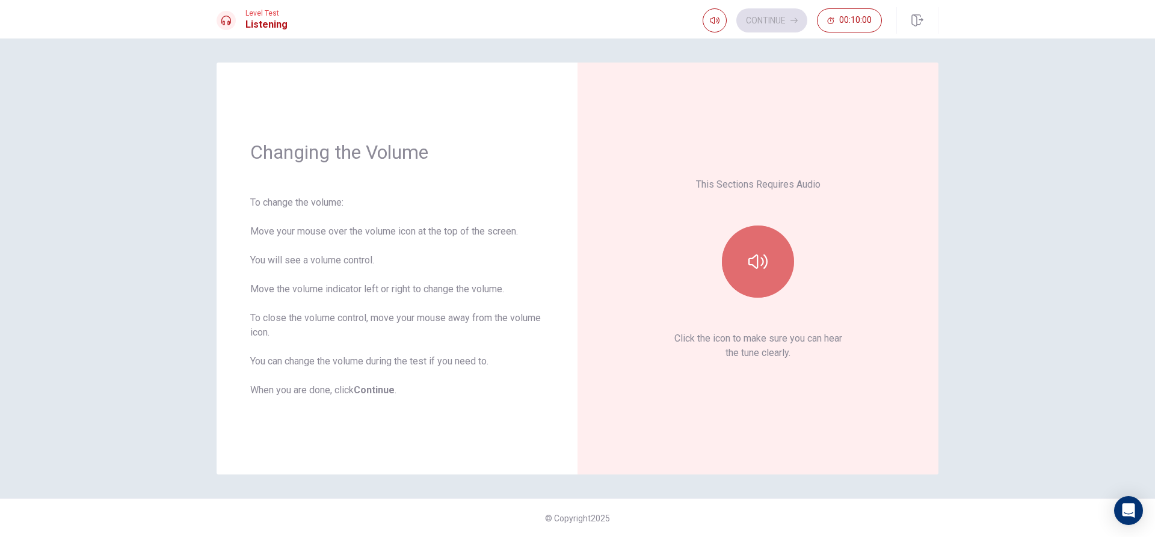
click at [752, 258] on icon "button" at bounding box center [757, 261] width 19 height 14
click at [780, 19] on button "Continue" at bounding box center [771, 20] width 71 height 24
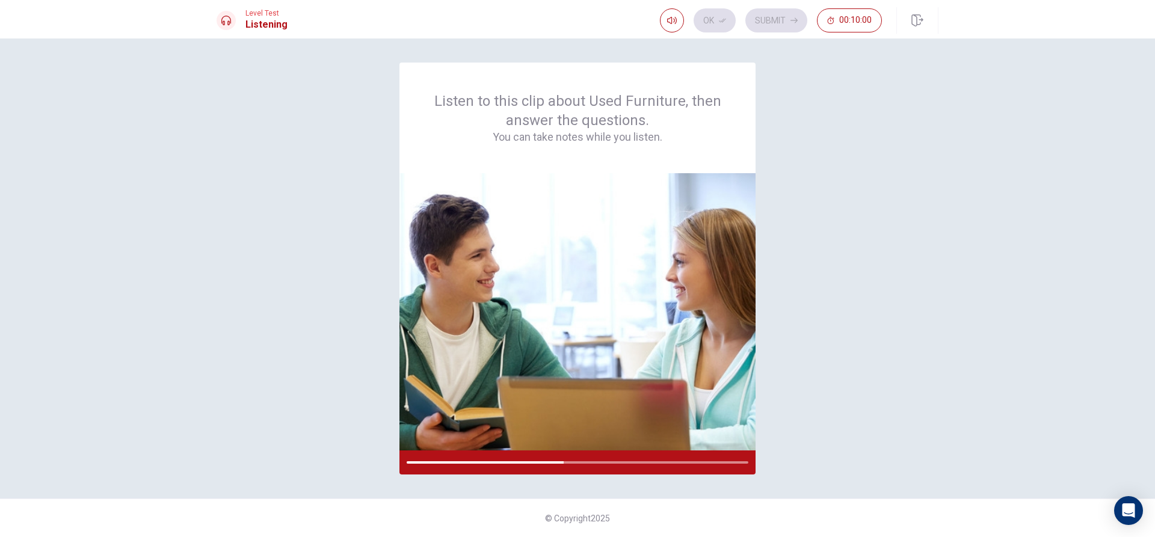
click at [850, 355] on div "Listen to this clip about Used Furniture, then answer the questions. You can ta…" at bounding box center [578, 269] width 722 height 412
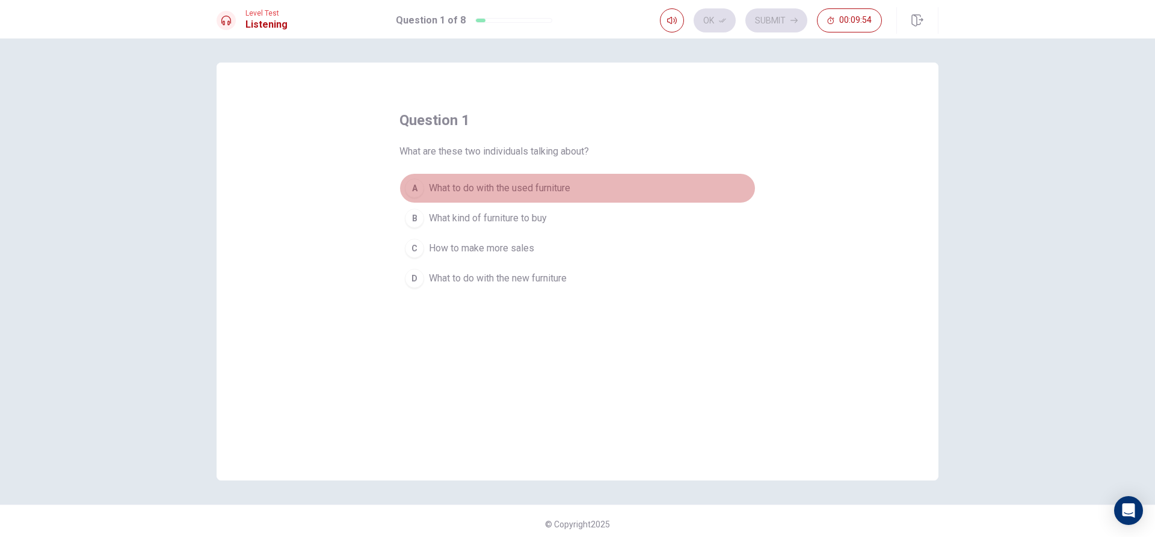
click at [419, 183] on div "A" at bounding box center [414, 188] width 19 height 19
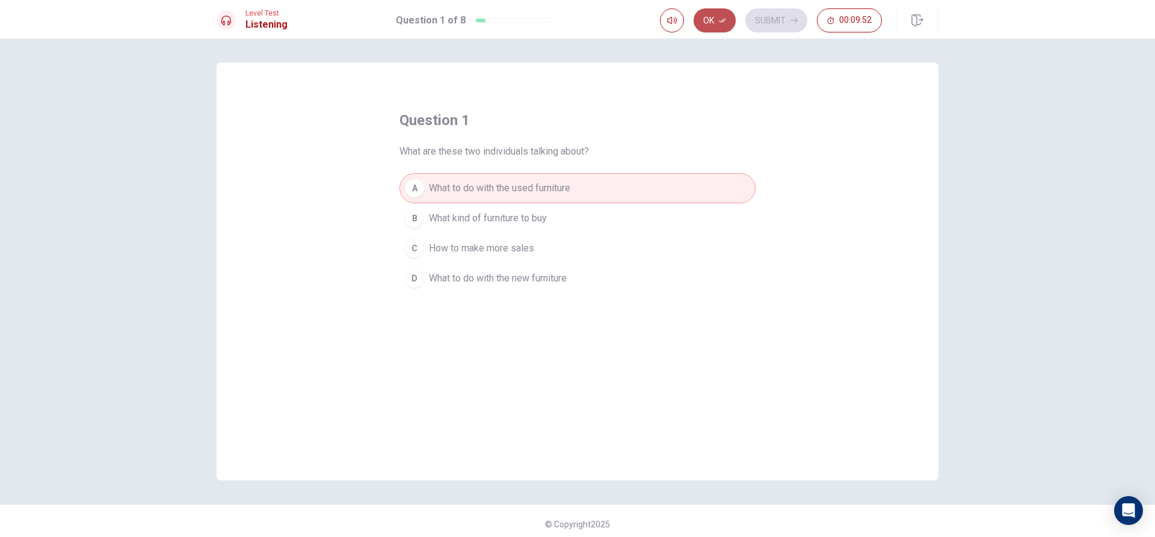
click at [718, 18] on button "Ok" at bounding box center [715, 20] width 42 height 24
click at [769, 13] on button "Submit" at bounding box center [776, 20] width 62 height 24
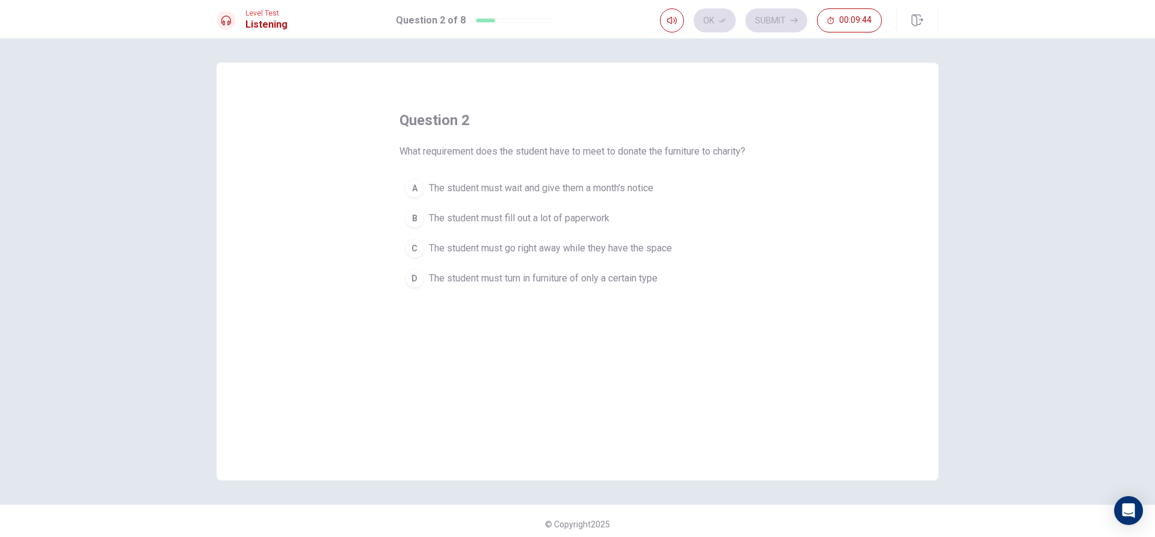
click at [627, 189] on span "The student must wait and give them a month's notice" at bounding box center [541, 188] width 224 height 14
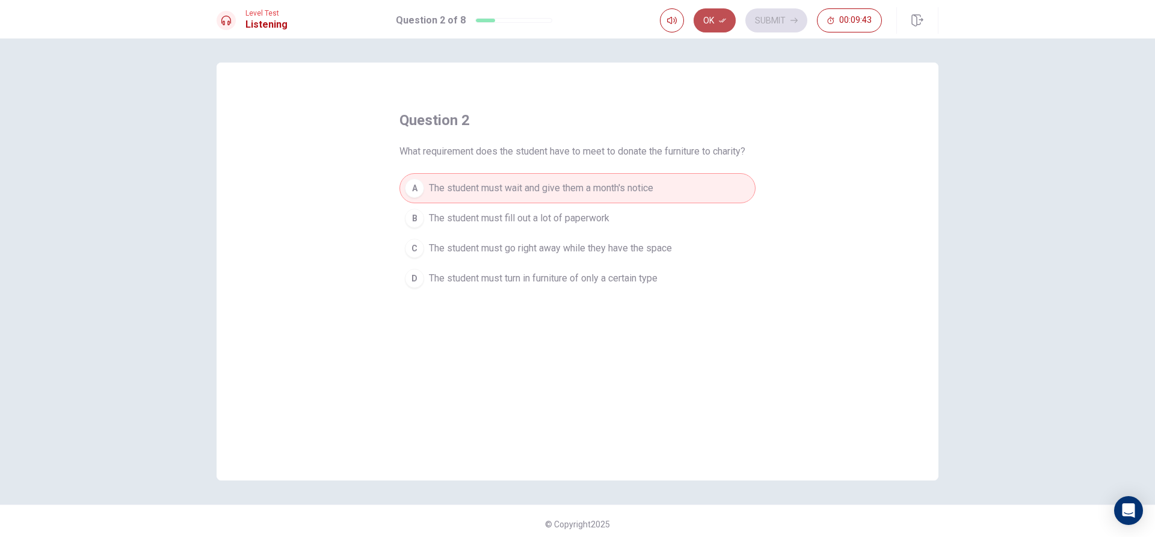
click at [725, 22] on icon "button" at bounding box center [722, 20] width 7 height 7
click at [762, 11] on button "Submit" at bounding box center [776, 20] width 62 height 24
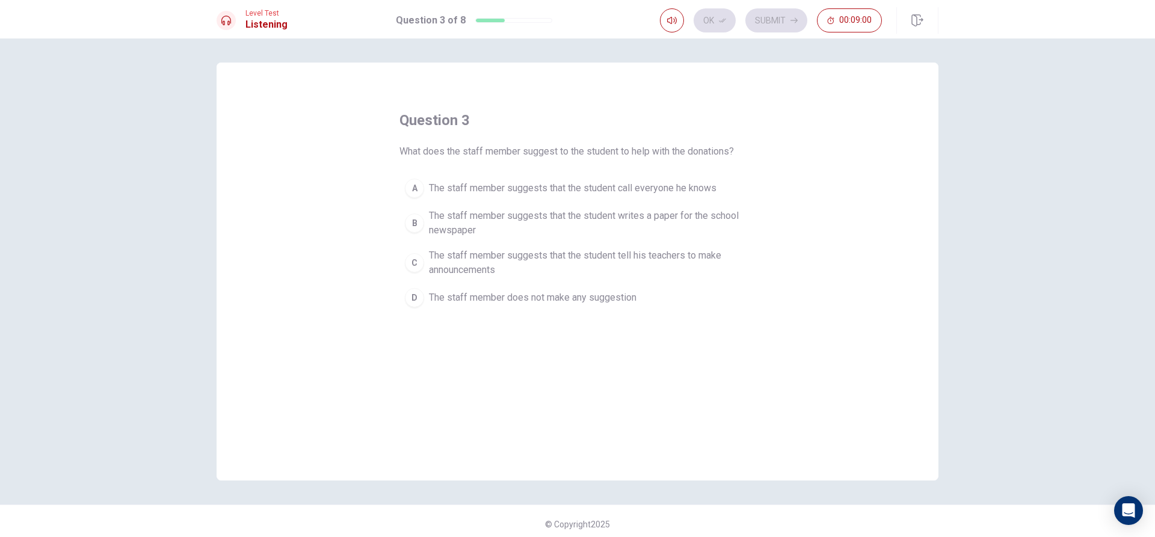
click at [414, 258] on div "C" at bounding box center [414, 262] width 19 height 19
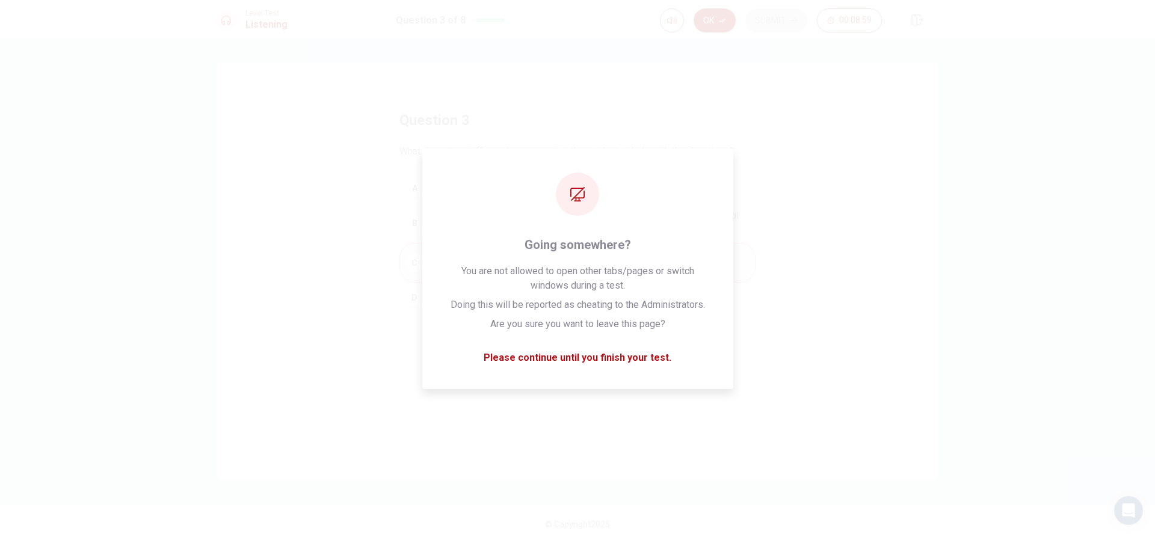
click at [715, 23] on button "Ok" at bounding box center [715, 20] width 42 height 24
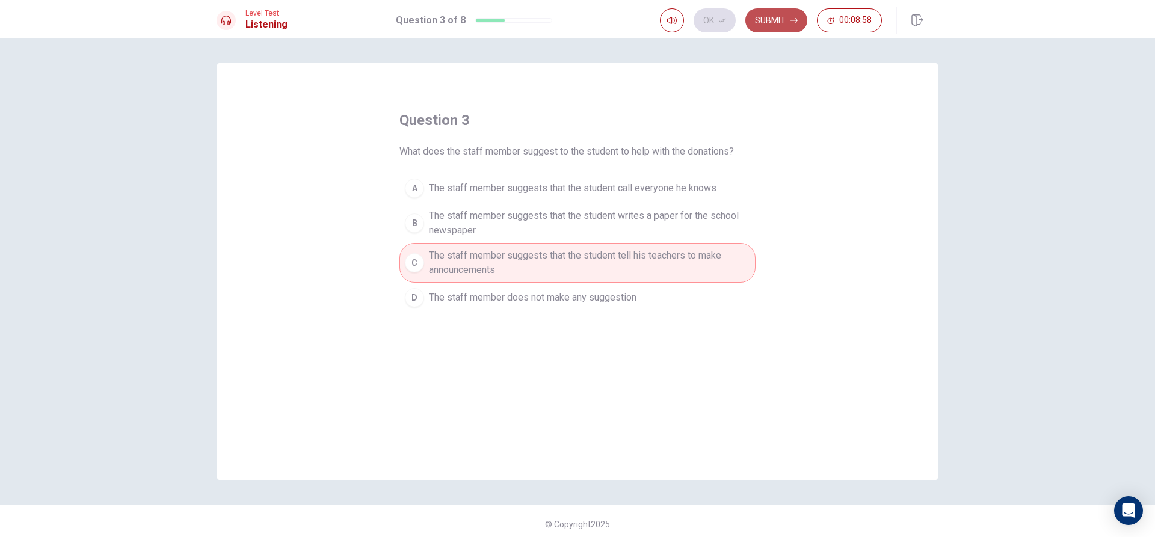
click at [774, 16] on button "Submit" at bounding box center [776, 20] width 62 height 24
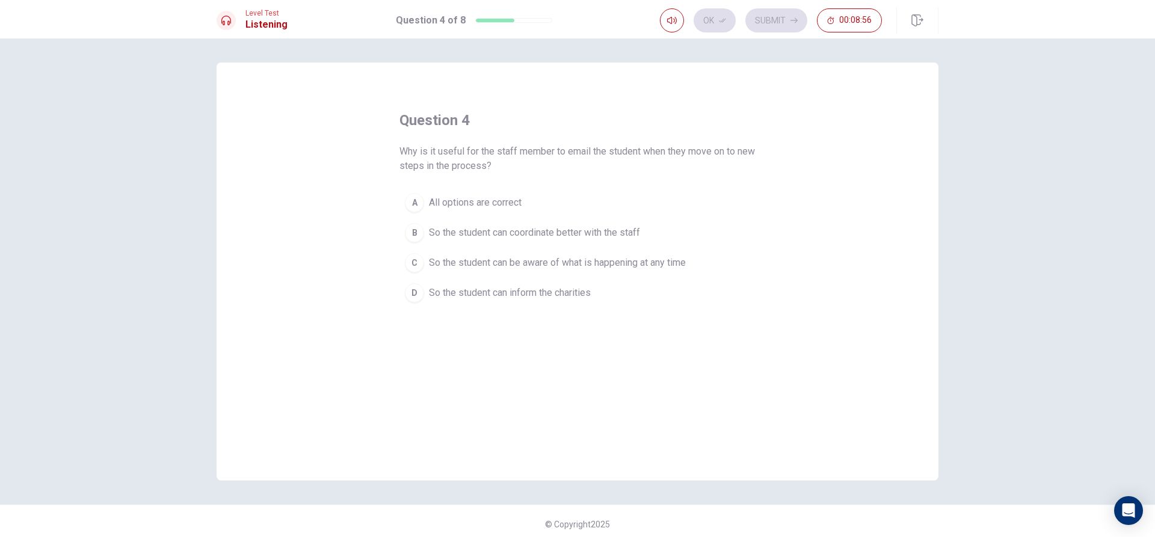
click at [404, 256] on button "C So the student can be aware of what is happening at any time" at bounding box center [577, 263] width 356 height 30
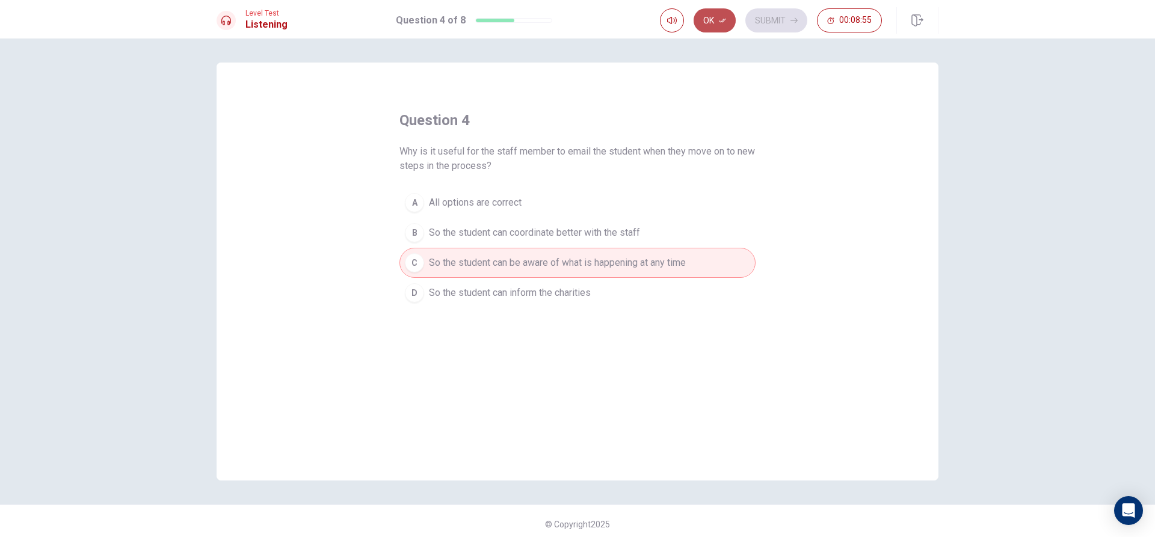
click at [722, 15] on button "Ok" at bounding box center [715, 20] width 42 height 24
click at [757, 29] on button "Submit" at bounding box center [776, 20] width 62 height 24
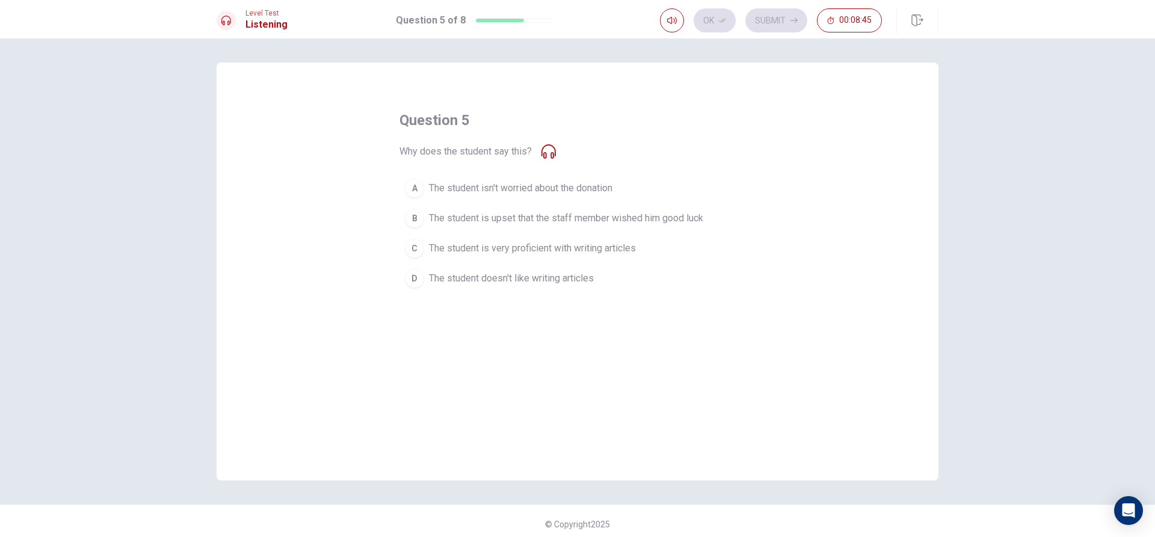
click at [392, 225] on div "question 5 Why does the student say this? A The student isn't worried about the…" at bounding box center [578, 272] width 722 height 418
click at [444, 212] on span "The student is upset that the staff member wished him good luck" at bounding box center [566, 218] width 274 height 14
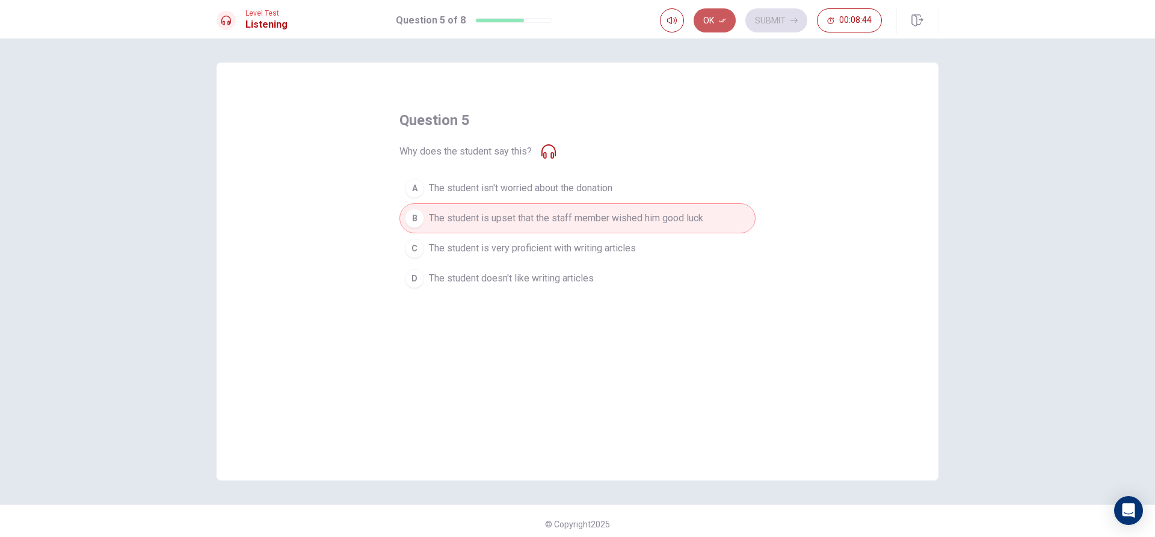
click at [732, 26] on button "Ok" at bounding box center [715, 20] width 42 height 24
click at [771, 21] on button "Submit" at bounding box center [776, 20] width 62 height 24
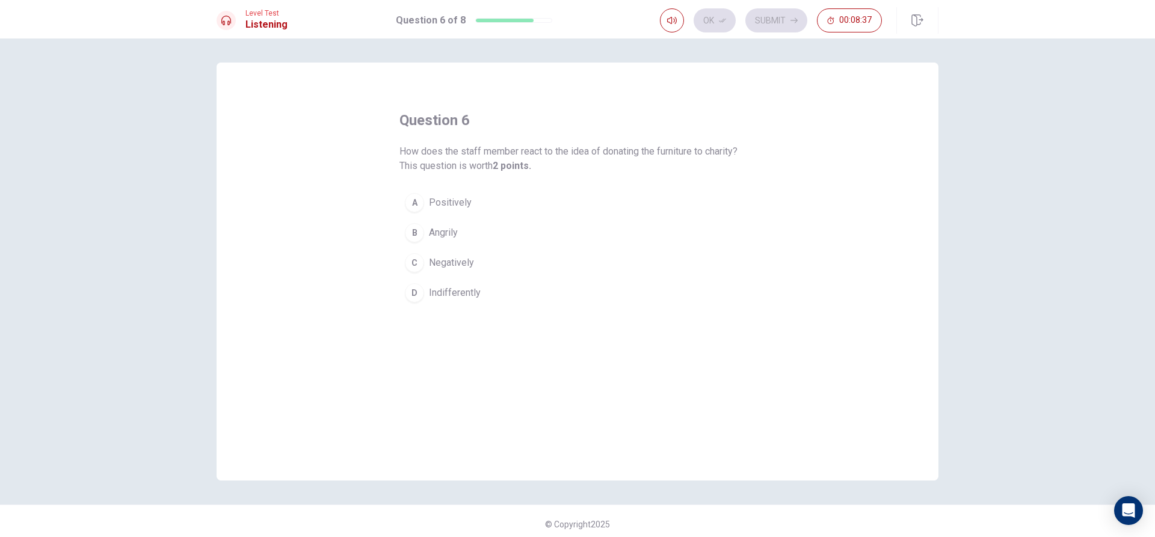
click at [419, 262] on div "C" at bounding box center [414, 262] width 19 height 19
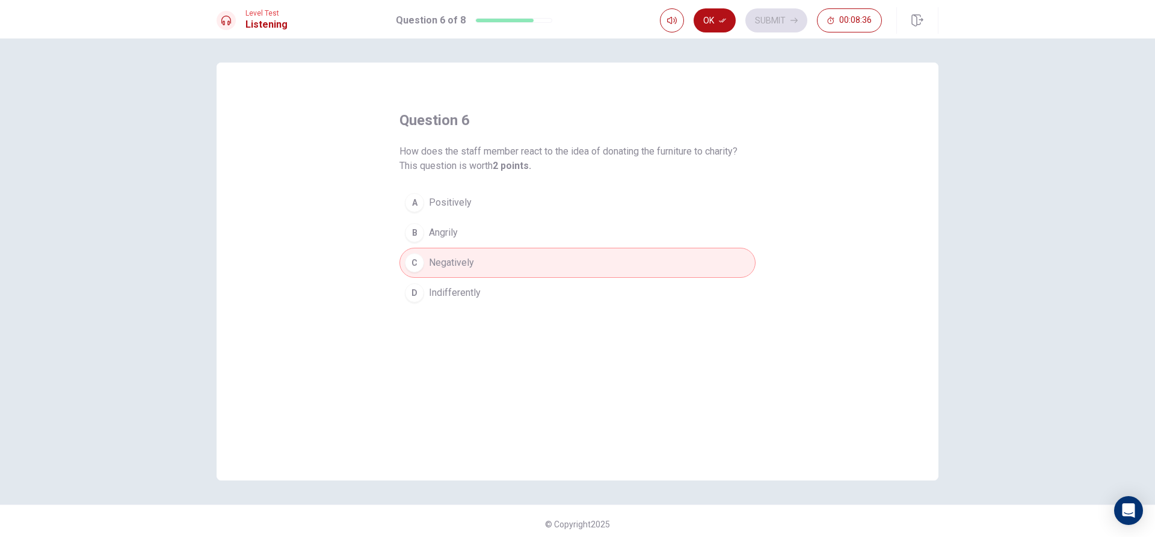
click at [435, 196] on span "Positively" at bounding box center [450, 202] width 43 height 14
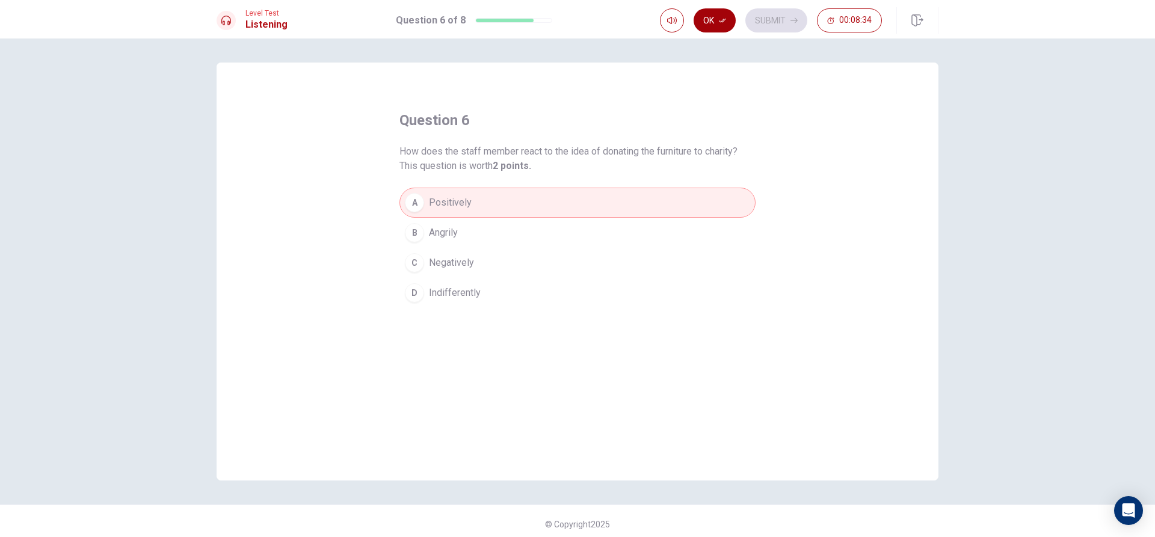
click at [713, 22] on button "Ok" at bounding box center [715, 20] width 42 height 24
click at [771, 20] on button "Submit" at bounding box center [776, 20] width 62 height 24
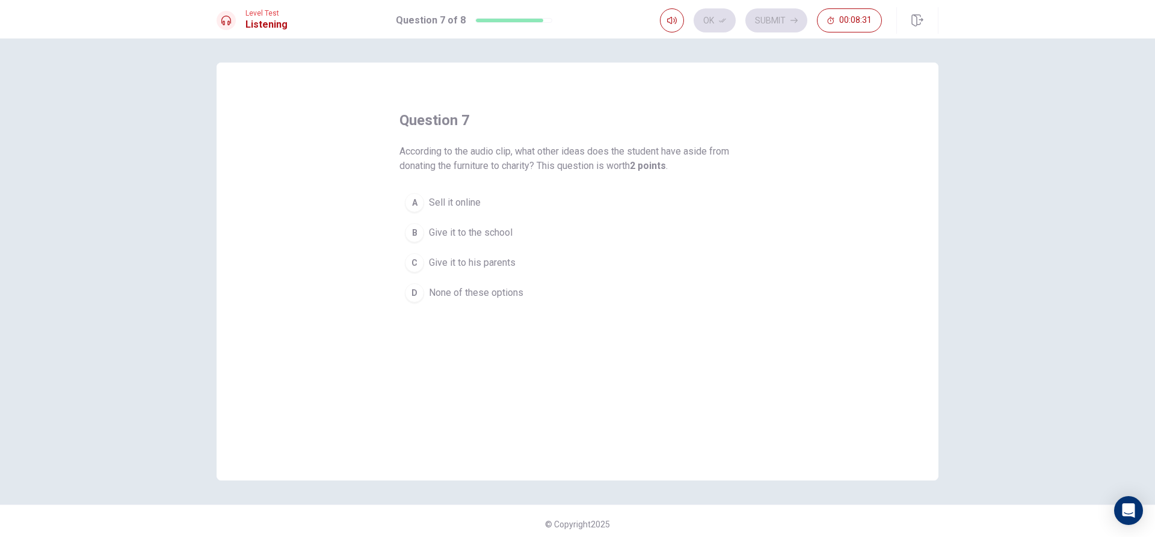
click at [432, 230] on span "Give it to the school" at bounding box center [471, 233] width 84 height 14
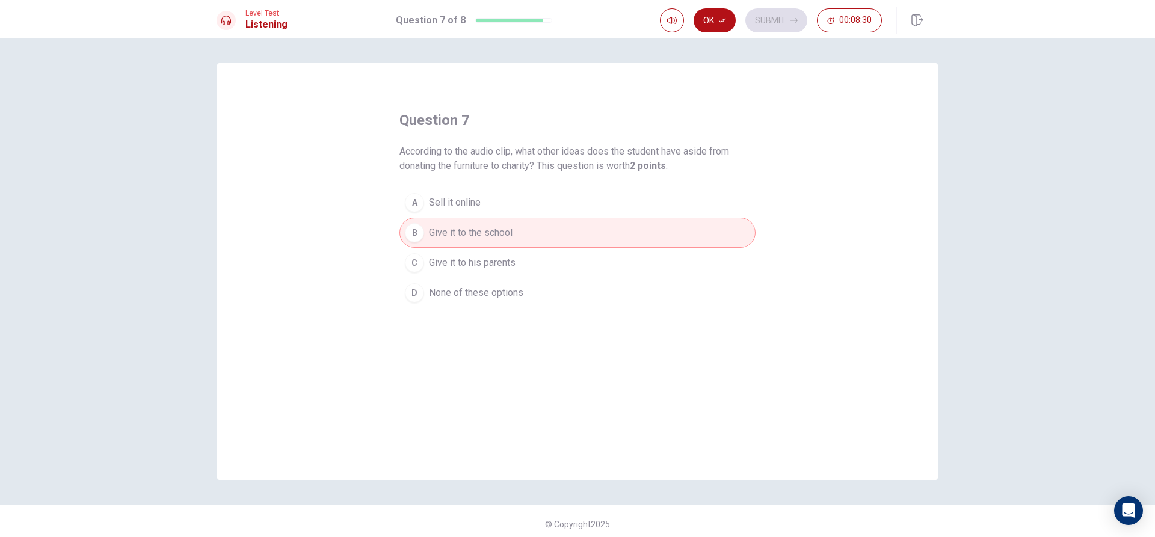
click at [730, 20] on button "Ok" at bounding box center [715, 20] width 42 height 24
click at [764, 24] on button "Submit" at bounding box center [776, 20] width 62 height 24
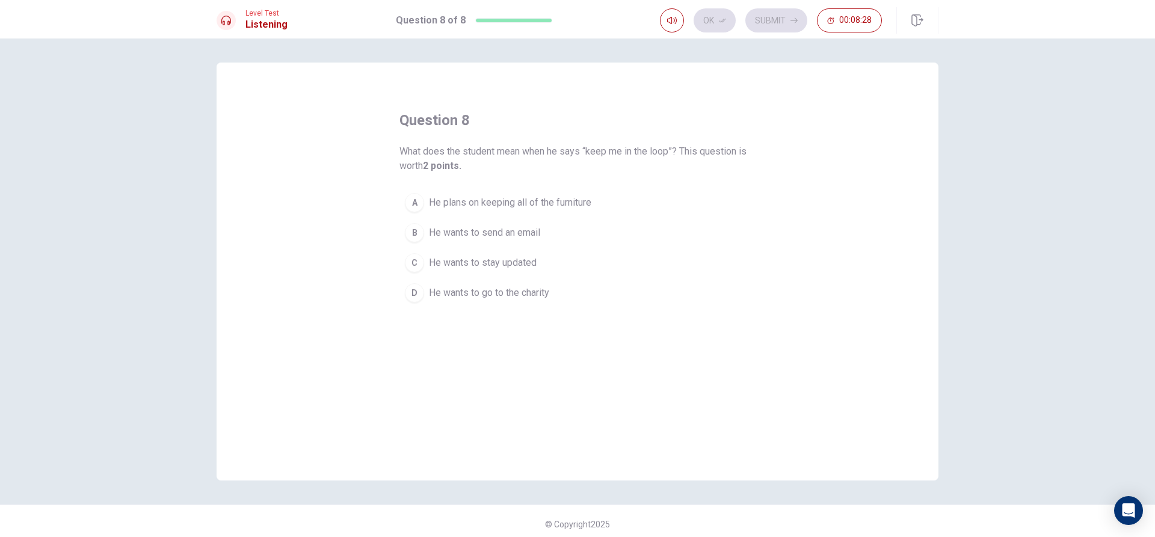
click at [507, 206] on span "He plans on keeping all of the furniture" at bounding box center [510, 202] width 162 height 14
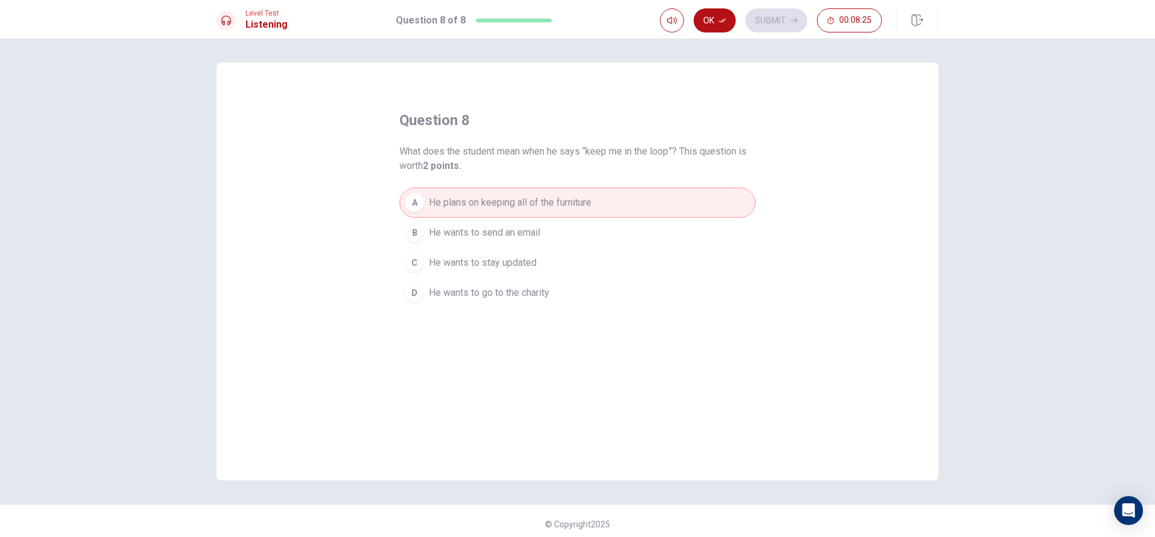
click at [534, 235] on span "He wants to send an email" at bounding box center [484, 233] width 111 height 14
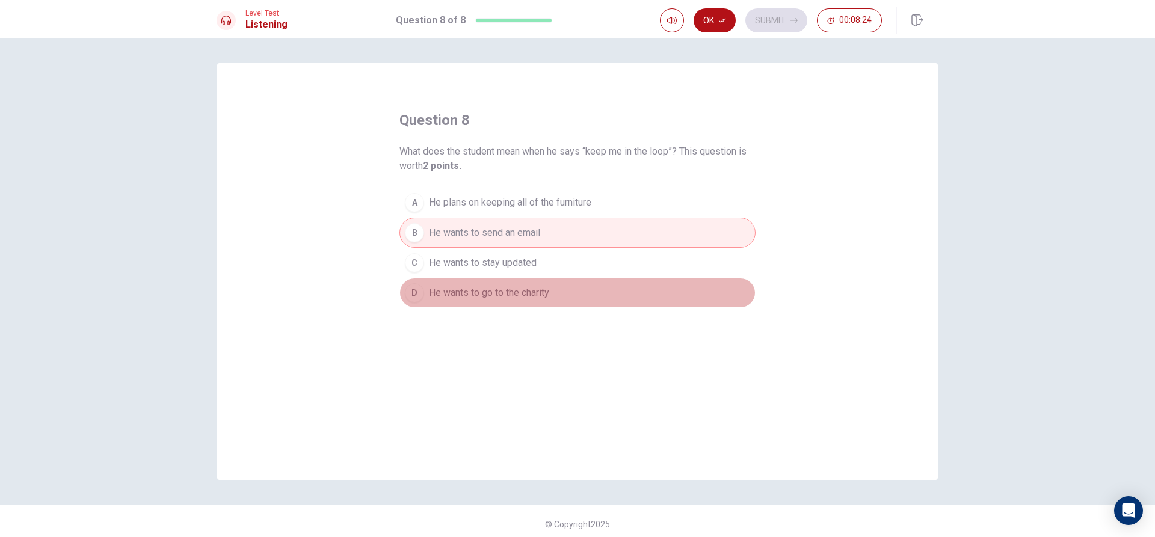
click at [546, 295] on span "He wants to go to the charity" at bounding box center [489, 293] width 120 height 14
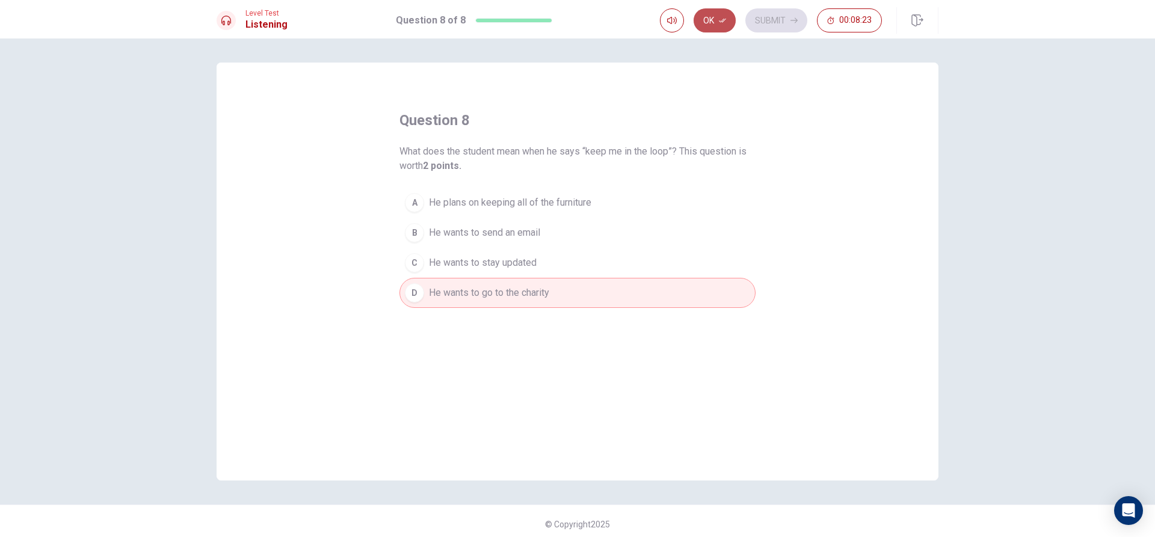
click at [710, 29] on button "Ok" at bounding box center [715, 20] width 42 height 24
click at [775, 10] on button "Submit" at bounding box center [776, 20] width 62 height 24
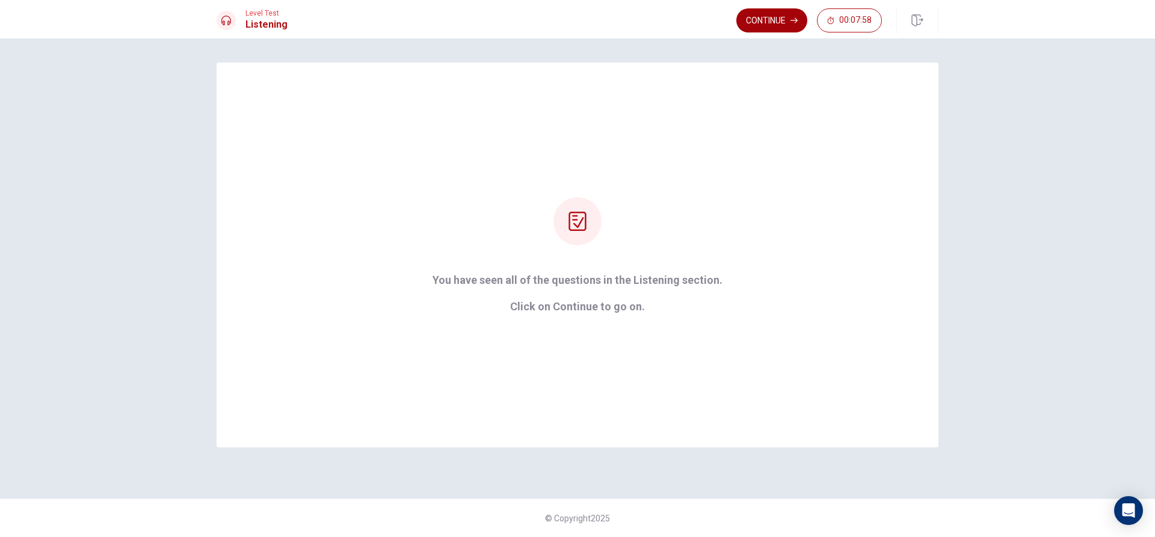
click at [754, 20] on button "Continue" at bounding box center [771, 20] width 71 height 24
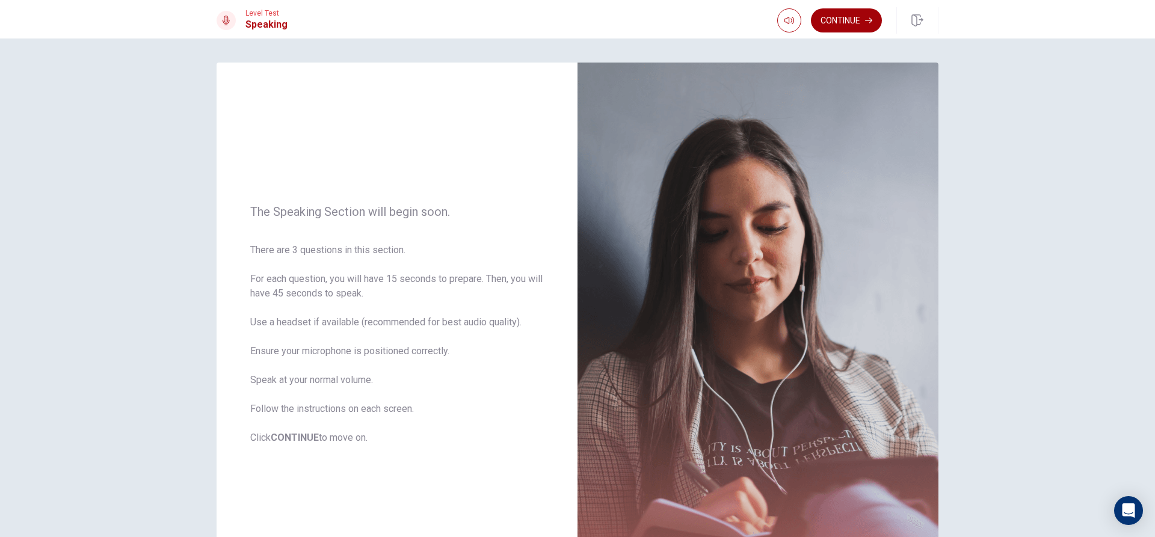
click at [872, 24] on button "Continue" at bounding box center [846, 20] width 71 height 24
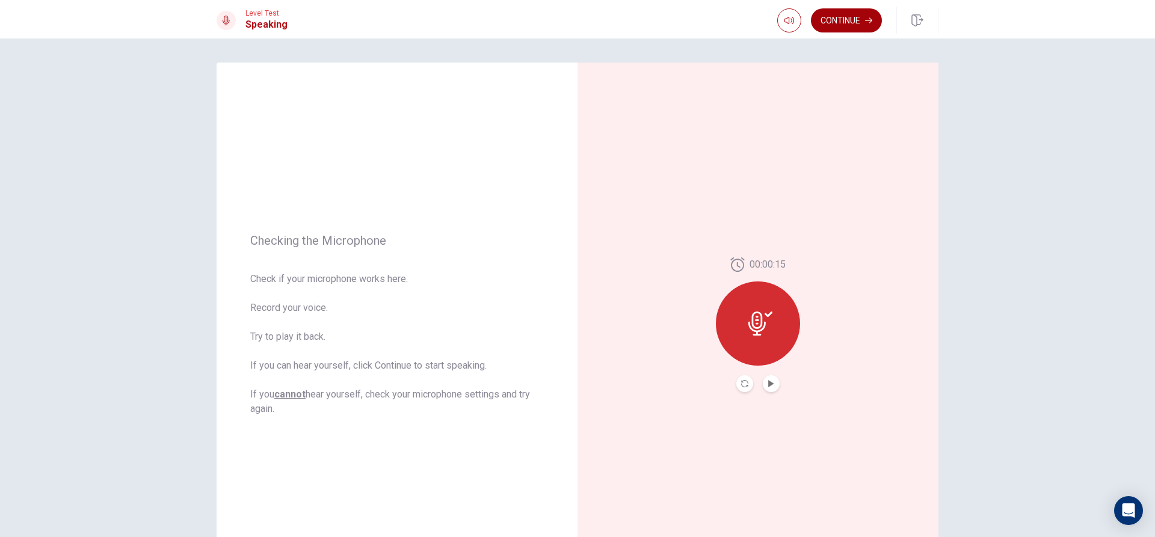
click at [869, 26] on button "Continue" at bounding box center [846, 20] width 71 height 24
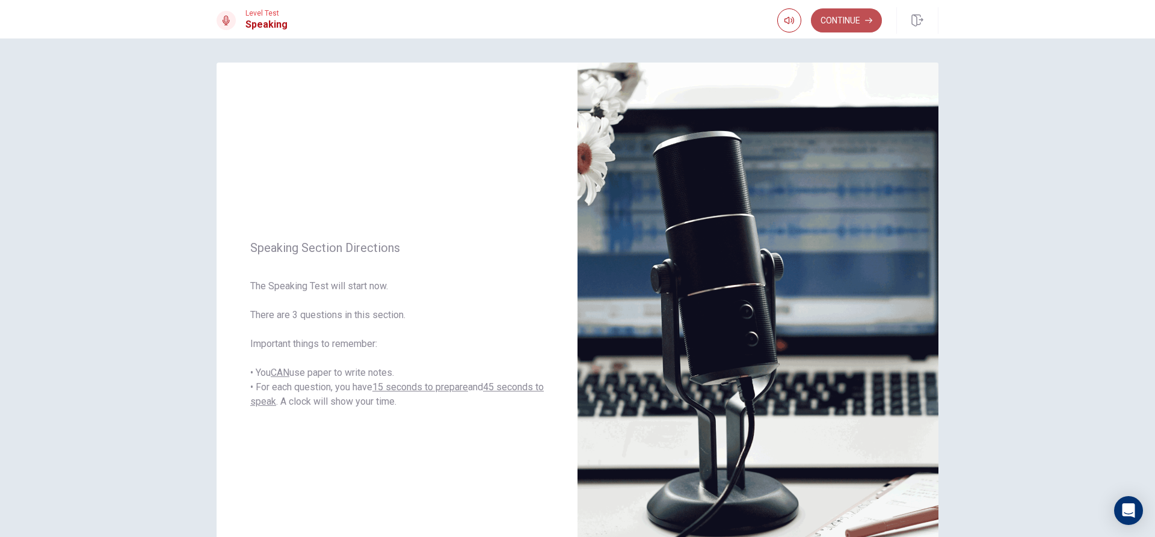
click at [861, 30] on button "Continue" at bounding box center [846, 20] width 71 height 24
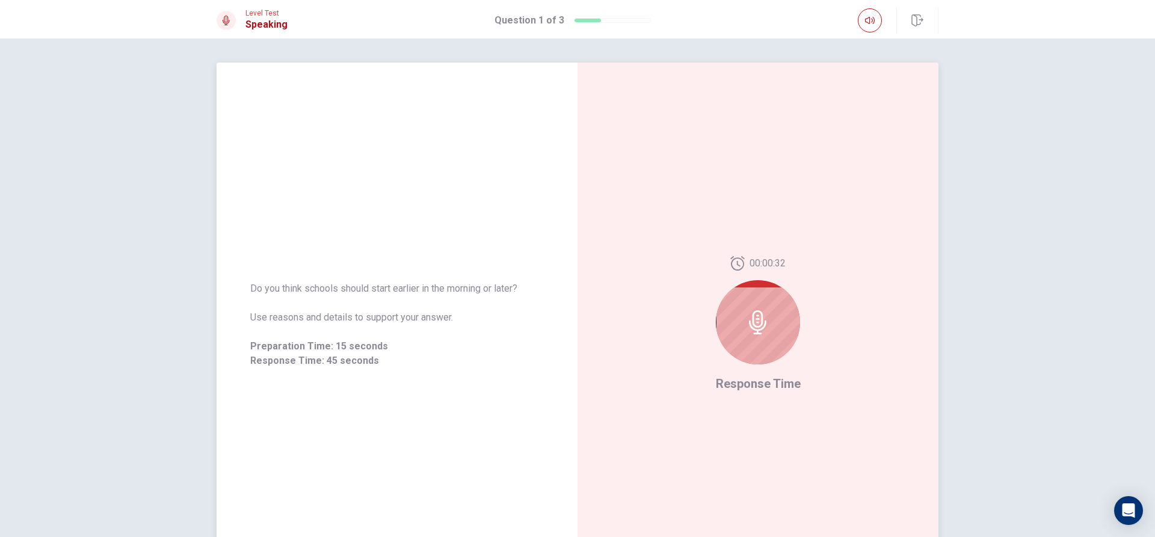
click at [761, 336] on div at bounding box center [758, 322] width 84 height 84
click at [734, 341] on div at bounding box center [758, 322] width 84 height 84
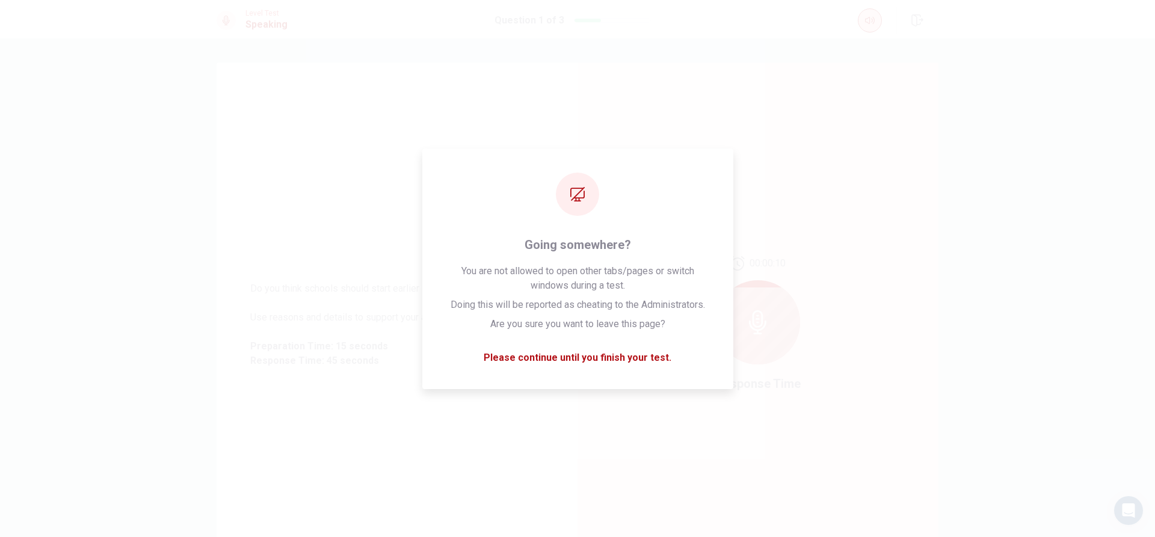
click at [866, 14] on button "button" at bounding box center [870, 20] width 24 height 24
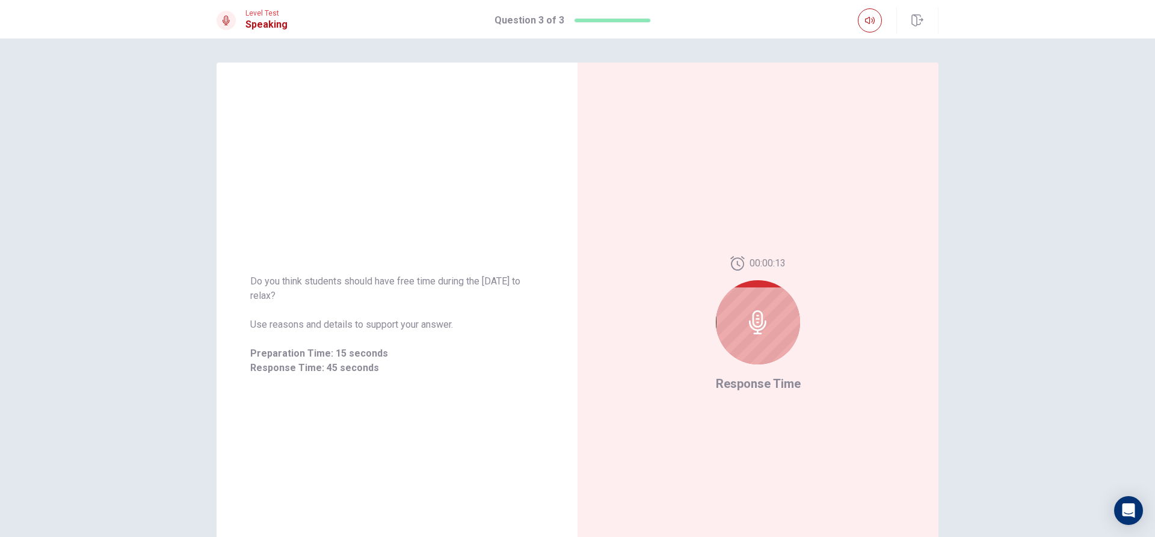
drag, startPoint x: 1146, startPoint y: 268, endPoint x: 962, endPoint y: 404, distance: 228.8
click at [1146, 268] on div "Do you think students should have free time during the [DATE] to relax? Use rea…" at bounding box center [577, 287] width 1155 height 499
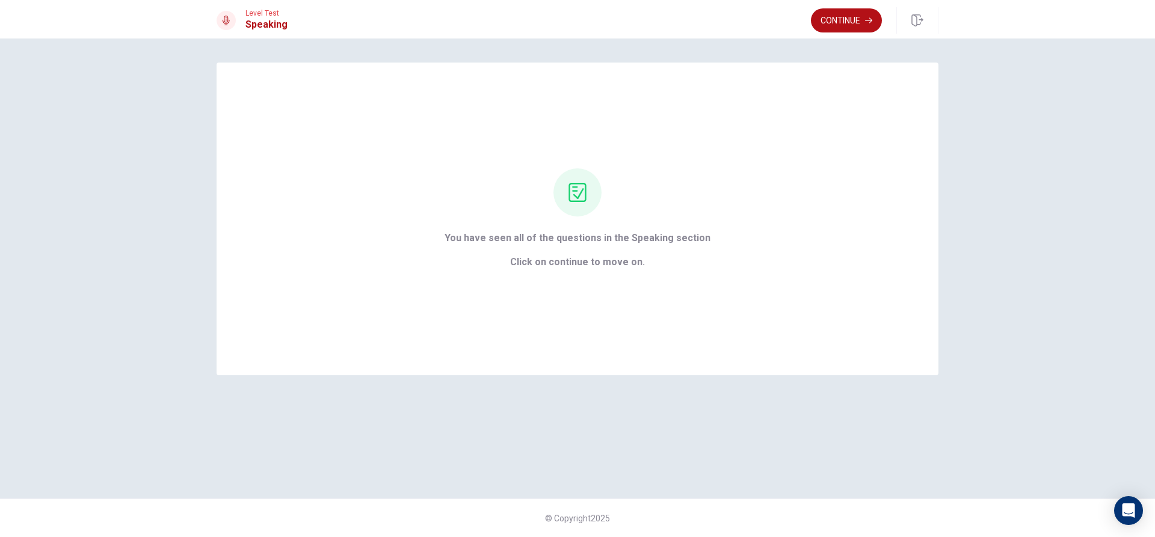
click at [846, 29] on button "Continue" at bounding box center [846, 20] width 71 height 24
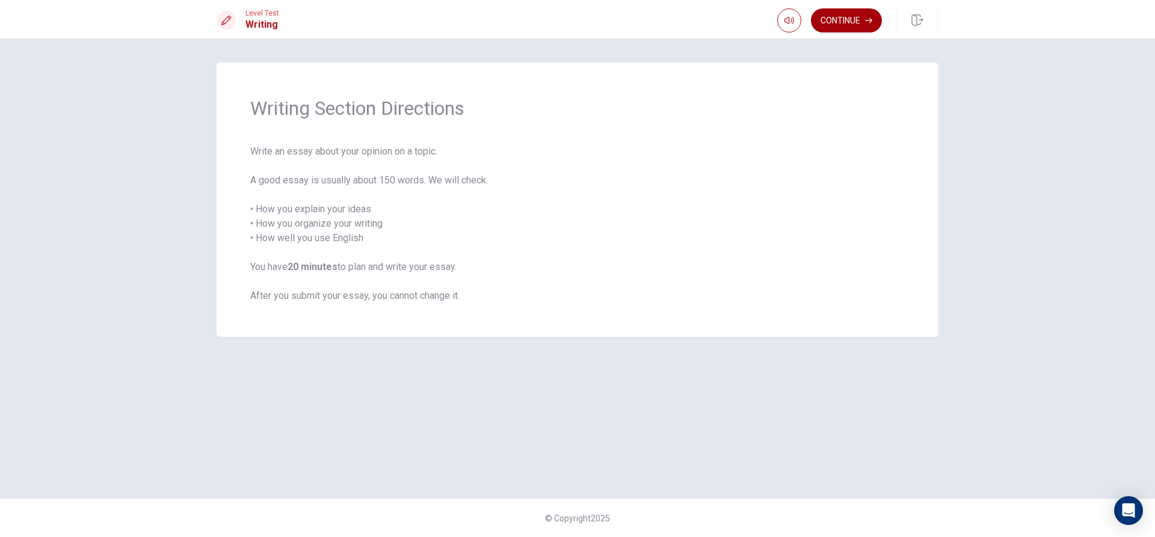
click at [831, 19] on button "Continue" at bounding box center [846, 20] width 71 height 24
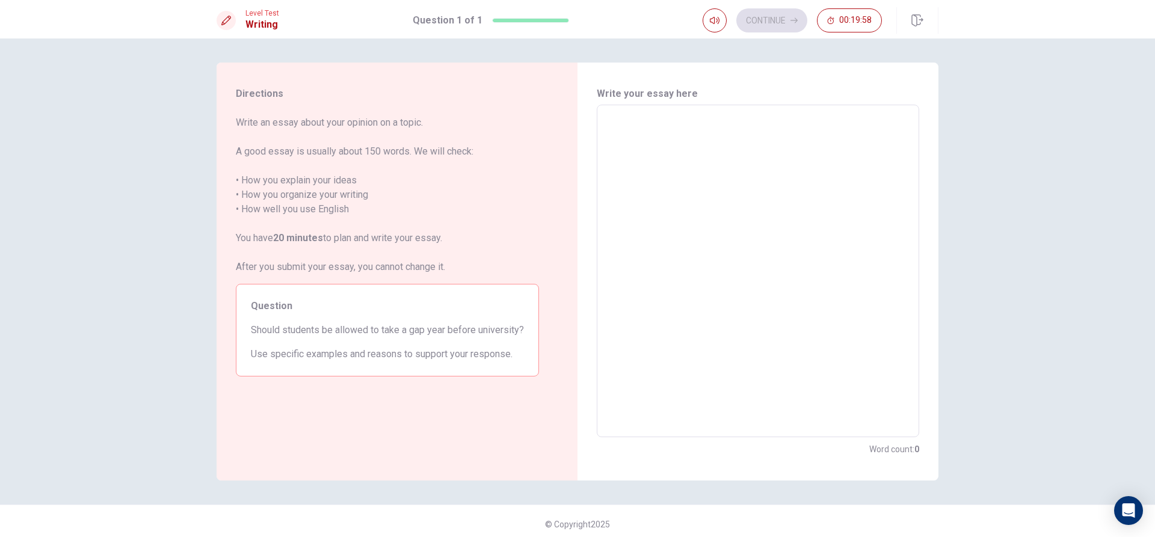
click at [626, 158] on textarea at bounding box center [758, 271] width 306 height 313
type textarea "i"
type textarea "x"
type textarea "i"
type textarea "x"
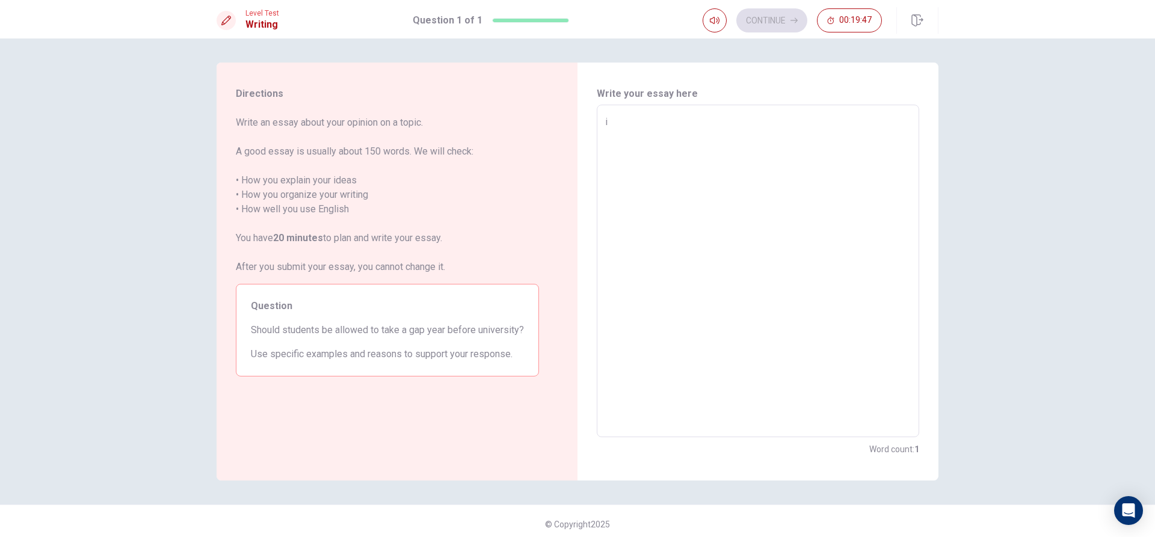
type textarea "i i"
type textarea "x"
type textarea "i"
type textarea "x"
type textarea "i"
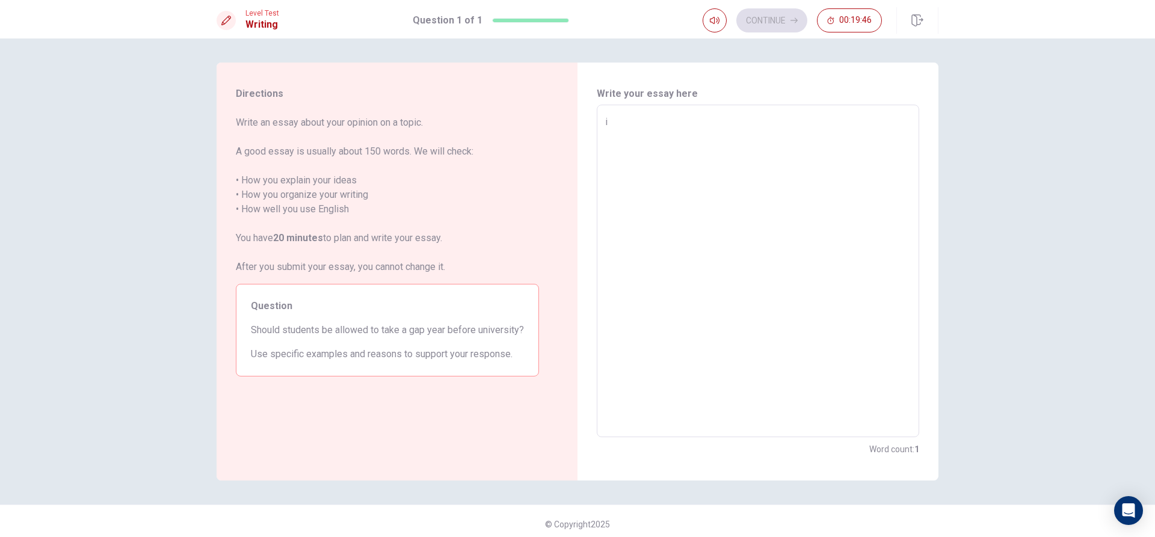
type textarea "x"
type textarea "m"
type textarea "x"
type textarea "s"
type textarea "x"
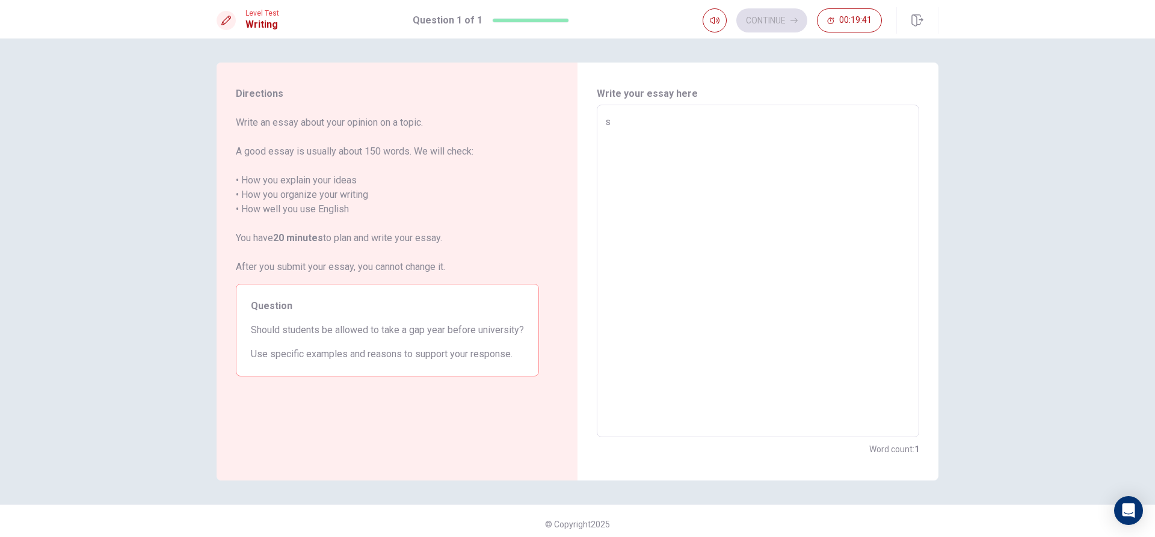
type textarea "sc"
type textarea "x"
type textarea "sci"
type textarea "x"
type textarea "scie"
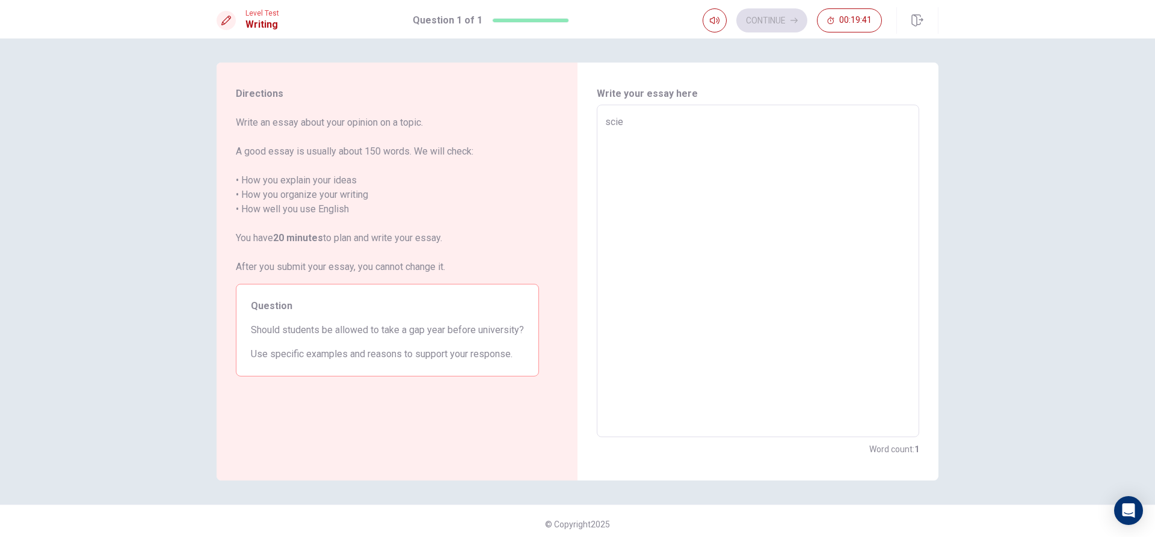
type textarea "x"
type textarea "scien"
type textarea "x"
type textarea "scienc"
type textarea "x"
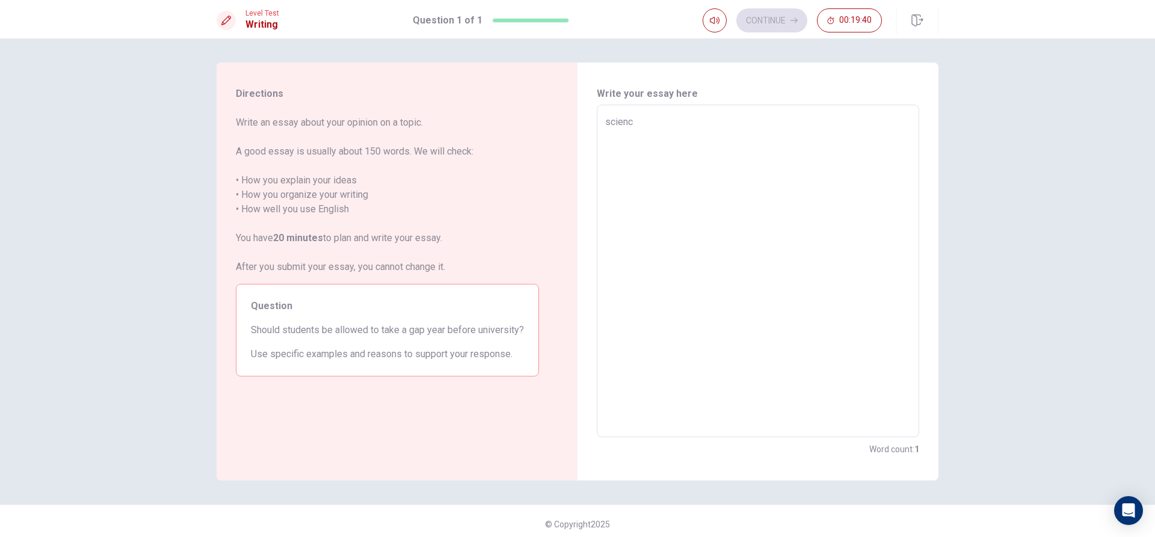
type textarea "science"
type textarea "x"
type textarea "science"
type textarea "x"
type textarea "science i"
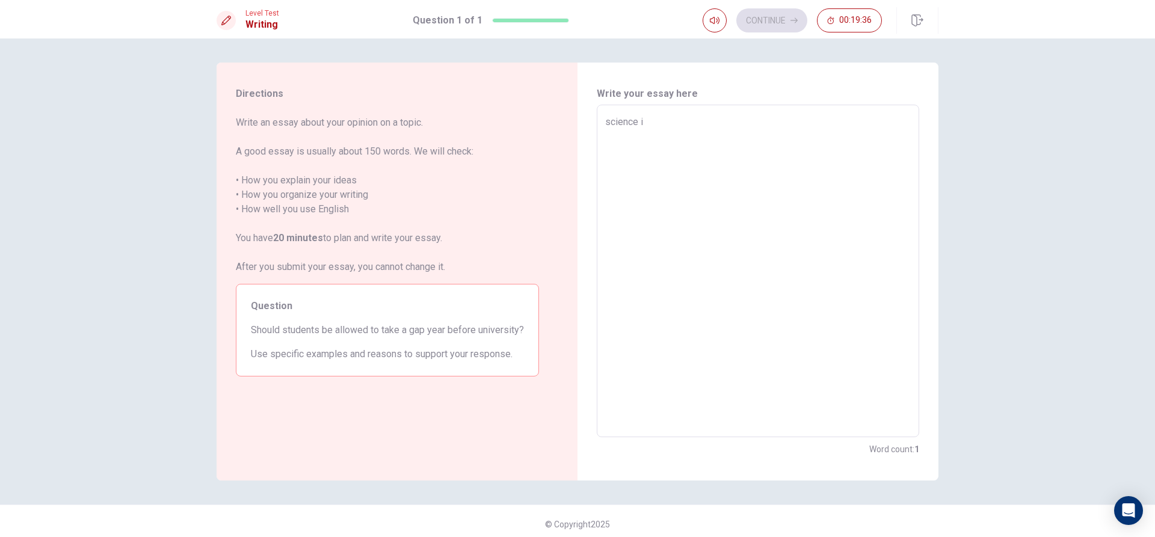
type textarea "x"
type textarea "science is"
type textarea "x"
type textarea "science is"
type textarea "x"
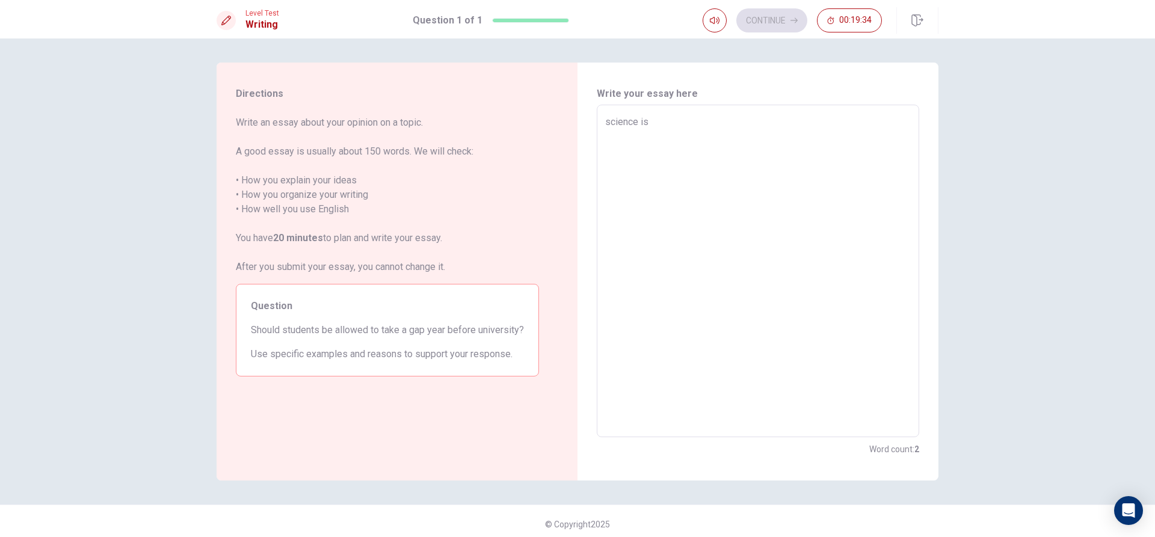
type textarea "science is a"
type textarea "x"
type textarea "science is a"
type textarea "x"
type textarea "science is a h"
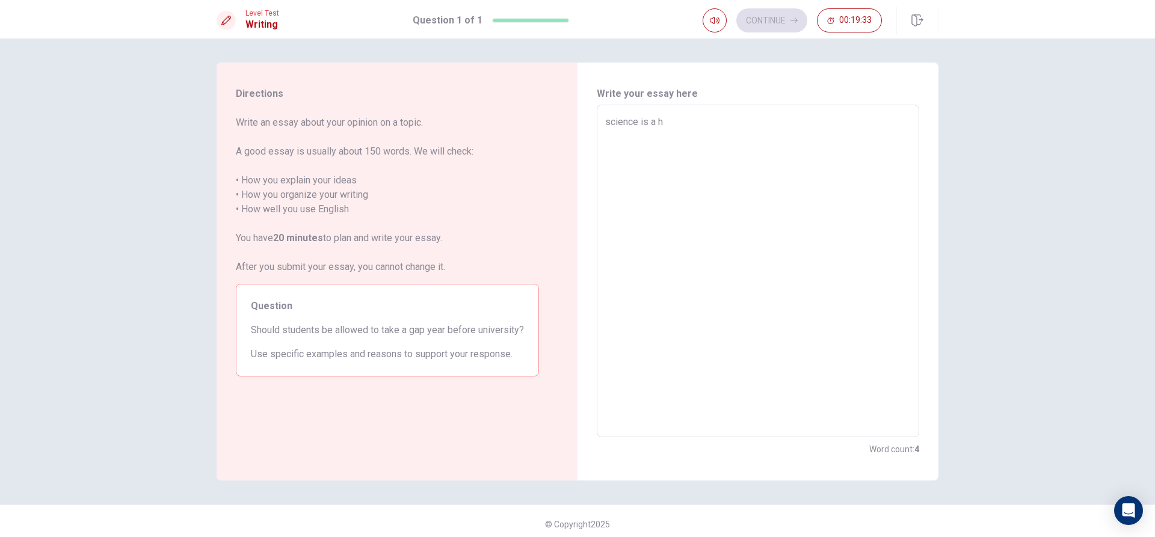
type textarea "x"
type textarea "science is a ha"
type textarea "x"
type textarea "science is a har"
type textarea "x"
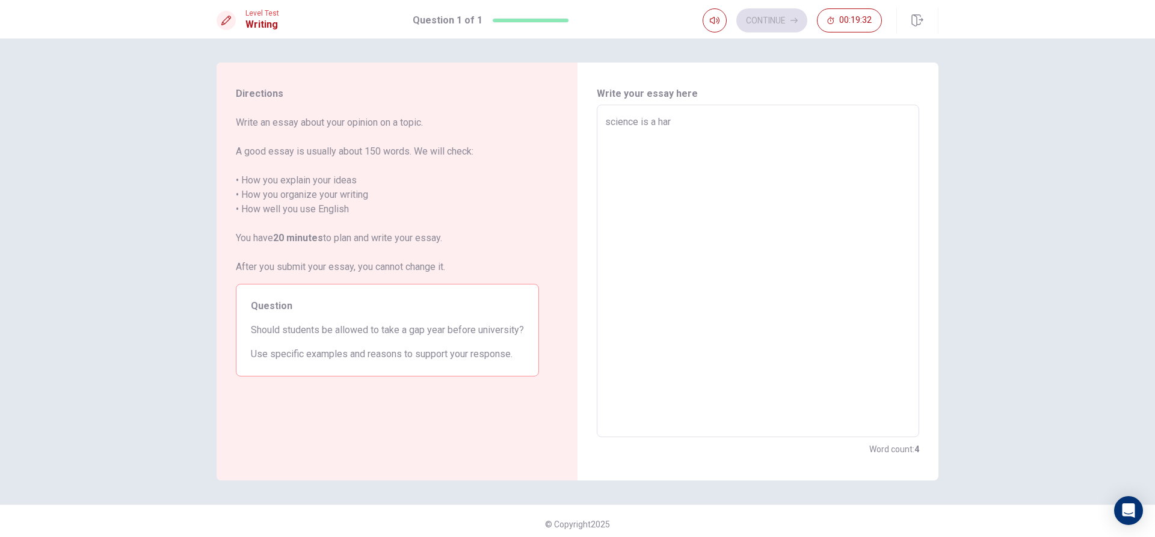
type textarea "science is a hard"
type textarea "x"
type textarea "science is a hard"
type textarea "x"
type textarea "science is a hard a"
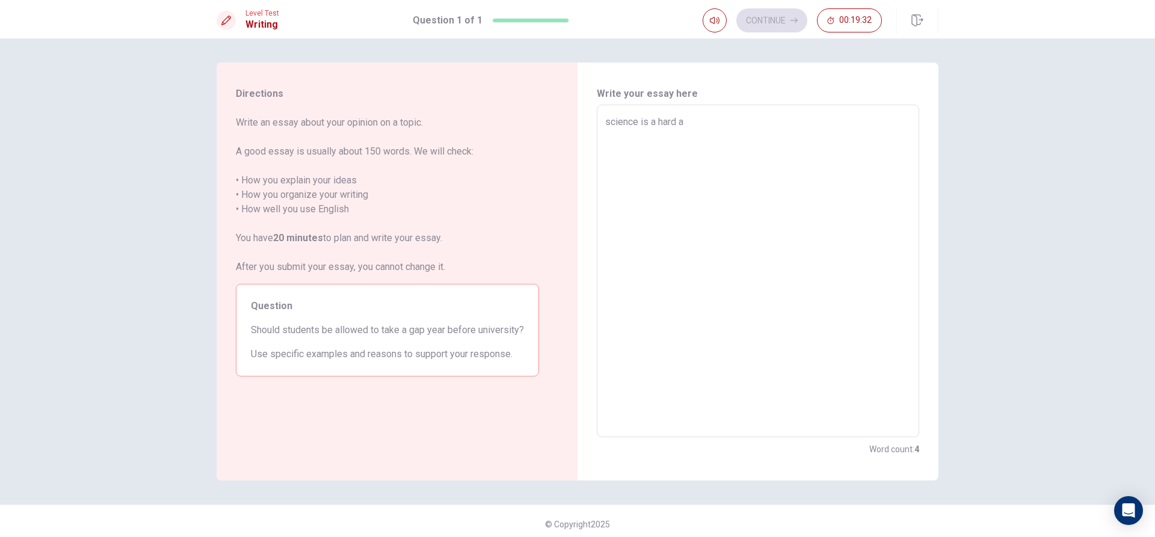
type textarea "x"
type textarea "science is a hard an"
type textarea "x"
type textarea "science is a hard and"
type textarea "x"
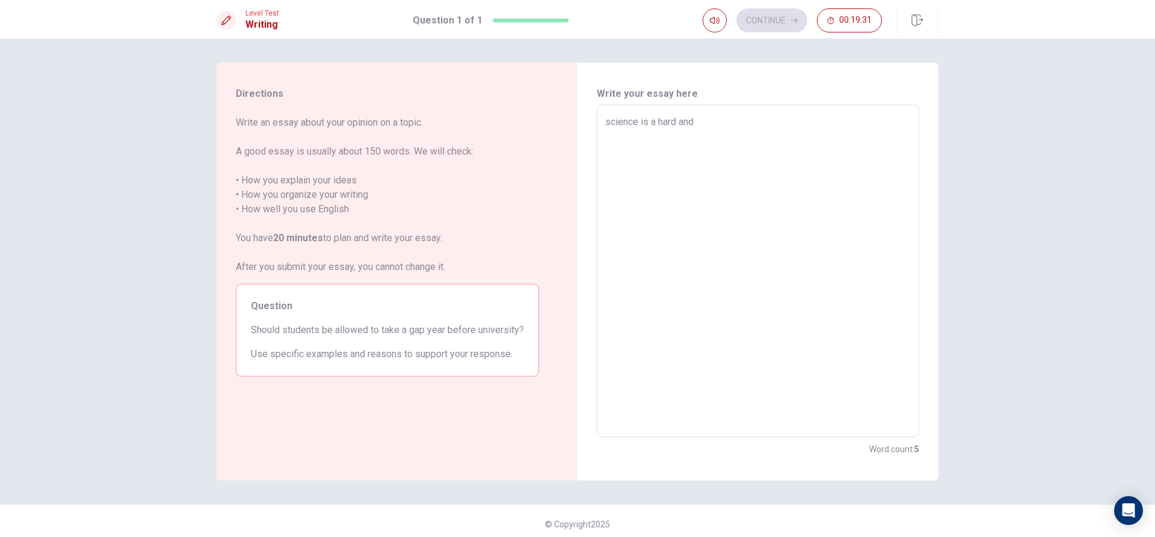
type textarea "science is a hard and"
type textarea "x"
type textarea "science is a hard and f"
type textarea "x"
type textarea "science is a hard and fu"
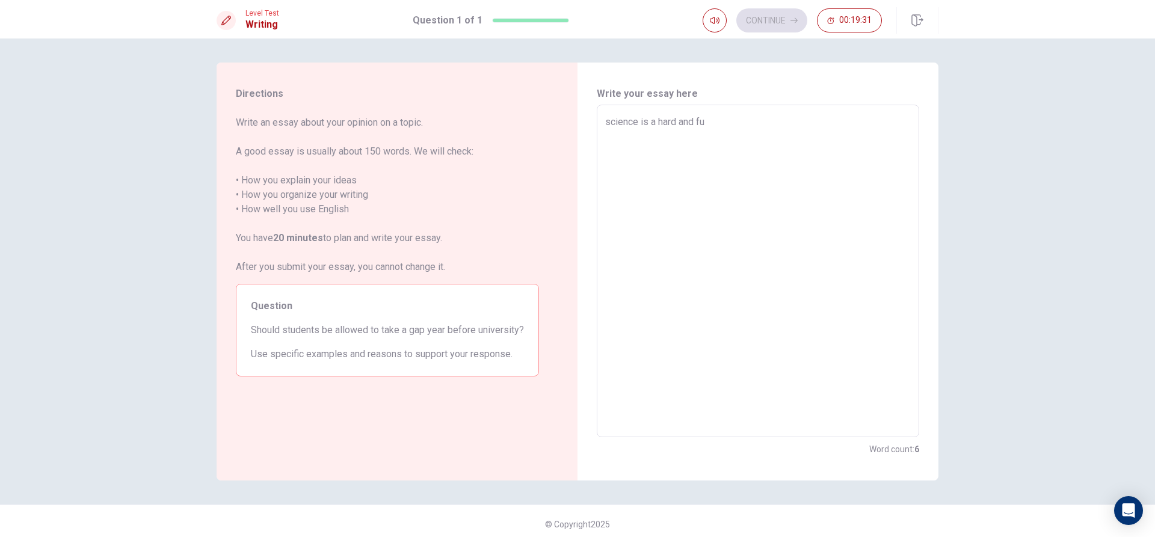
type textarea "x"
type textarea "science is a hard and fun"
type textarea "x"
type textarea "science is a hard and fun"
type textarea "x"
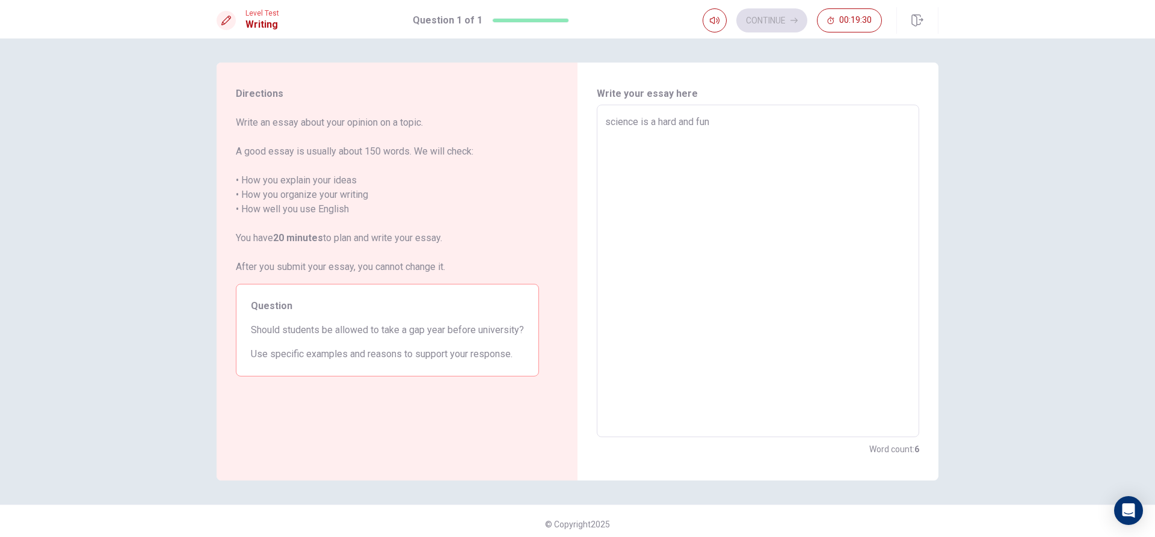
type textarea "science is a hard and fun s"
type textarea "x"
type textarea "science is a hard and fun su"
type textarea "x"
type textarea "science is a hard and fun sub"
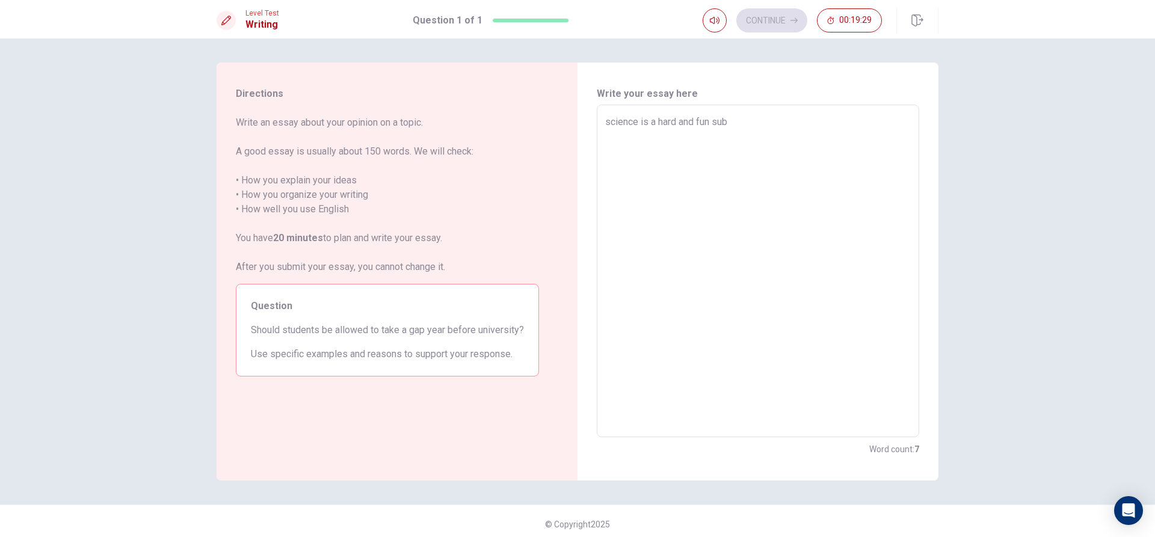
type textarea "x"
type textarea "science is a hard and fun subj"
type textarea "x"
type textarea "science is a hard and fun subje"
type textarea "x"
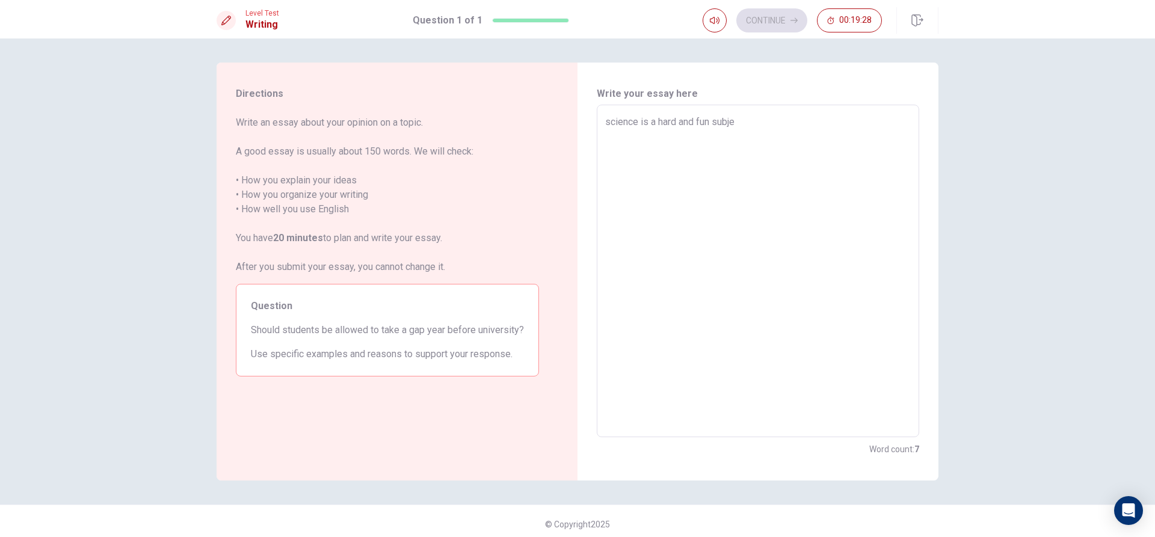
type textarea "science is a hard and fun subjec"
type textarea "x"
type textarea "science is a hard and fun subject"
type textarea "x"
type textarea "science is a hard and fun subject"
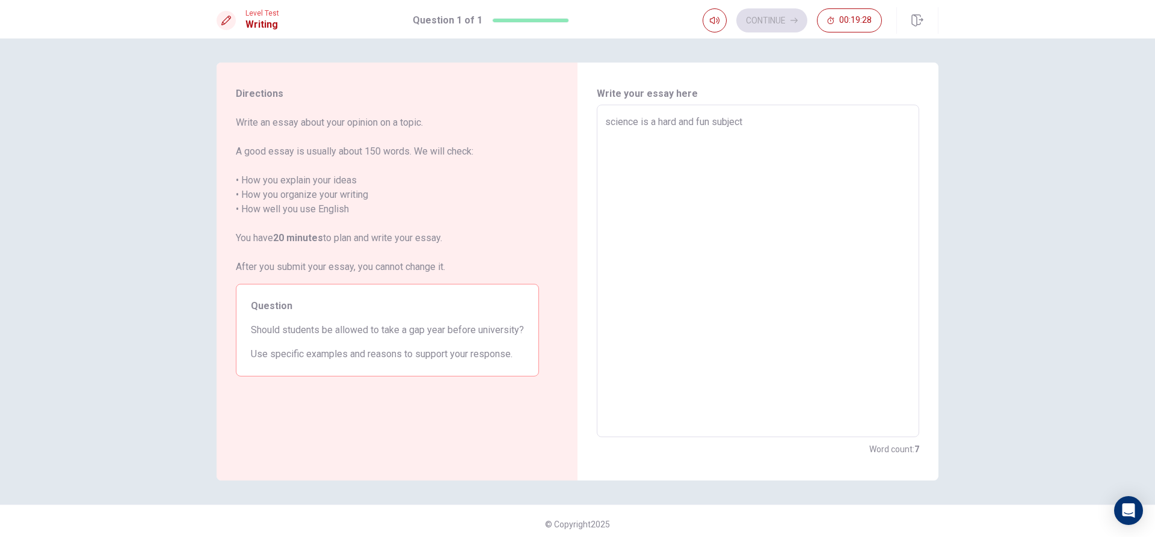
type textarea "x"
type textarea "science is a hard and fun subject t"
type textarea "x"
type textarea "science is a hard and fun subject to"
type textarea "x"
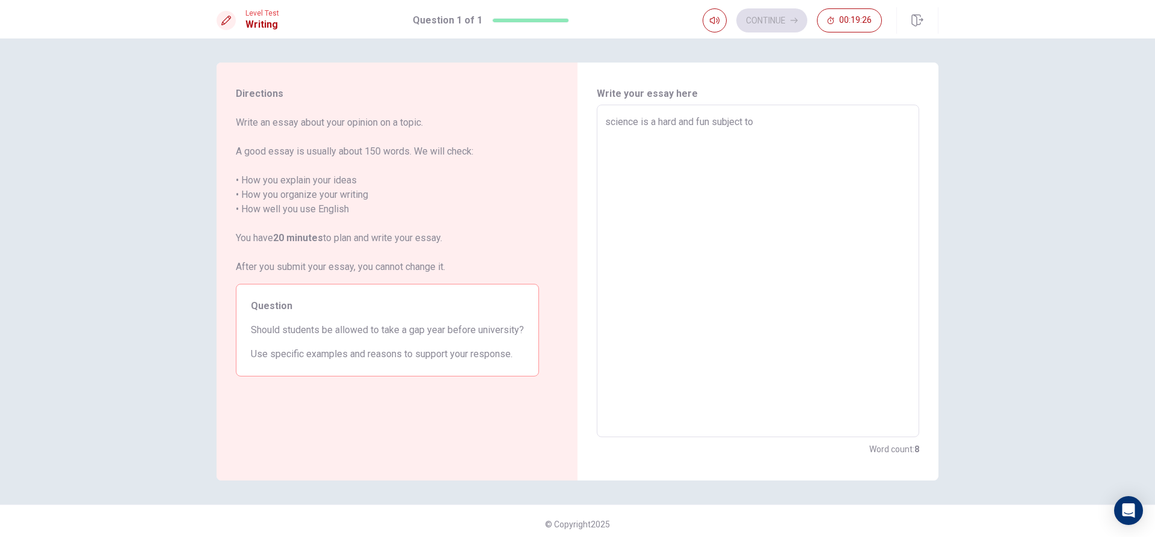
type textarea "science is a hard and fun subject to"
type textarea "x"
type textarea "science is a hard and fun subject to l"
type textarea "x"
type textarea "science is a hard and fun subject to la"
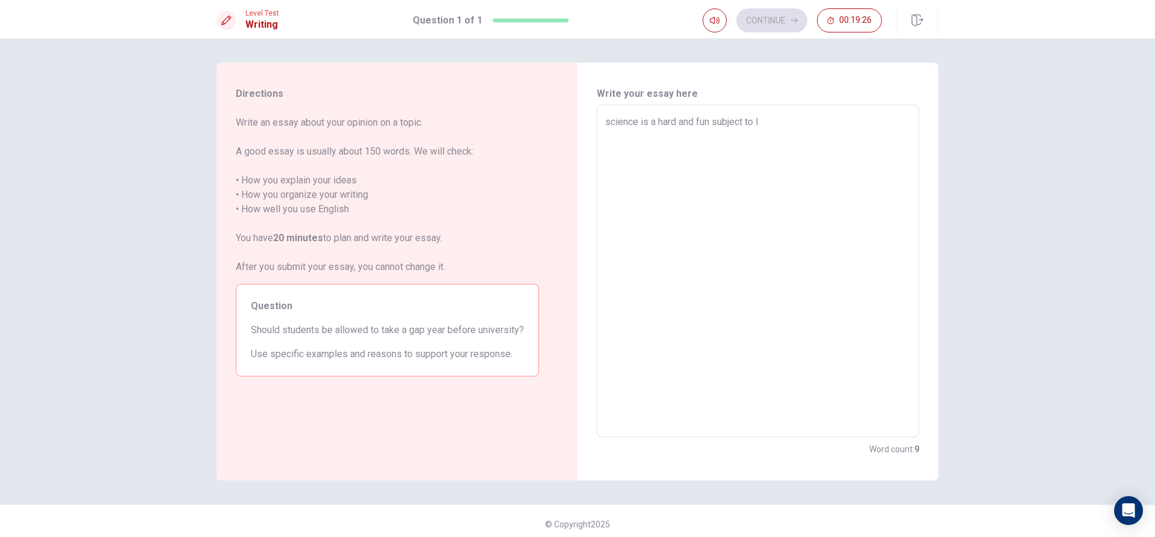
type textarea "x"
type textarea "science is a hard and fun subject to lae"
type textarea "x"
type textarea "science is a hard and fun subject to laer"
type textarea "x"
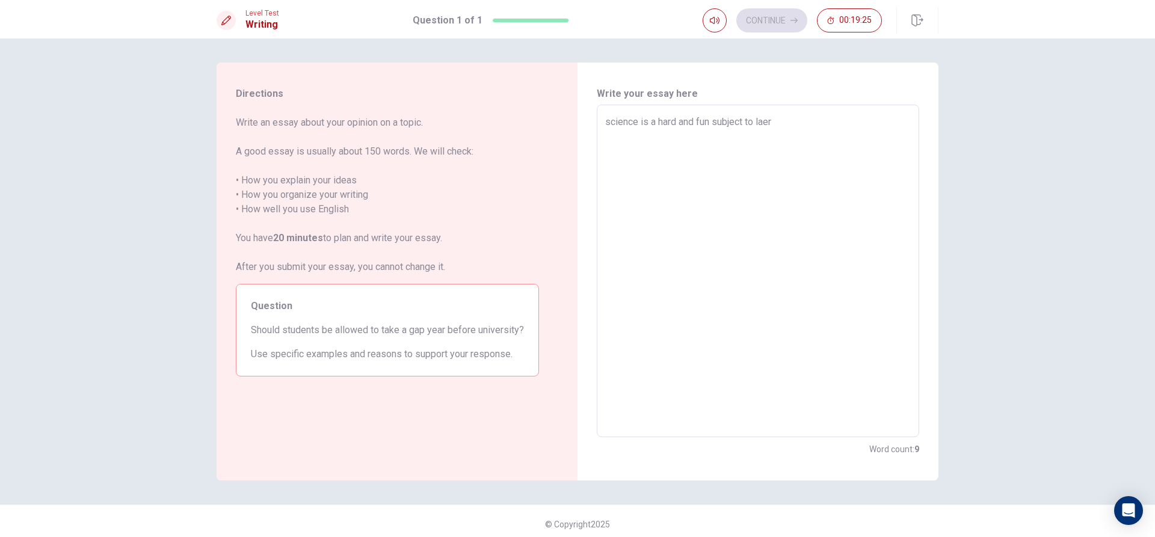
type textarea "science is a hard and fun subject to laer\"
type textarea "x"
type textarea "science is a hard and fun subject to laer\\"
type textarea "x"
type textarea "science is a hard and fun subject to laer\\\"
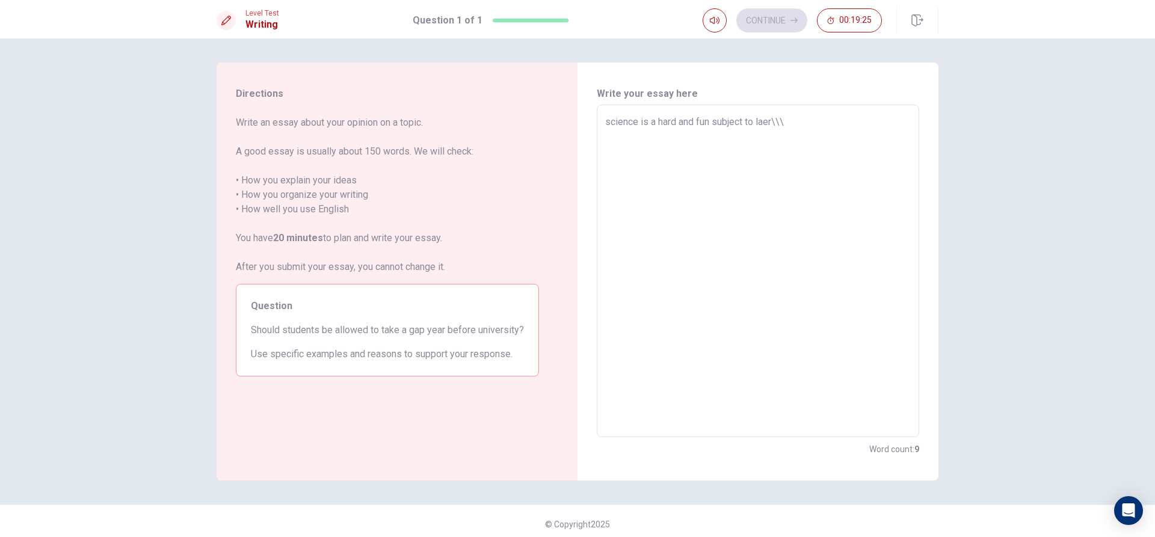
type textarea "x"
type textarea "science is a hard and fun subject to laer\\"
type textarea "x"
type textarea "science is a hard and fun subject to laer\"
type textarea "x"
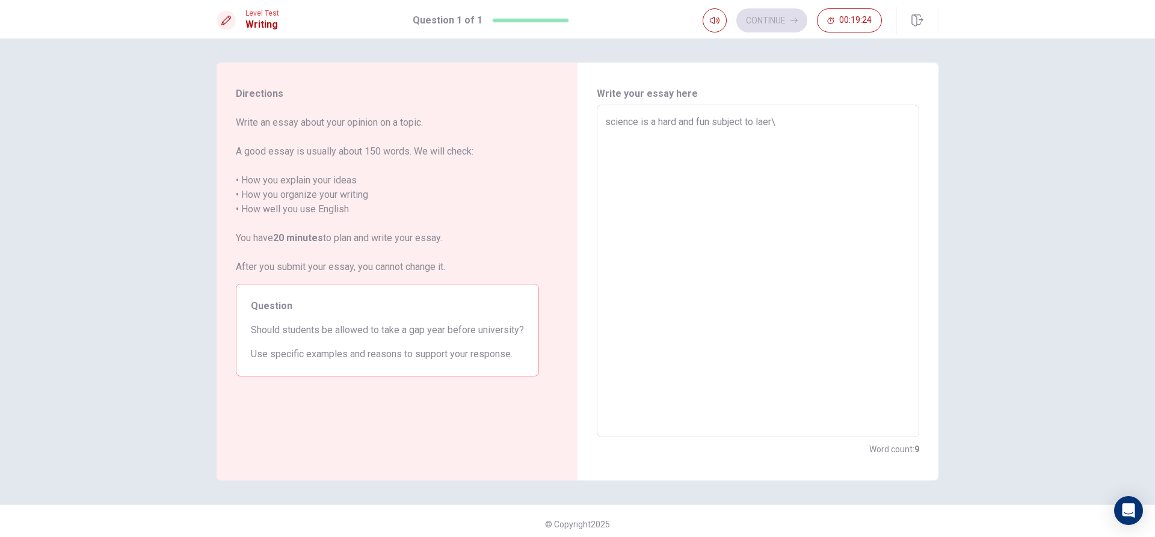
type textarea "science is a hard and fun subject to laer"
type textarea "x"
type textarea "science is a hard and fun subject to lae"
type textarea "x"
type textarea "science is a hard and fun subject to la"
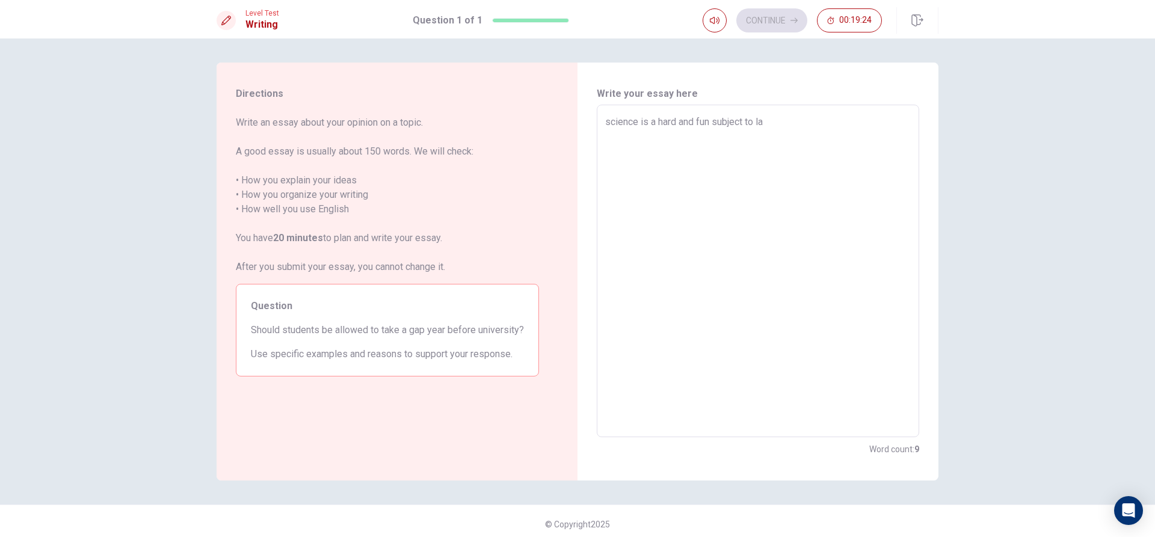
type textarea "x"
type textarea "science is a hard and fun subject to l"
type textarea "x"
type textarea "science is a hard and fun subject to la"
type textarea "x"
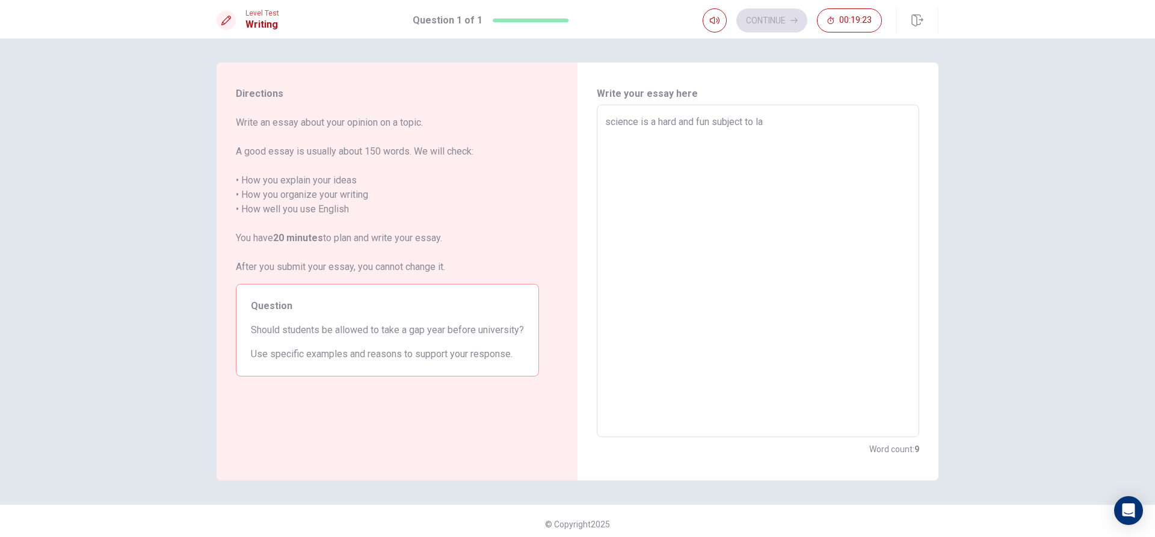
type textarea "science is a hard and fun subject to lae"
type textarea "x"
type textarea "science is a hard and fun subject to la"
type textarea "x"
type textarea "science is a hard and fun subject to l"
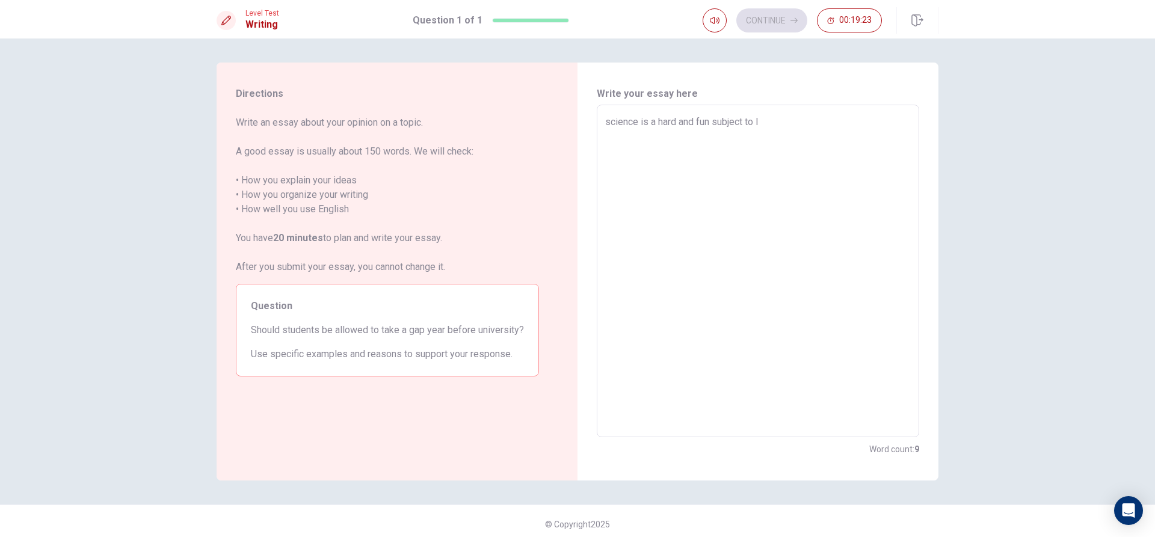
type textarea "x"
type textarea "science is a hard and fun subject to le"
type textarea "x"
type textarea "science is a hard and fun subject to lea"
type textarea "x"
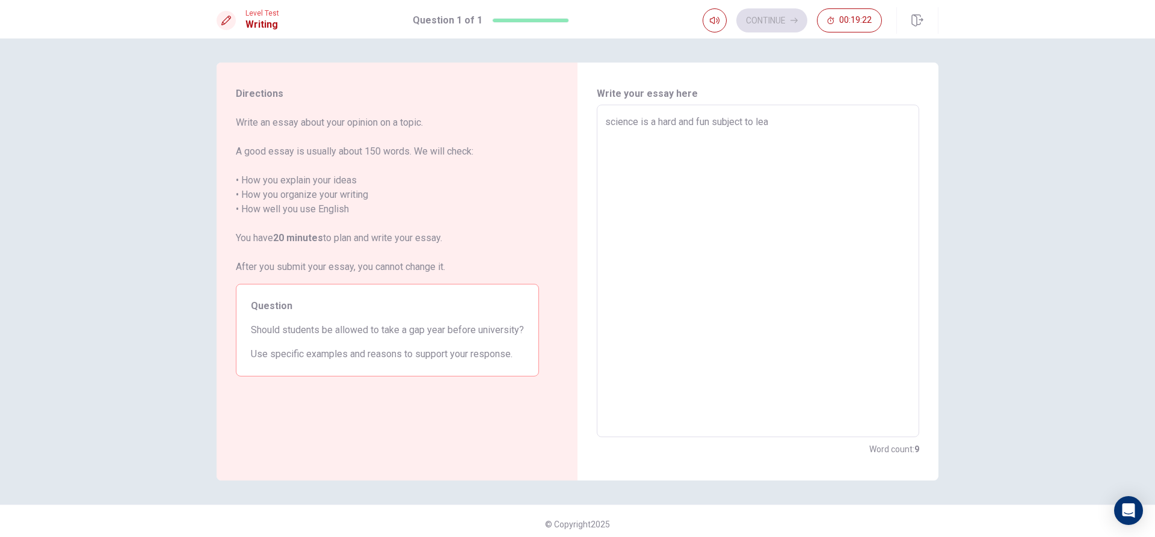
type textarea "science is a hard and fun subject to [PERSON_NAME]"
type textarea "x"
type textarea "science is a hard and fun subject to learm"
type textarea "x"
type textarea "science is a hard and fun subject to [PERSON_NAME]"
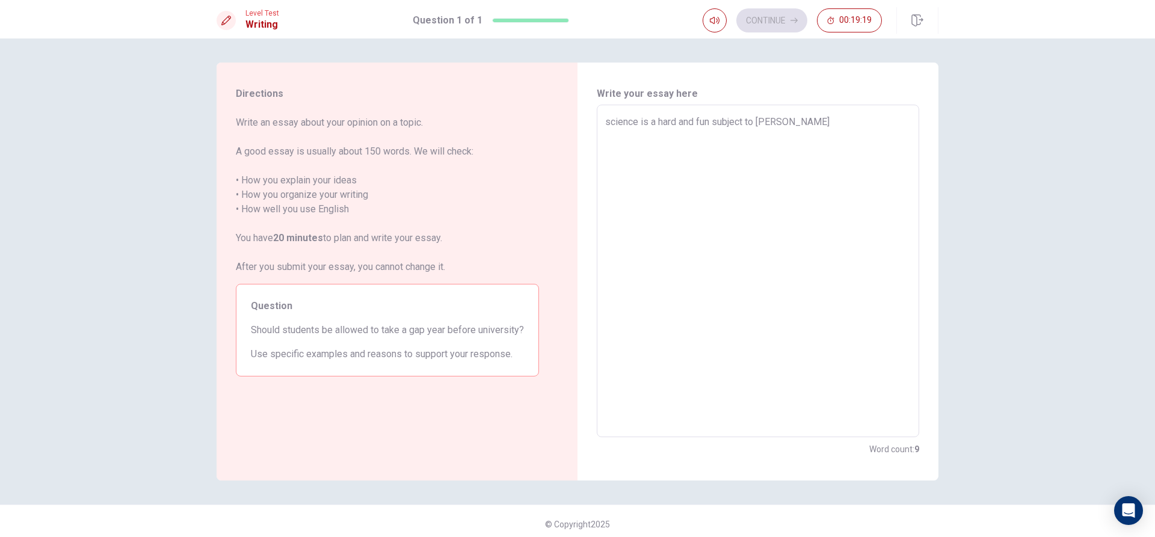
type textarea "x"
type textarea "science is a hard and fun subject to learn"
type textarea "x"
type textarea "science is a hard and fun subject to learn"
type textarea "x"
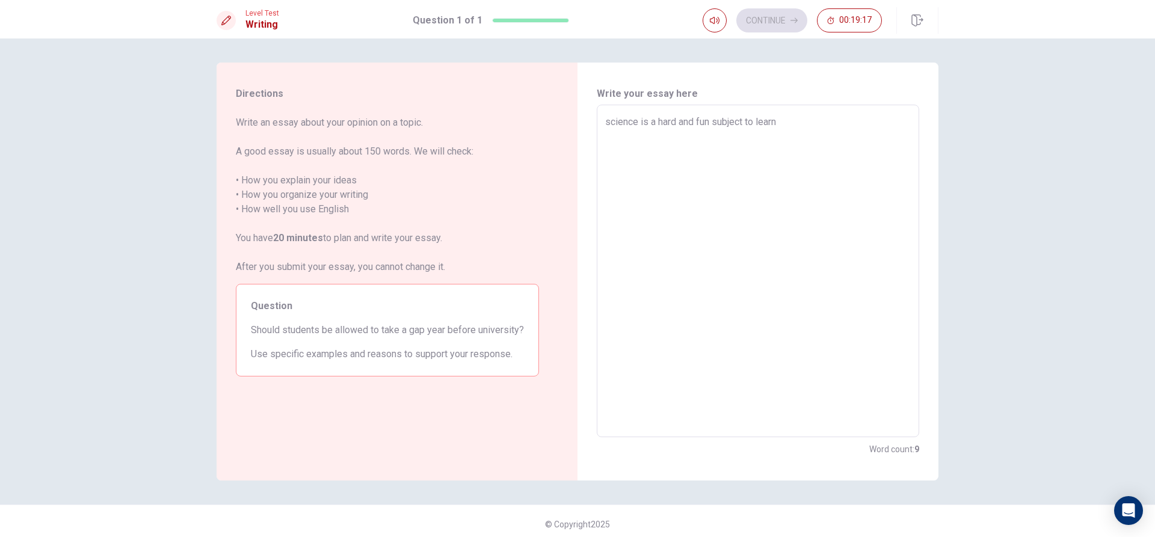
type textarea "science is a hard and fun subject to learn ,"
type textarea "x"
type textarea "science is a hard and fun subject to learn ,a"
type textarea "x"
type textarea "science is a hard and fun subject to learn ,ad"
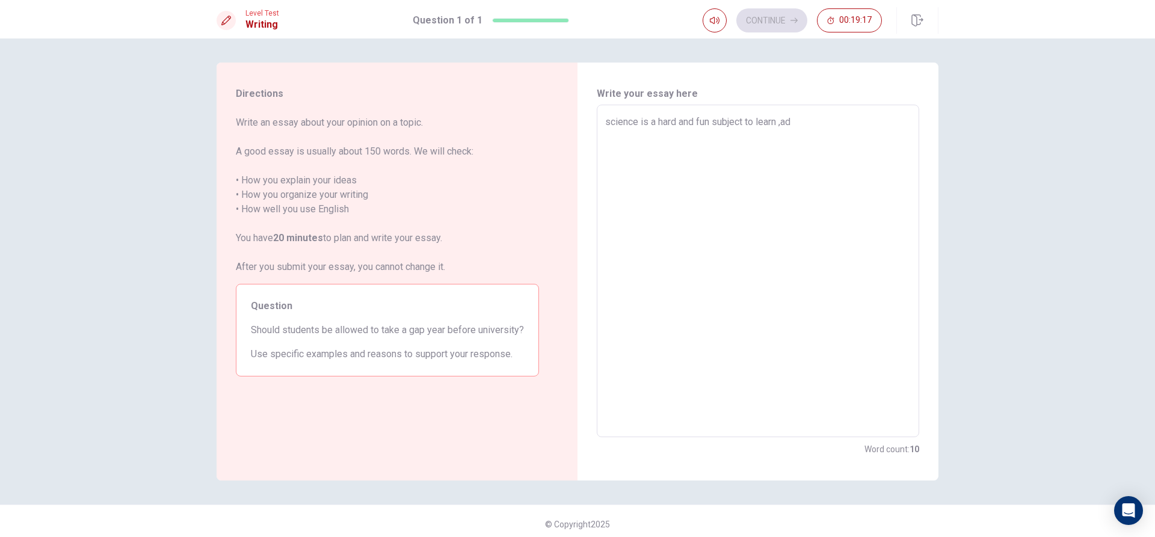
type textarea "x"
type textarea "science is a hard and fun subject to learn ,adb"
type textarea "x"
type textarea "science is a hard and fun subject to learn ,ad"
type textarea "x"
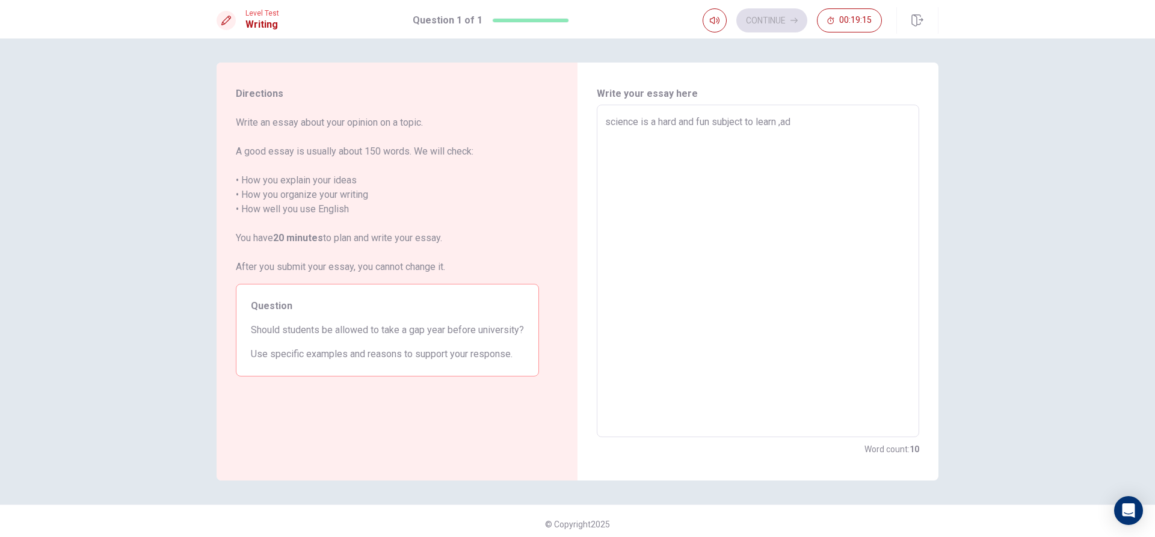
type textarea "science is a hard and fun subject to learn ,a"
type textarea "x"
type textarea "science is a hard and fun subject to learn ,an"
type textarea "x"
type textarea "science is a hard and fun subject to learn ,and"
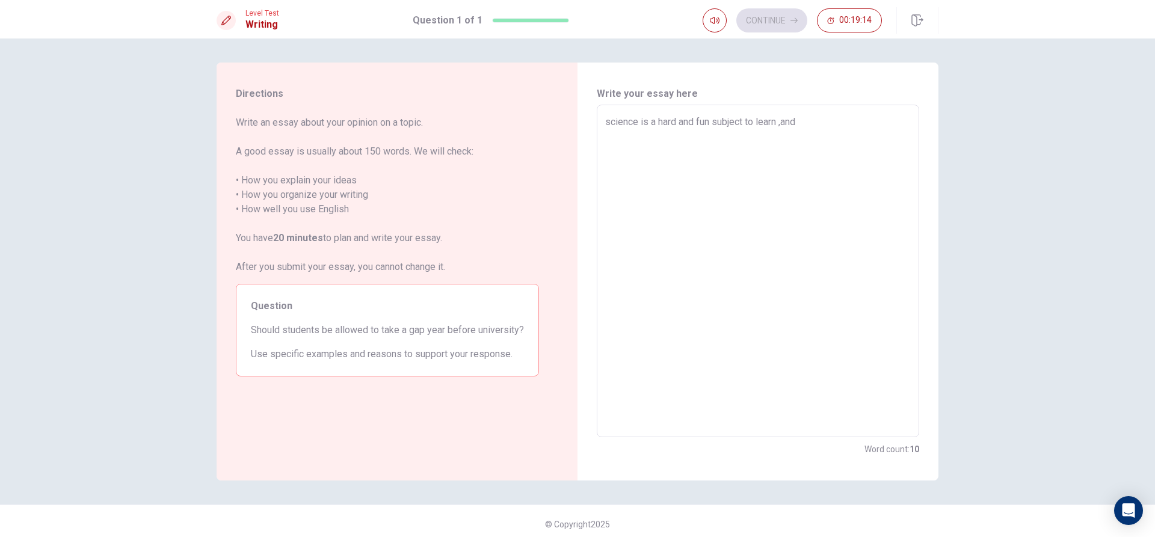
type textarea "x"
type textarea "science is a hard and fun subject to learn ,and"
type textarea "x"
type textarea "science is a hard and fun subject to learn ,and u"
type textarea "x"
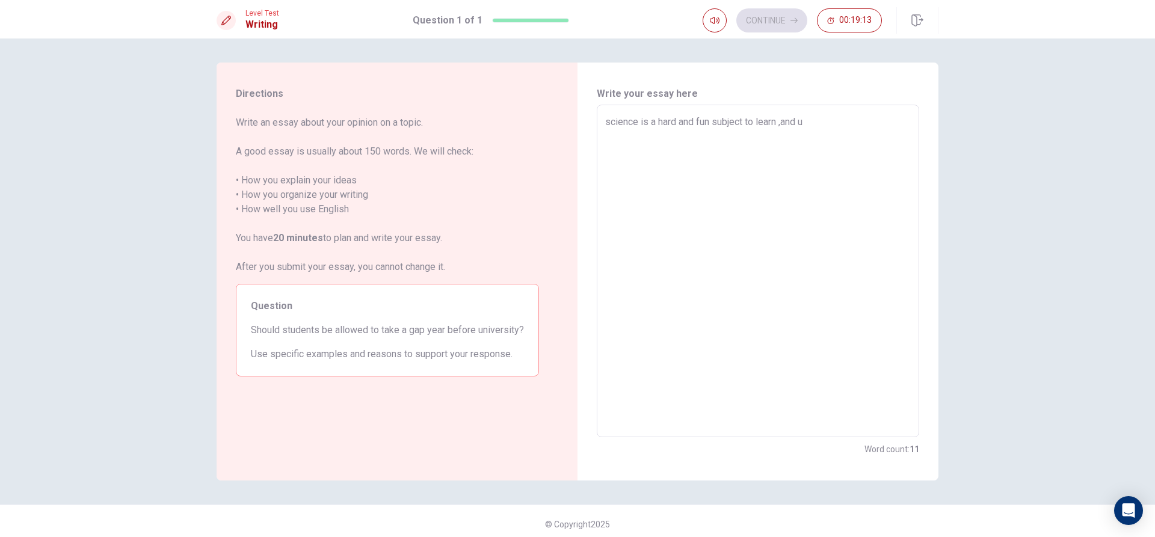
type textarea "science is a hard and fun subject to learn ,and un"
type textarea "x"
type textarea "science is a hard and fun subject to learn ,and und"
type textarea "x"
type textarea "science is a hard and fun subject to learn ,and unde"
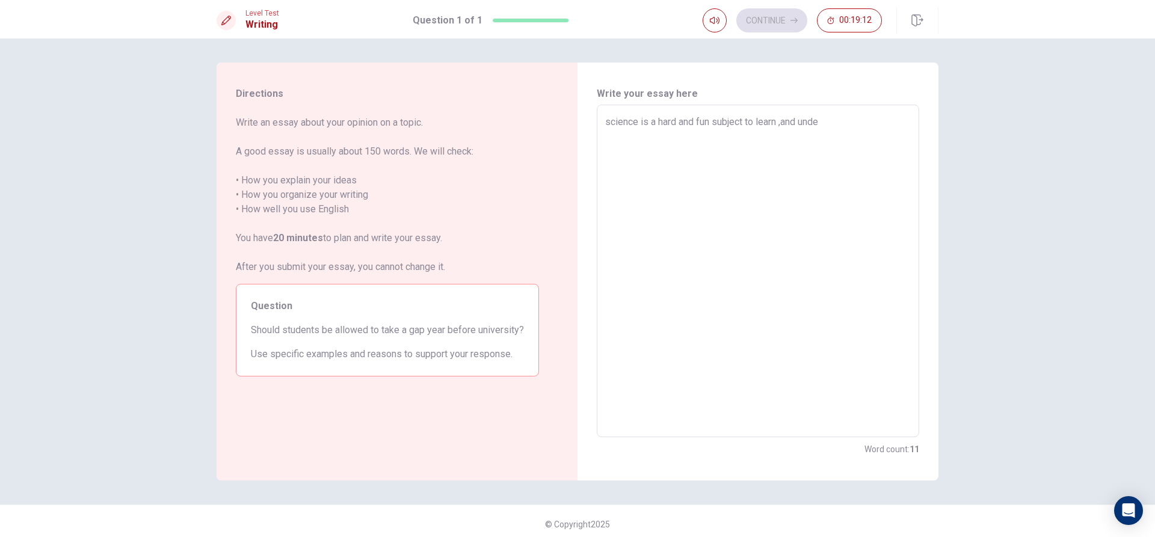
type textarea "x"
type textarea "science is a hard and fun subject to learn ,and under"
type textarea "x"
type textarea "science is a hard and fun subject to learn ,and underws"
type textarea "x"
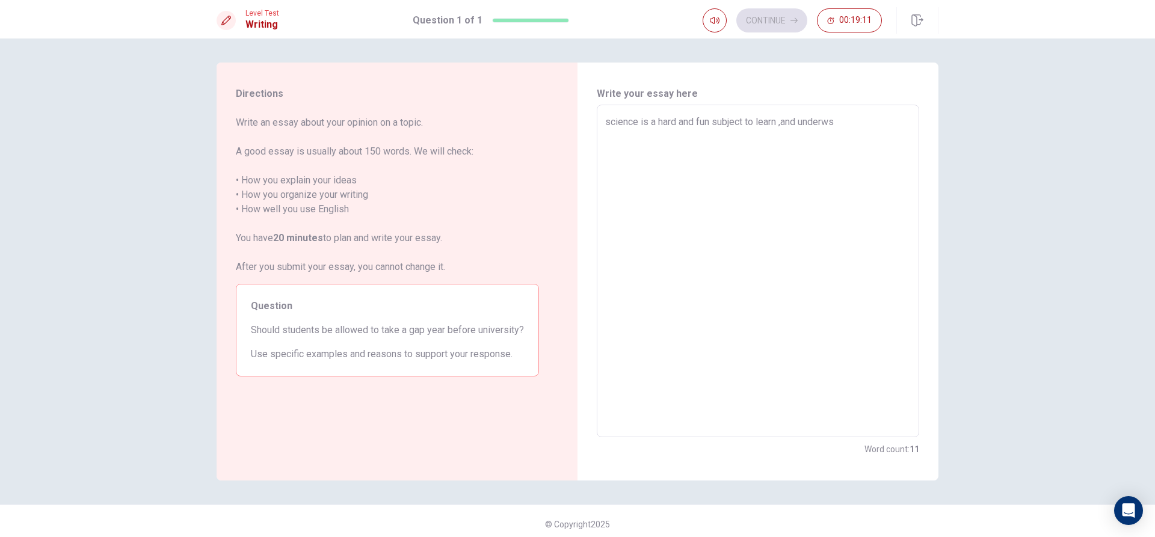
type textarea "science is a hard and fun subject to learn ,and underwst"
type textarea "x"
type textarea "science is a hard and fun subject to learn ,and underwsta"
type textarea "x"
type textarea "science is a hard and fun subject to learn ,and underwstan"
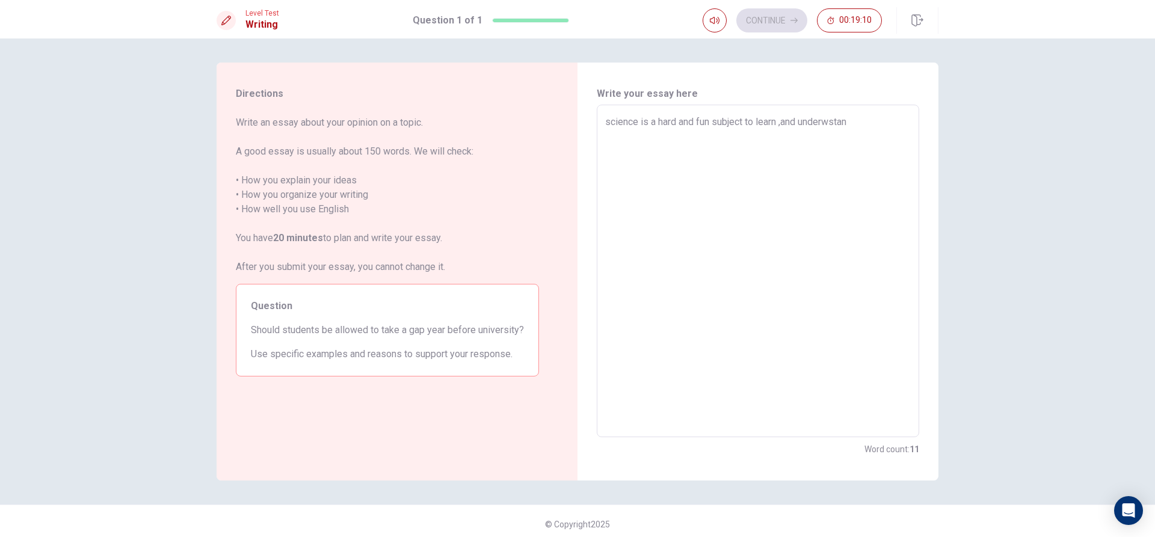
type textarea "x"
type textarea "science is a hard and fun subject to learn ,and underwstand"
type textarea "x"
type textarea "science is a hard and fun subject to learn ,and underwstan"
type textarea "x"
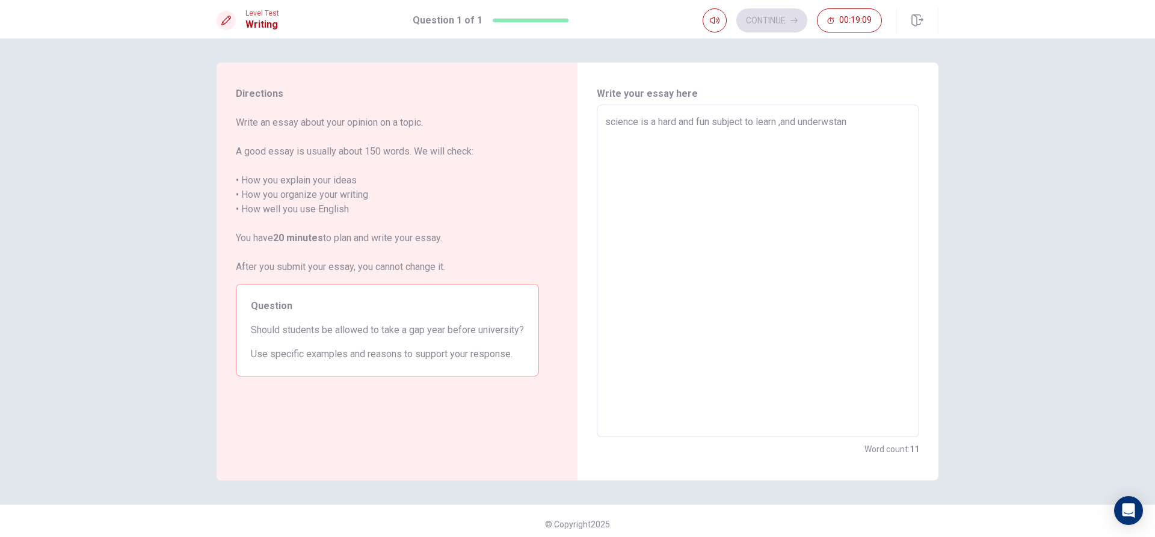
type textarea "science is a hard and fun subject to learn ,and underwsta"
type textarea "x"
type textarea "science is a hard and fun subject to learn ,and underwst"
type textarea "x"
type textarea "science is a hard and fun subject to learn ,and underws"
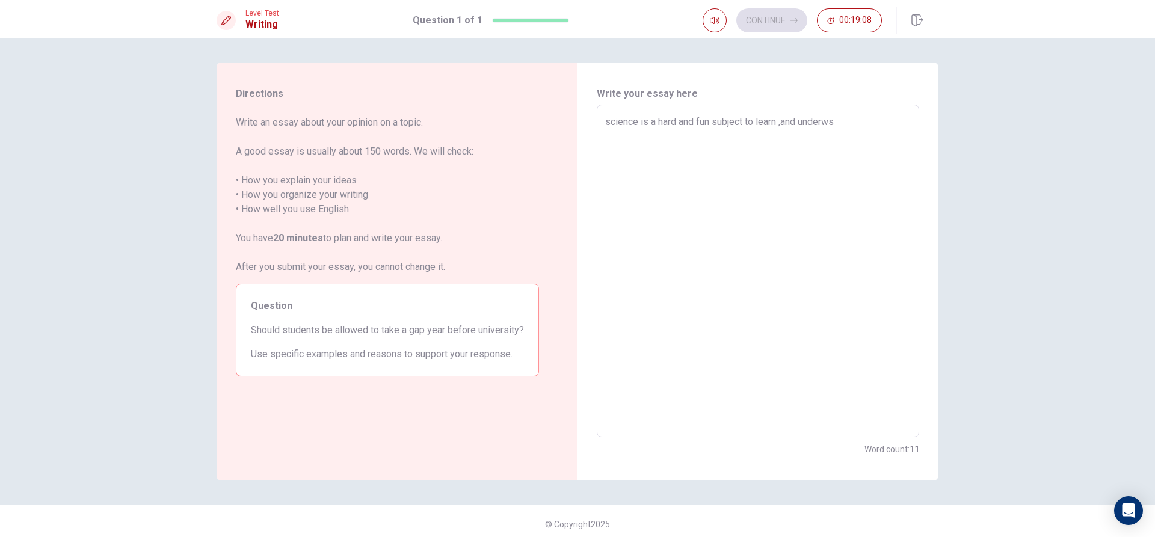
type textarea "x"
type textarea "science is a hard and fun subject to learn ,and underw"
type textarea "x"
type textarea "science is a hard and fun subject to learn ,and under"
type textarea "x"
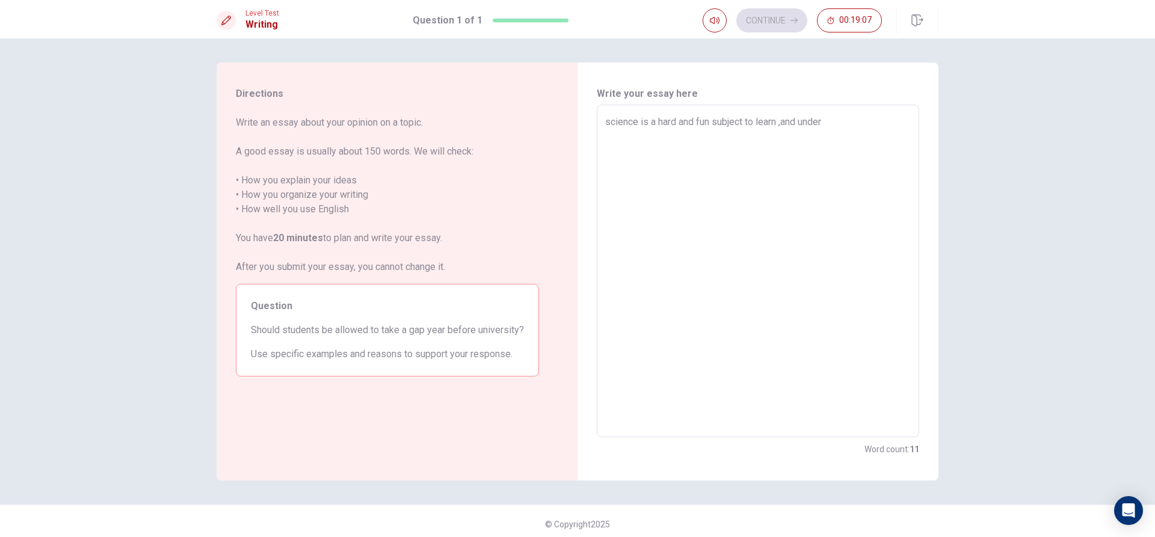
type textarea "science is a hard and fun subject to learn ,and unders"
type textarea "x"
type textarea "science is a hard and fun subject to learn ,and underst"
type textarea "x"
type textarea "science is a hard and fun subject to learn ,and understa"
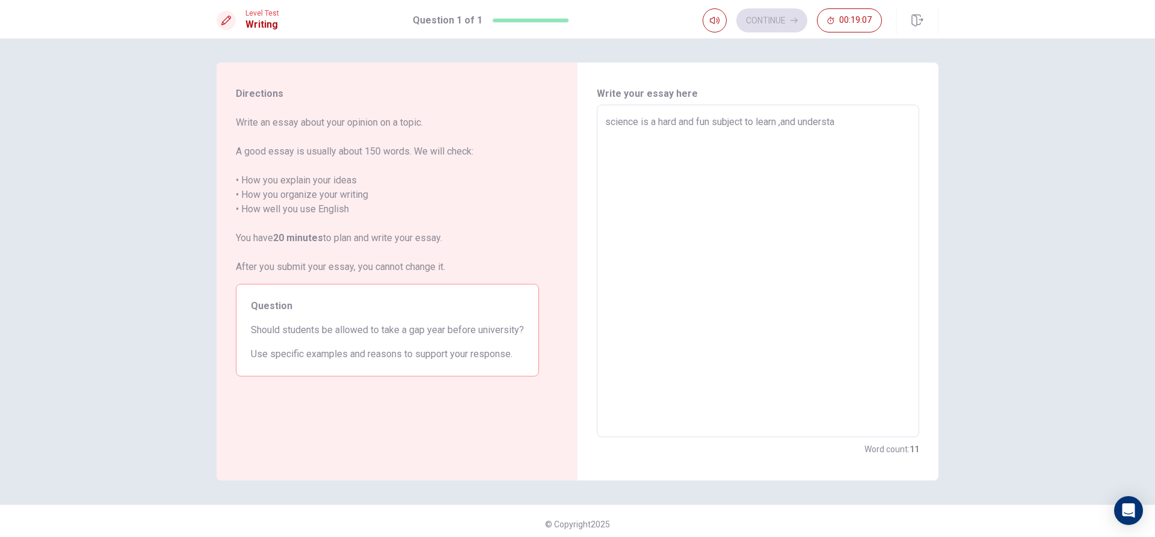
type textarea "x"
type textarea "science is a hard and fun subject to learn ,and understan"
type textarea "x"
type textarea "science is a hard and fun subject to learn ,and understand"
type textarea "x"
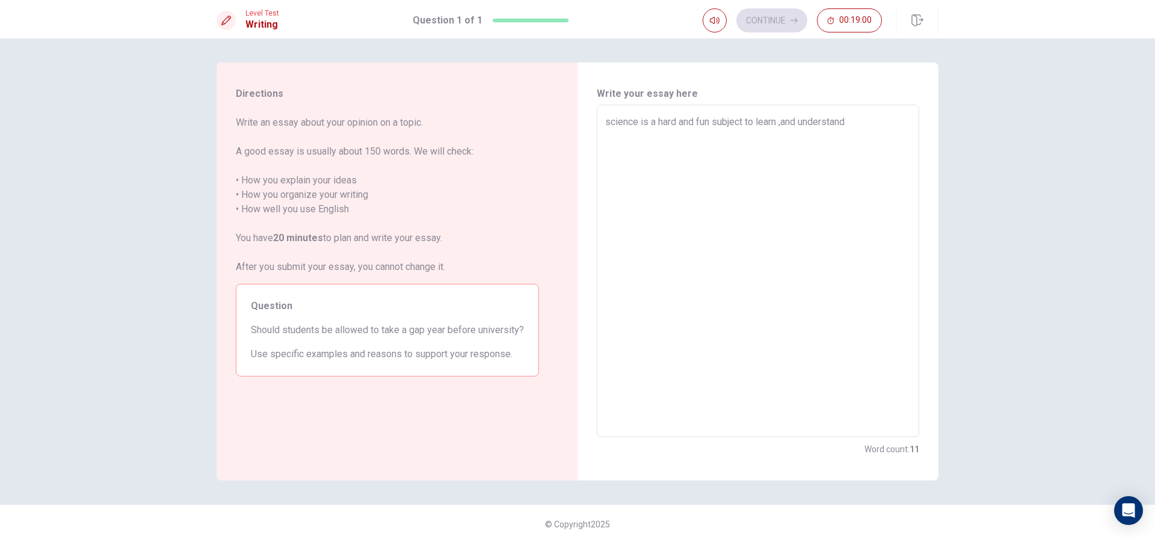
type textarea "science is a hard and fun subject to learn ,and understand"
type textarea "x"
type textarea "science is a hard and fun subject to learn ,and understand m"
type textarea "x"
click at [727, 128] on textarea "f" at bounding box center [758, 271] width 306 height 313
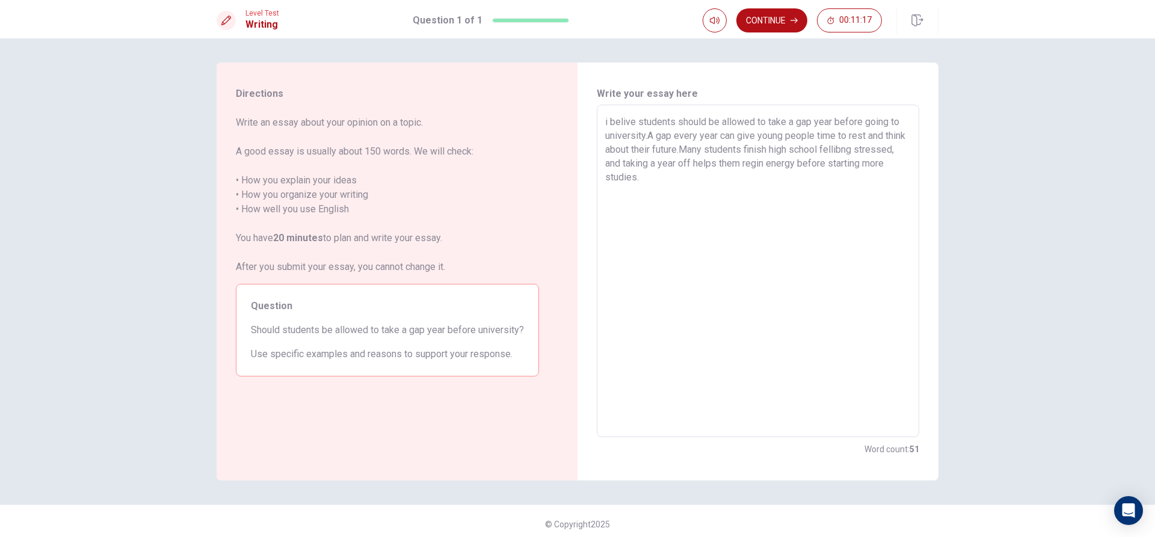
click at [612, 200] on textarea "i belive students should be allowed to take a gap year before going to universi…" at bounding box center [758, 271] width 306 height 313
click at [612, 197] on textarea "i belive students should be allowed to take a gap year before going to universi…" at bounding box center [758, 271] width 306 height 313
drag, startPoint x: 641, startPoint y: 187, endPoint x: 632, endPoint y: 187, distance: 9.0
click at [636, 187] on textarea "i belive students should be allowed to take a gap year before going to universi…" at bounding box center [758, 271] width 306 height 313
click at [688, 172] on textarea "i belive students should be allowed to take a gap year before going to universi…" at bounding box center [758, 271] width 306 height 313
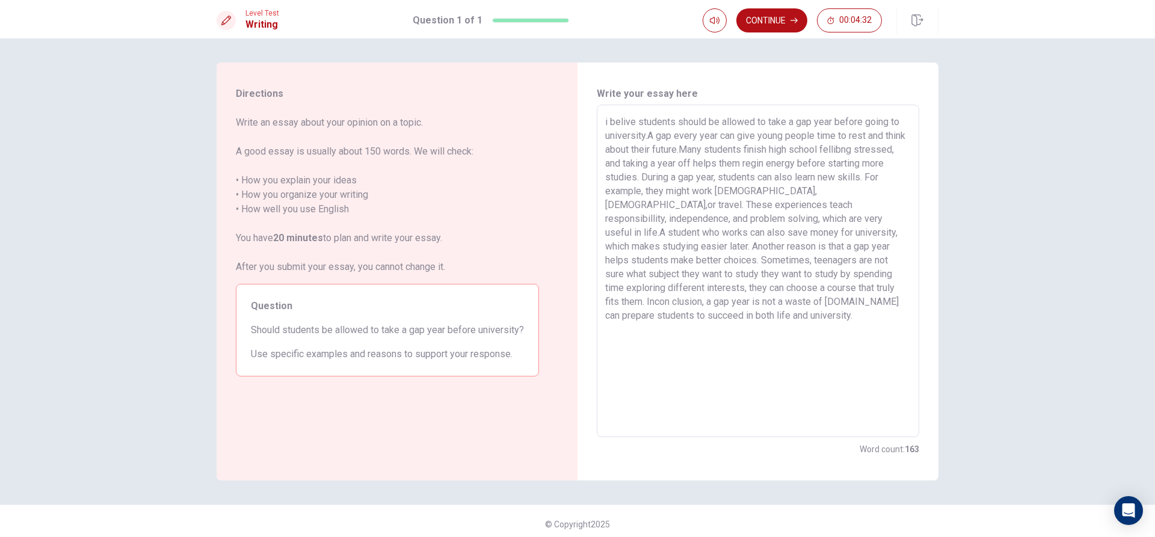
click at [628, 123] on textarea "i belive students should be allowed to take a gap year before going to universi…" at bounding box center [758, 271] width 306 height 313
click at [606, 125] on textarea "i believe students should be allowed to take a gap year before going to univers…" at bounding box center [758, 271] width 306 height 313
click at [783, 20] on button "Continue" at bounding box center [771, 20] width 71 height 24
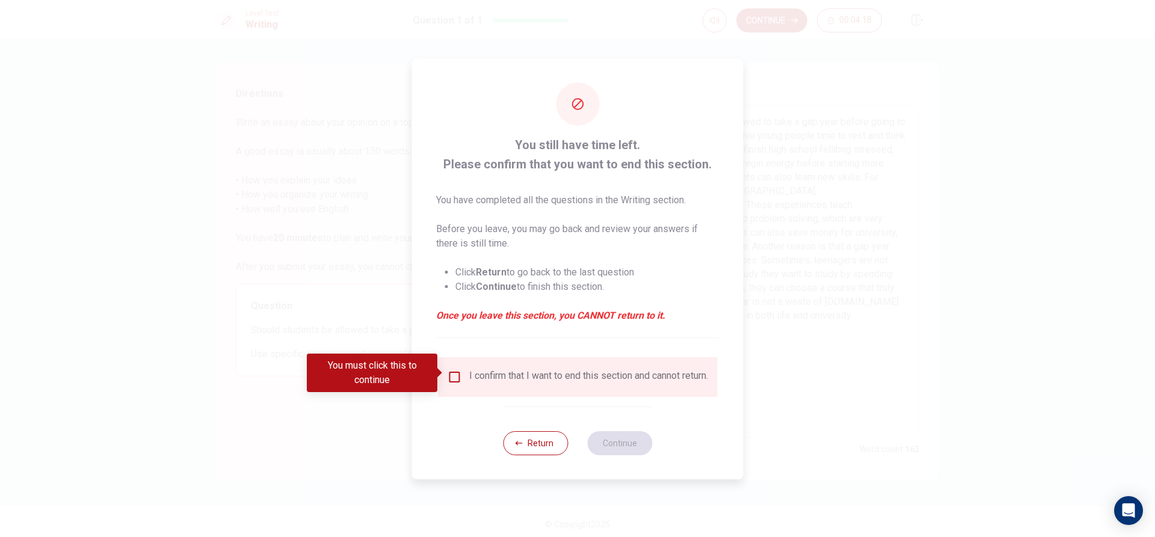
click at [461, 370] on div "I confirm that I want to end this section and cannot return." at bounding box center [578, 377] width 260 height 14
click at [454, 372] on input "You must click this to continue" at bounding box center [455, 377] width 14 height 14
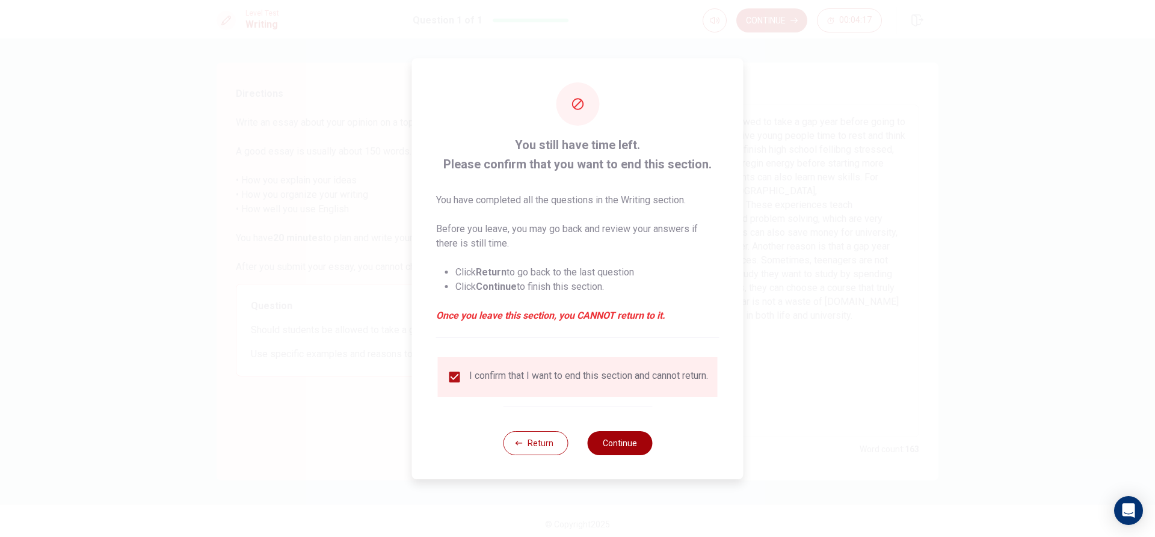
click at [634, 451] on button "Continue" at bounding box center [619, 443] width 65 height 24
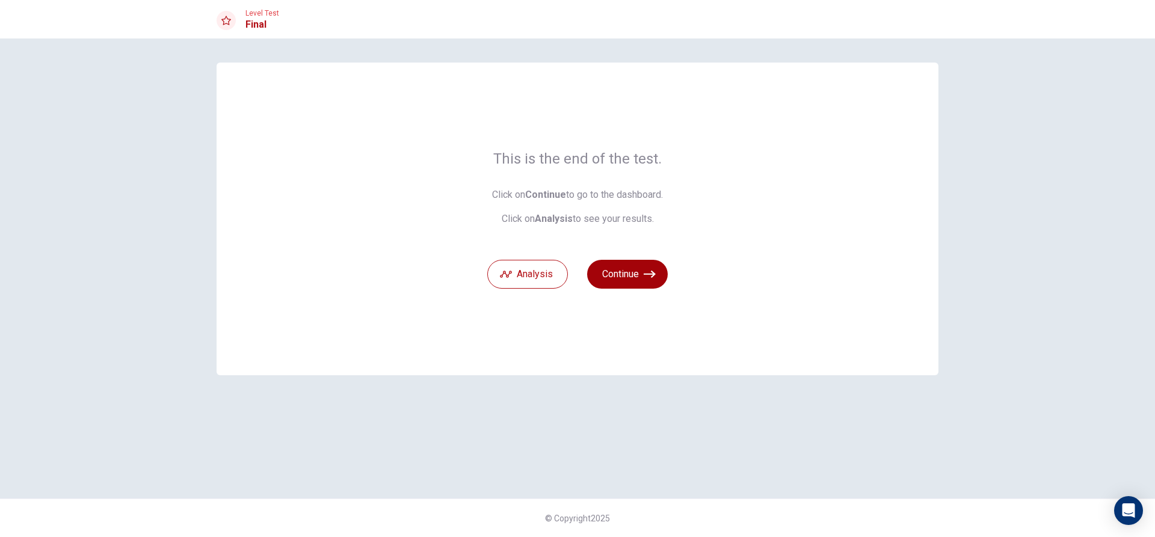
click at [642, 283] on button "Continue" at bounding box center [627, 274] width 81 height 29
